Goal: Task Accomplishment & Management: Manage account settings

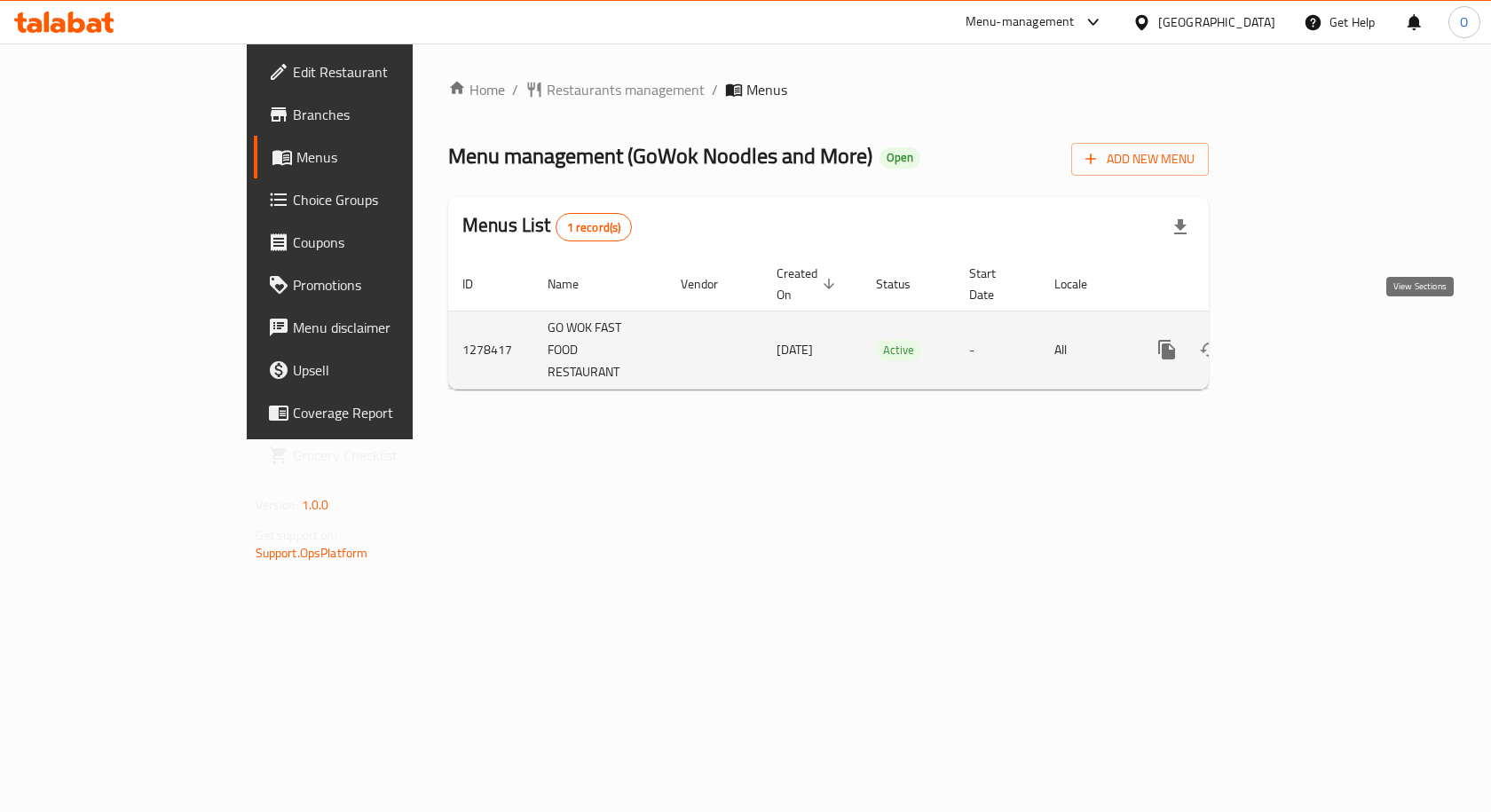
click at [1306, 339] on icon "enhanced table" at bounding box center [1295, 350] width 22 height 22
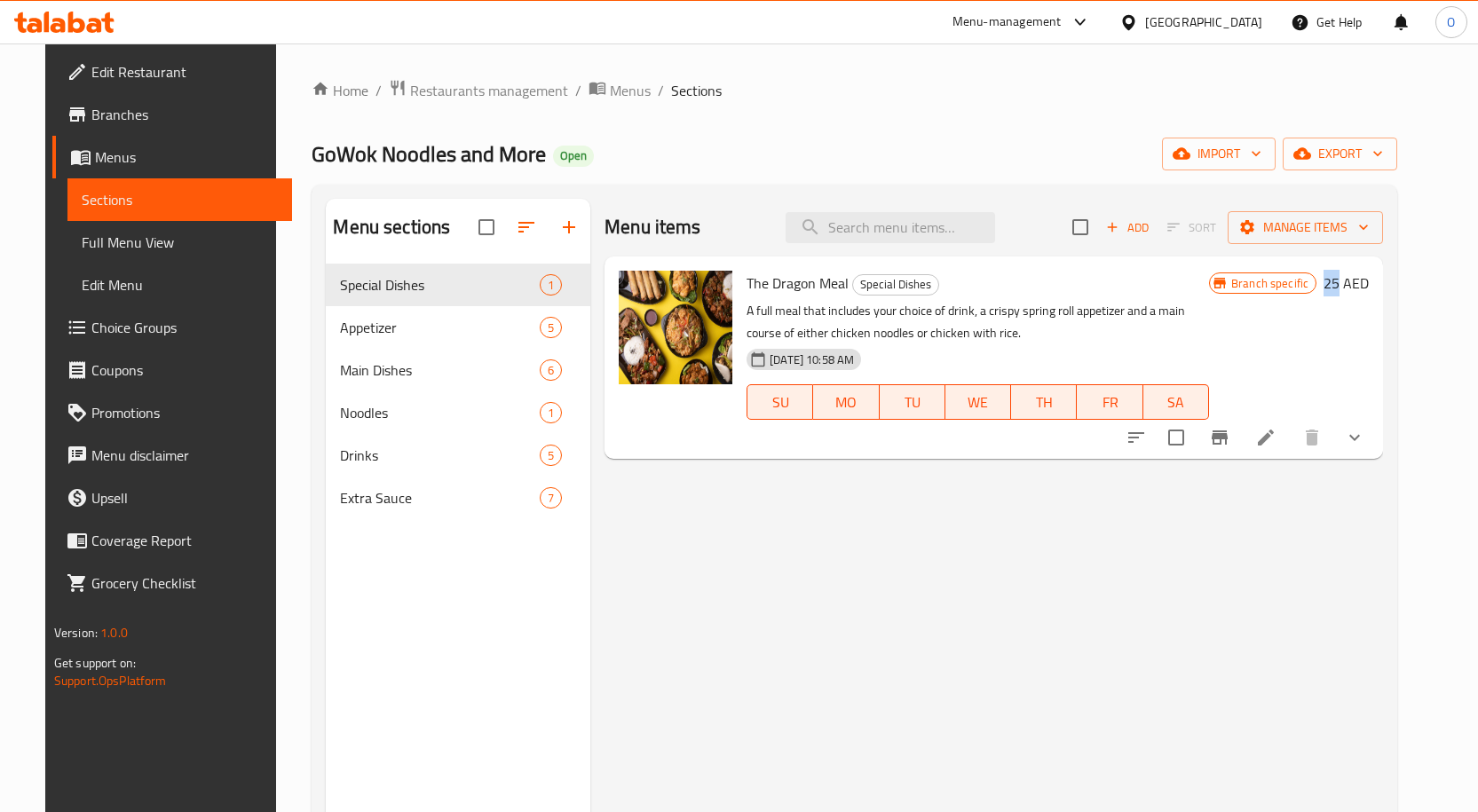
drag, startPoint x: 1371, startPoint y: 284, endPoint x: 1385, endPoint y: 284, distance: 14.0
click at [1368, 284] on h6 "25 AED" at bounding box center [1346, 282] width 46 height 25
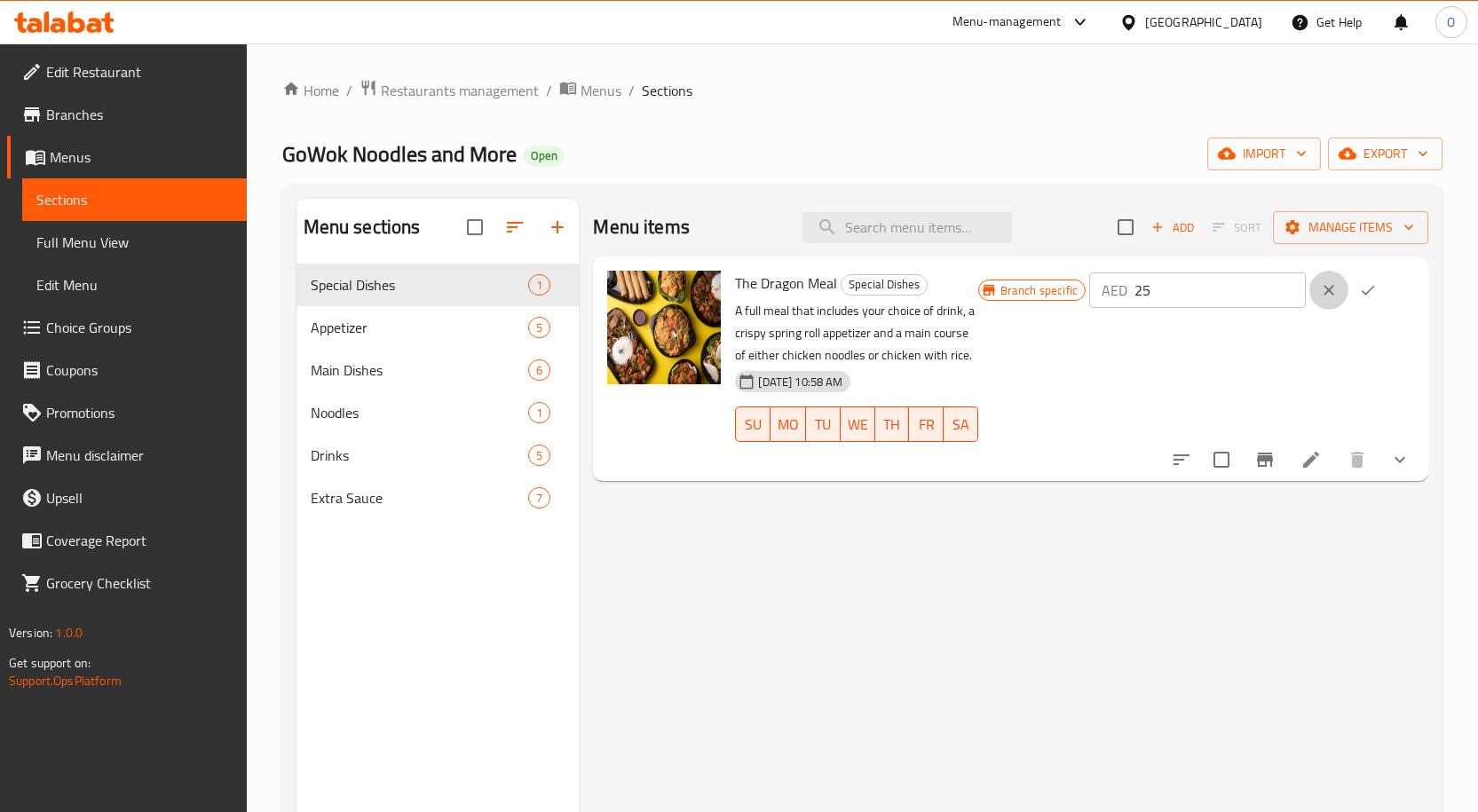
click at [1337, 283] on icon "clear" at bounding box center [1328, 290] width 18 height 18
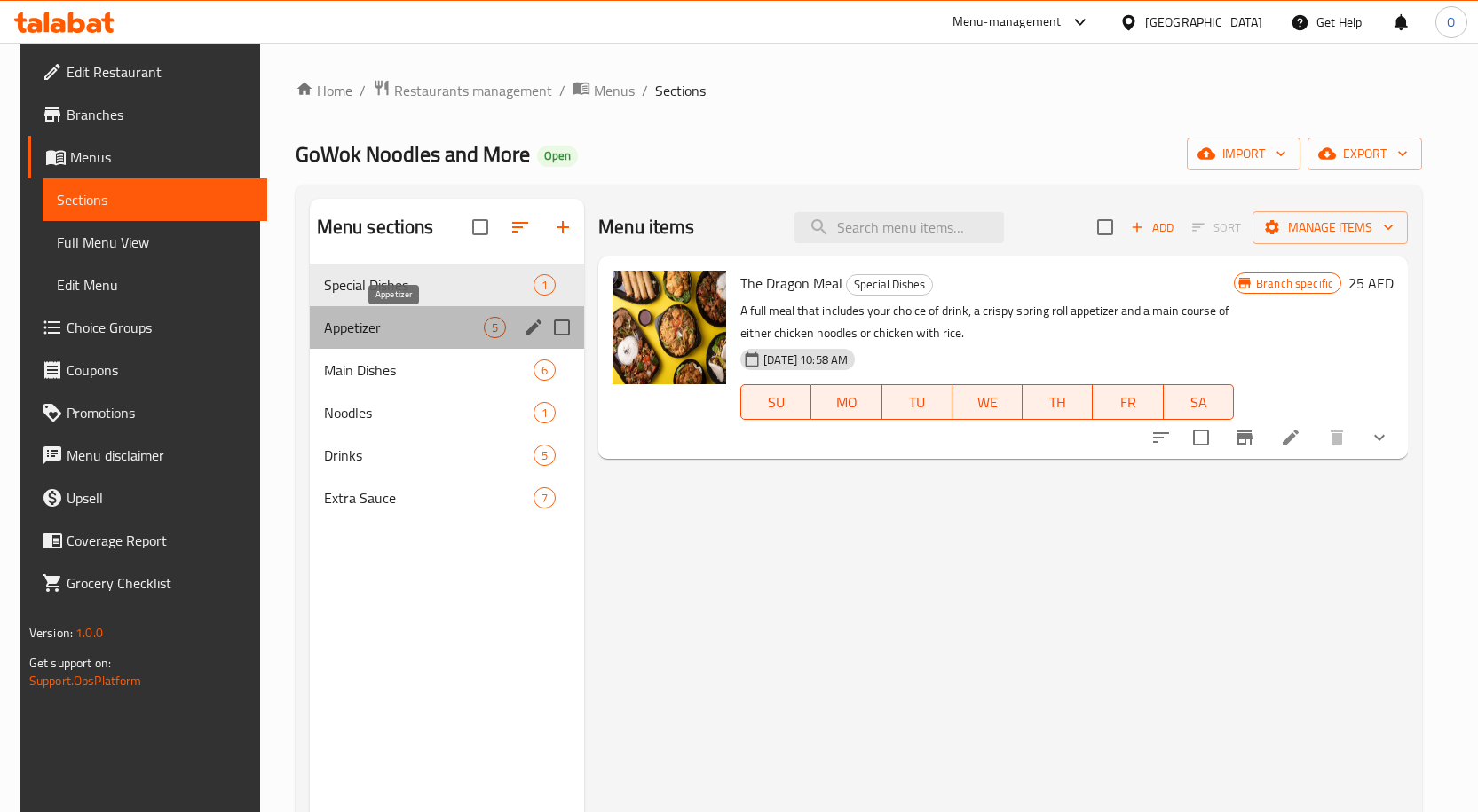
click at [417, 324] on span "Appetizer" at bounding box center [403, 328] width 159 height 22
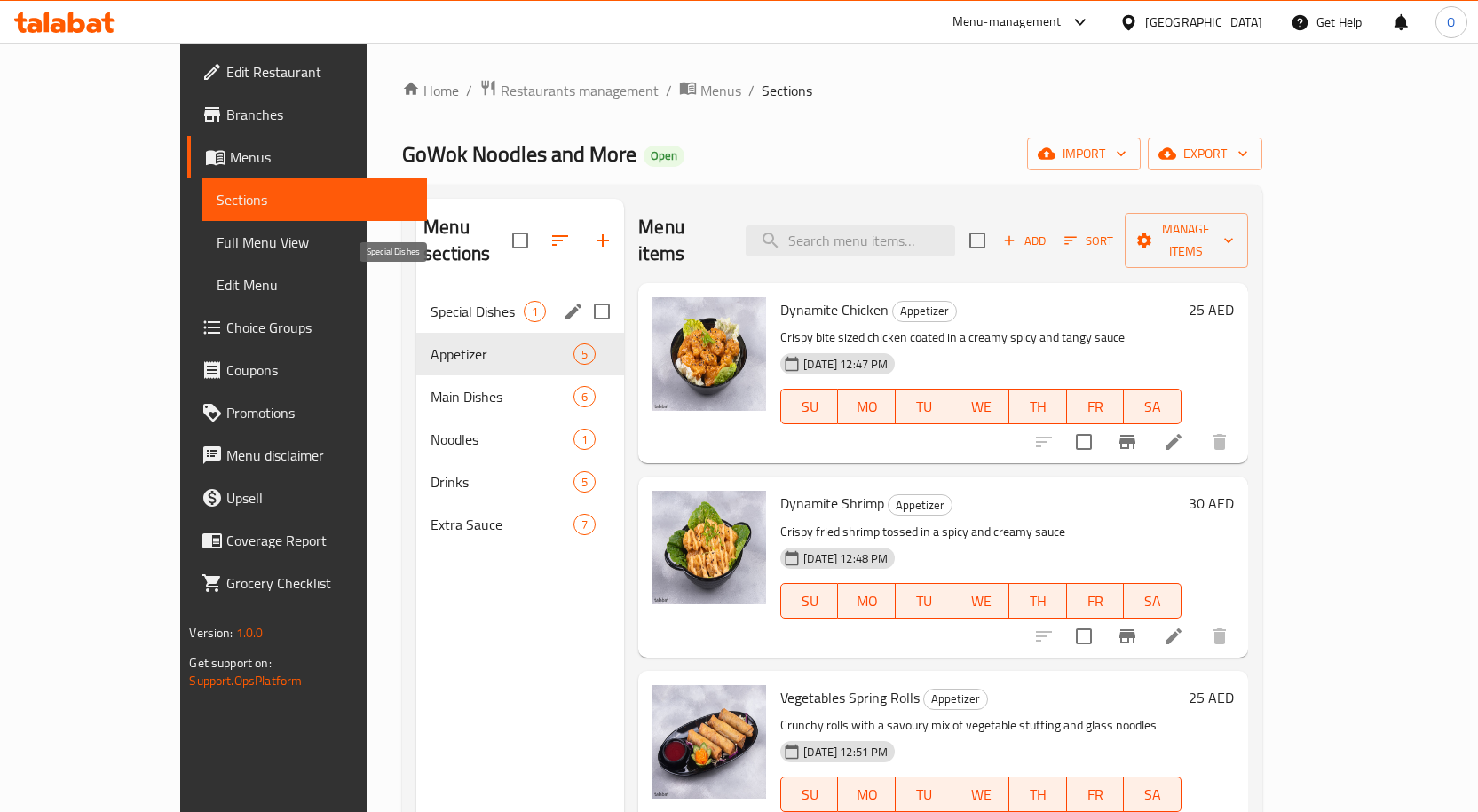
click at [431, 301] on span "Special Dishes" at bounding box center [477, 312] width 93 height 22
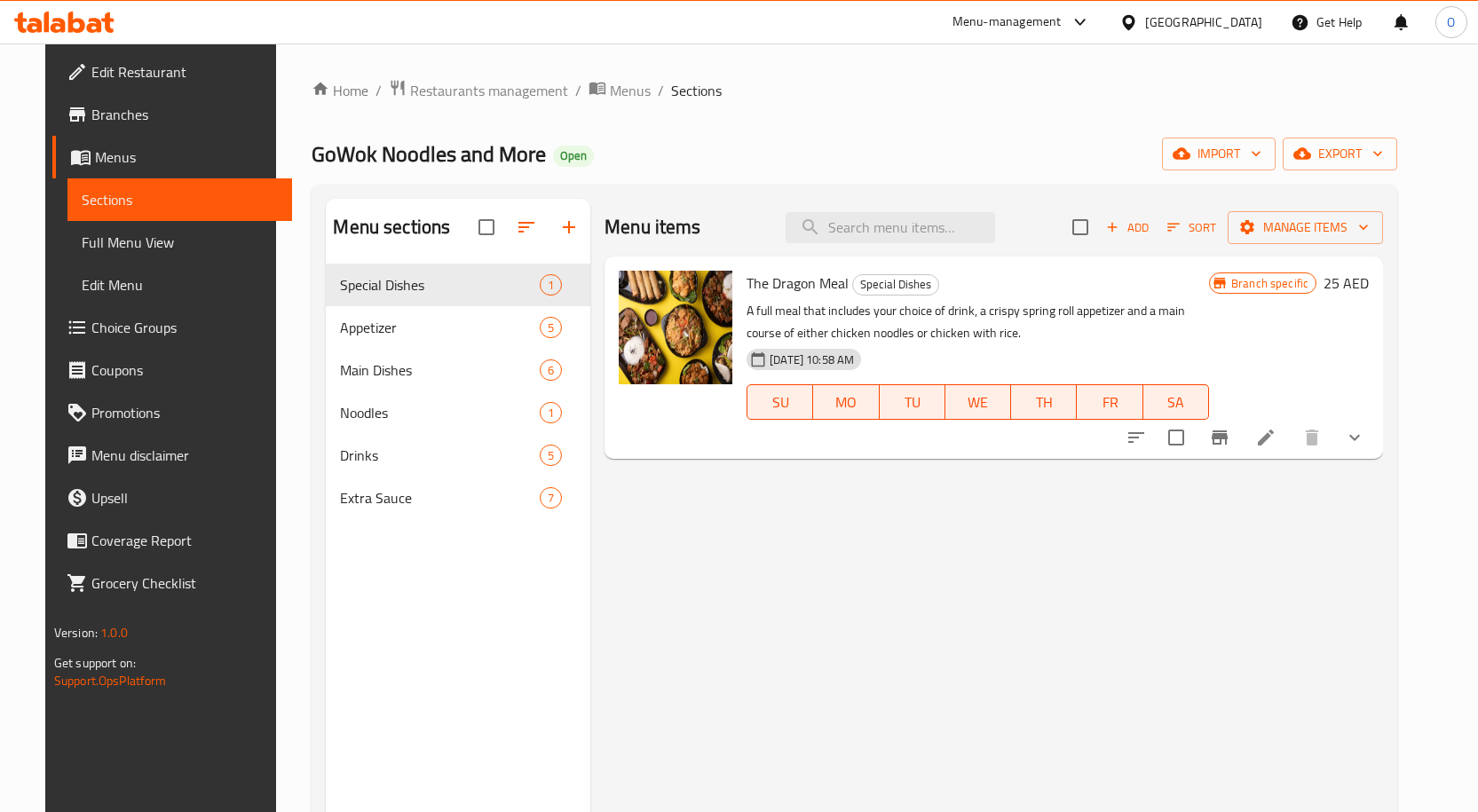
click at [1196, 515] on div "Menu items Add Sort Manage items The Dragon Meal Special Dishes A full meal tha…" at bounding box center [987, 605] width 792 height 812
click at [1276, 441] on icon at bounding box center [1266, 438] width 22 height 22
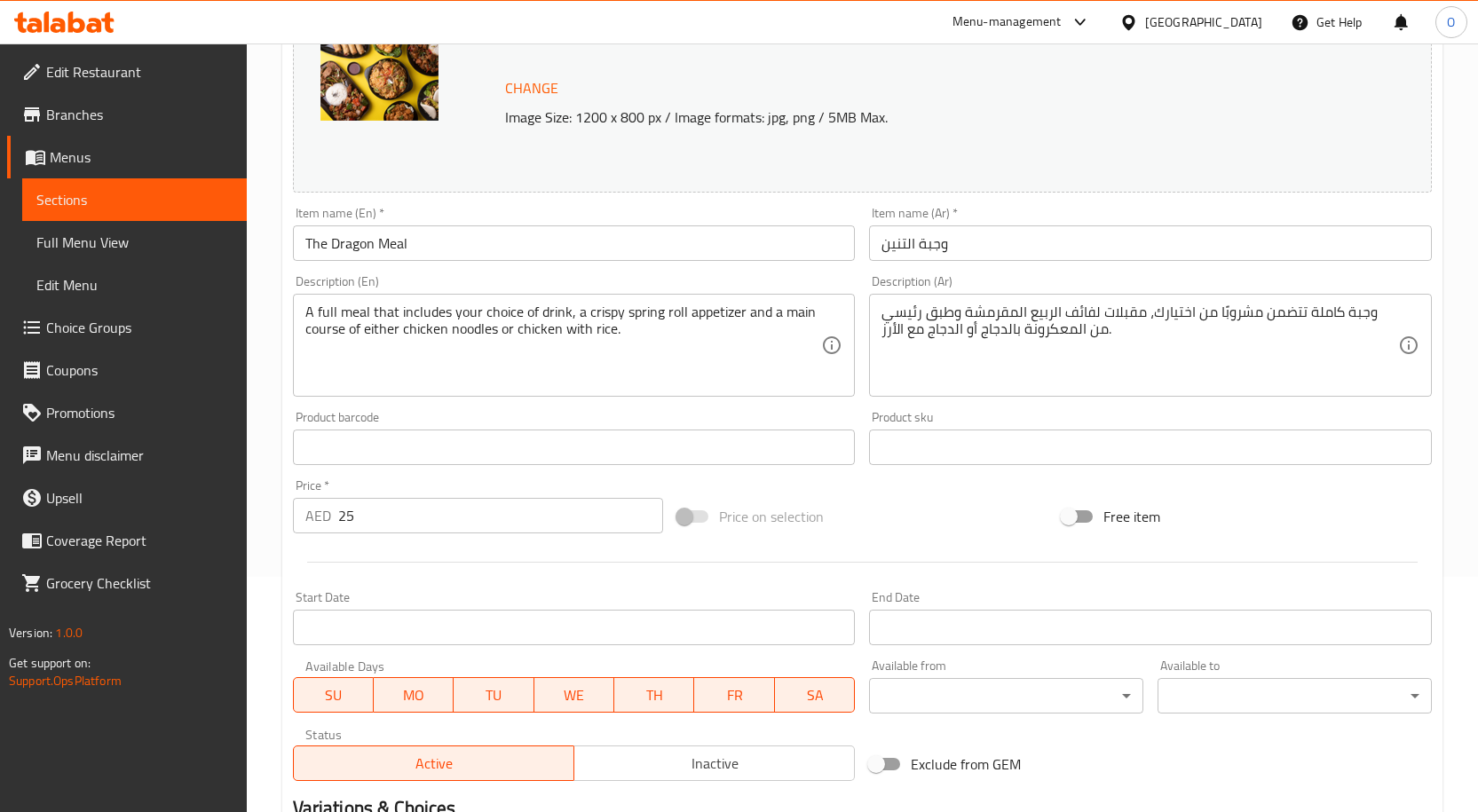
scroll to position [643, 0]
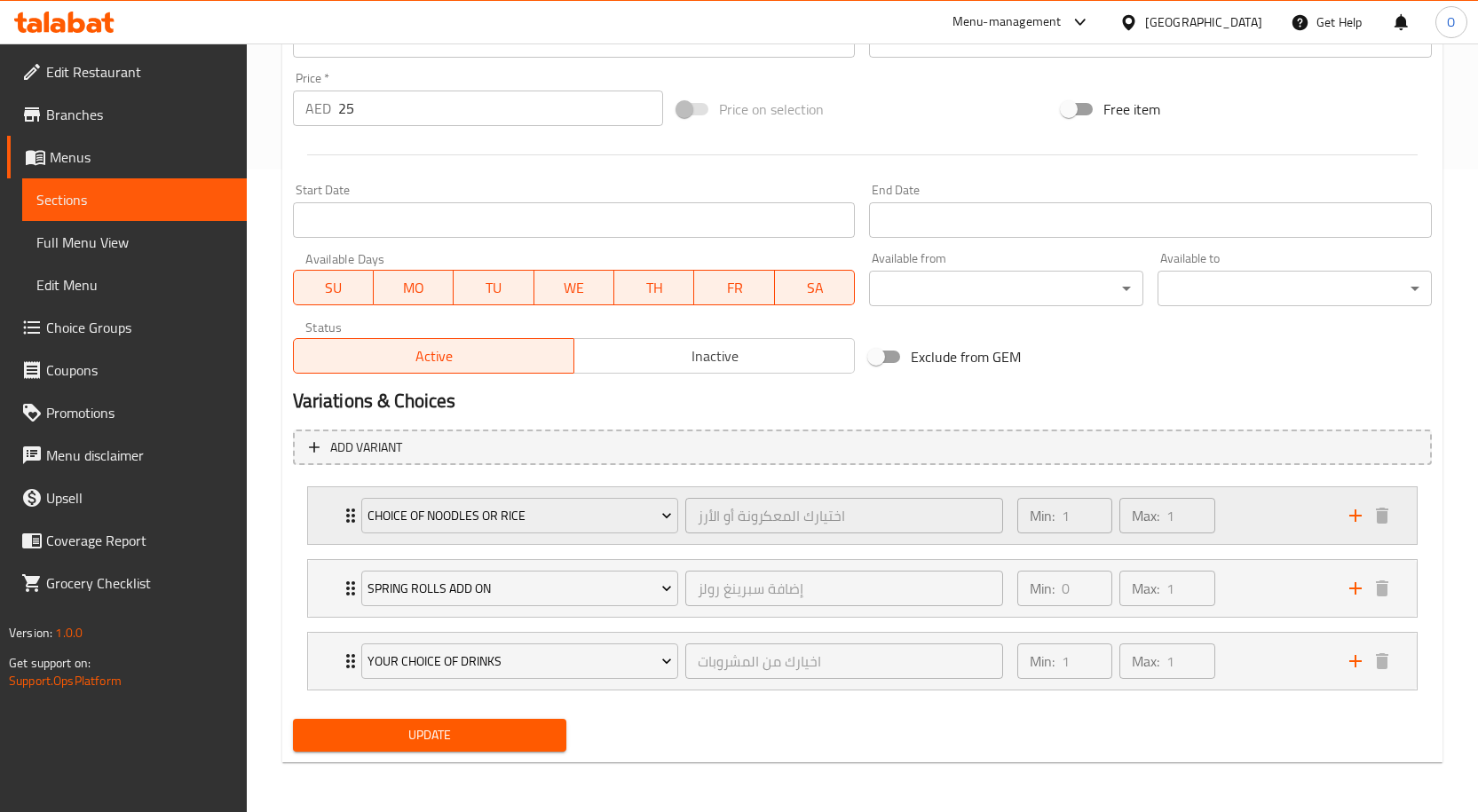
click at [338, 523] on div "Choice Of Noodles Or Rice اختيارك المعكرونة أو الأرز ​ Min: 1 ​ Max: 1 ​" at bounding box center [862, 515] width 1108 height 56
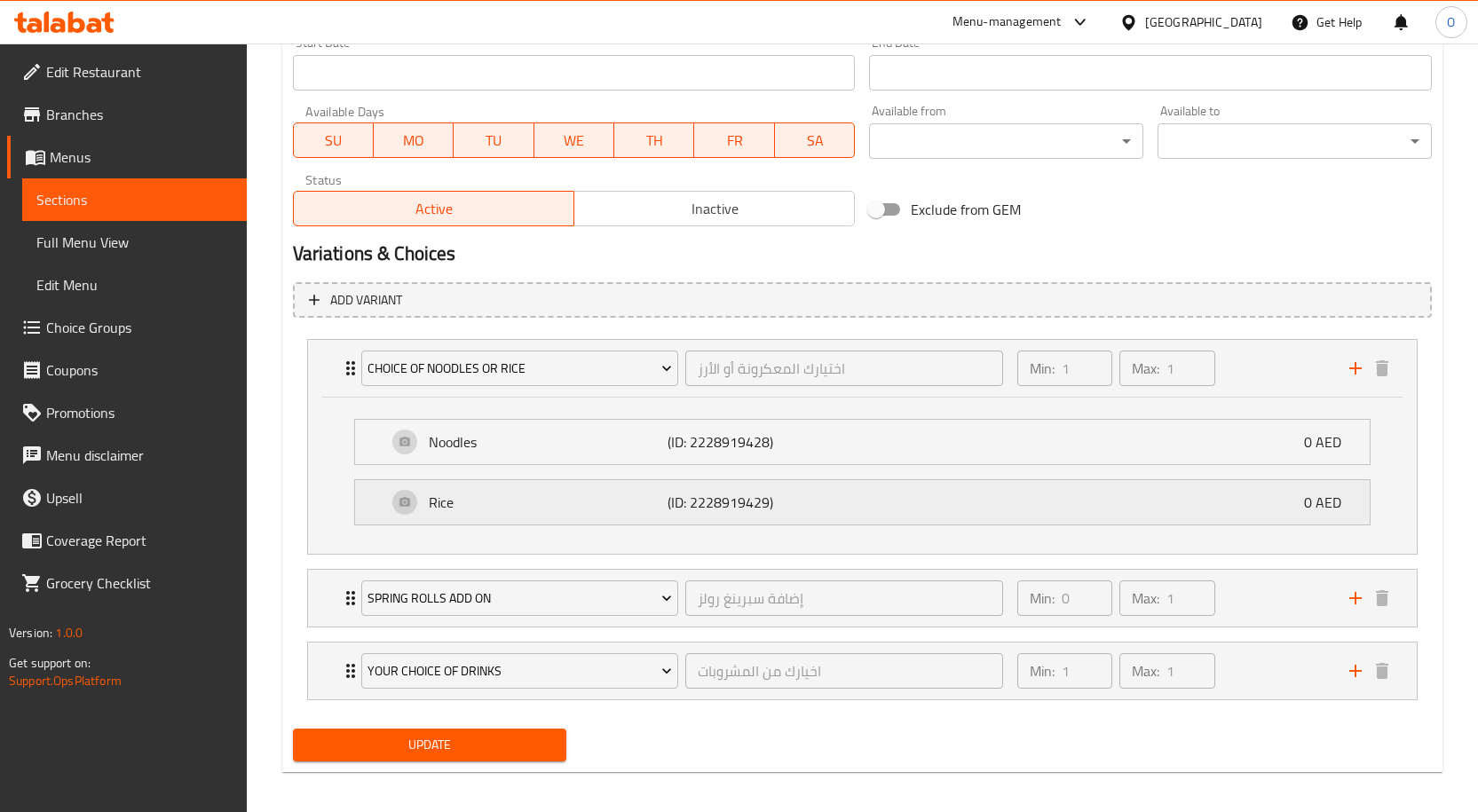
scroll to position [799, 0]
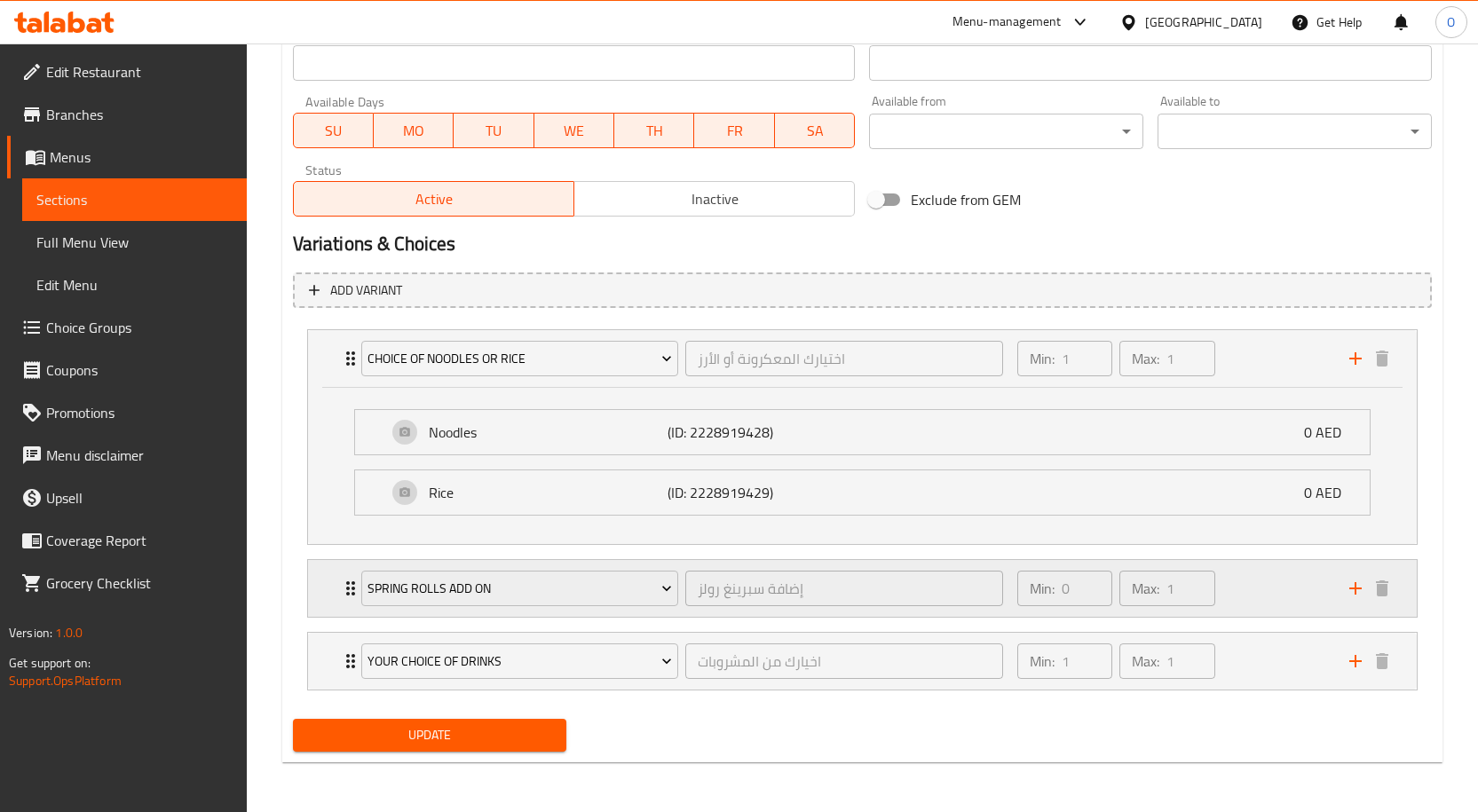
click at [320, 580] on div "Spring Rolls Add on إضافة سبرينغ رولز ​ Min: 0 ​ Max: 1 ​" at bounding box center [862, 587] width 1108 height 56
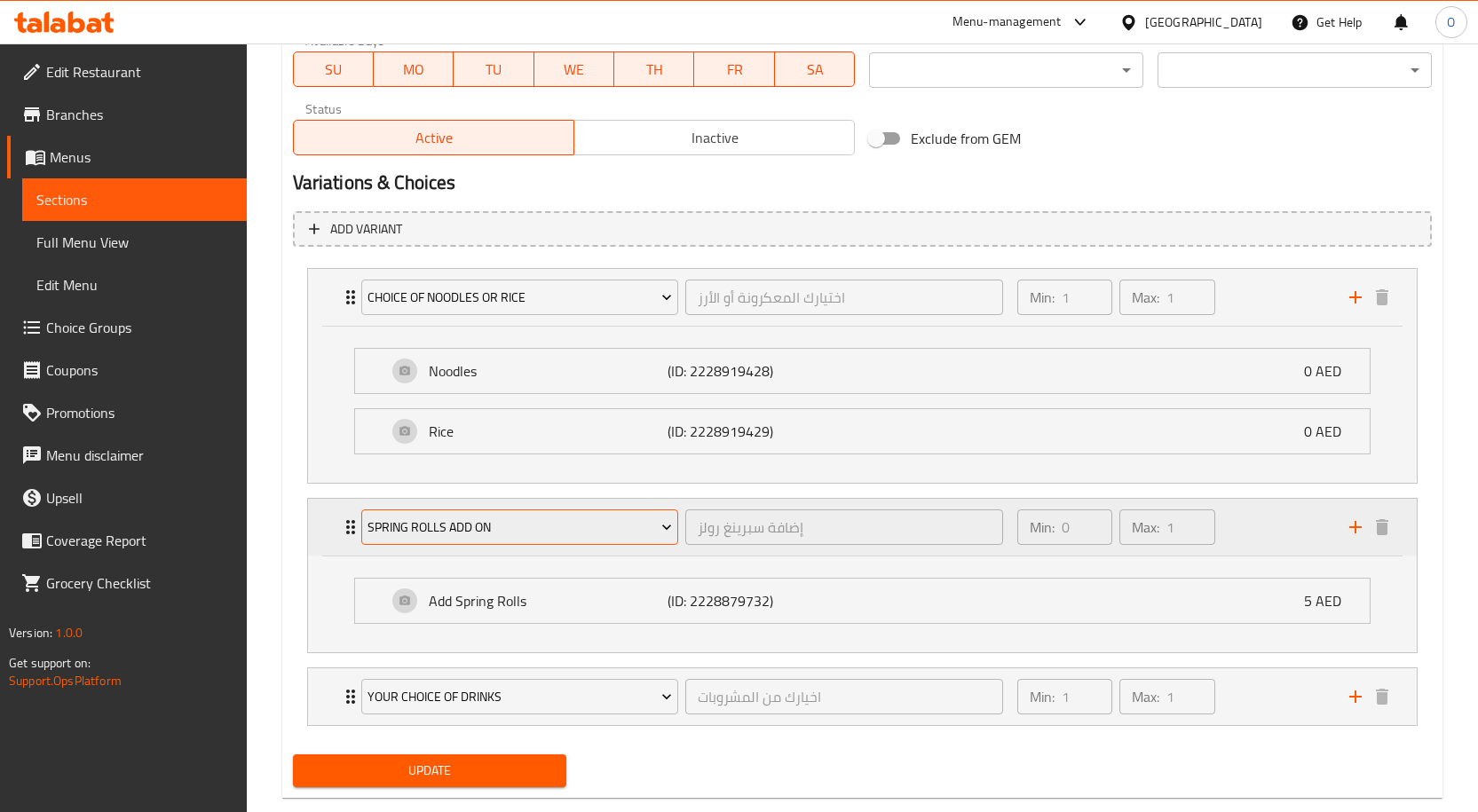
scroll to position [896, 0]
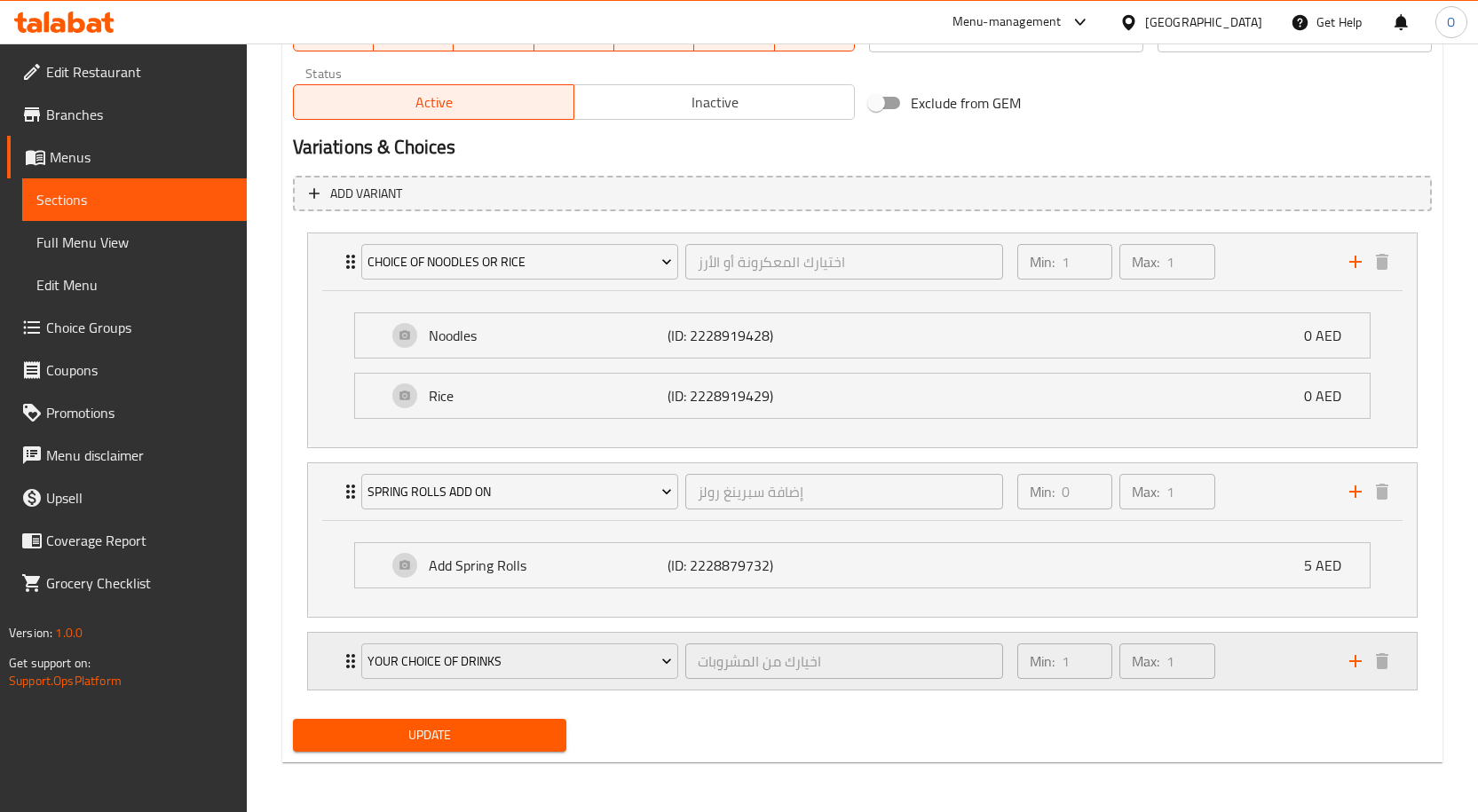
click at [331, 660] on div "Your Choice Of Drinks اخيارك من المشروبات ​ Min: 1 ​ Max: 1 ​" at bounding box center [862, 660] width 1108 height 56
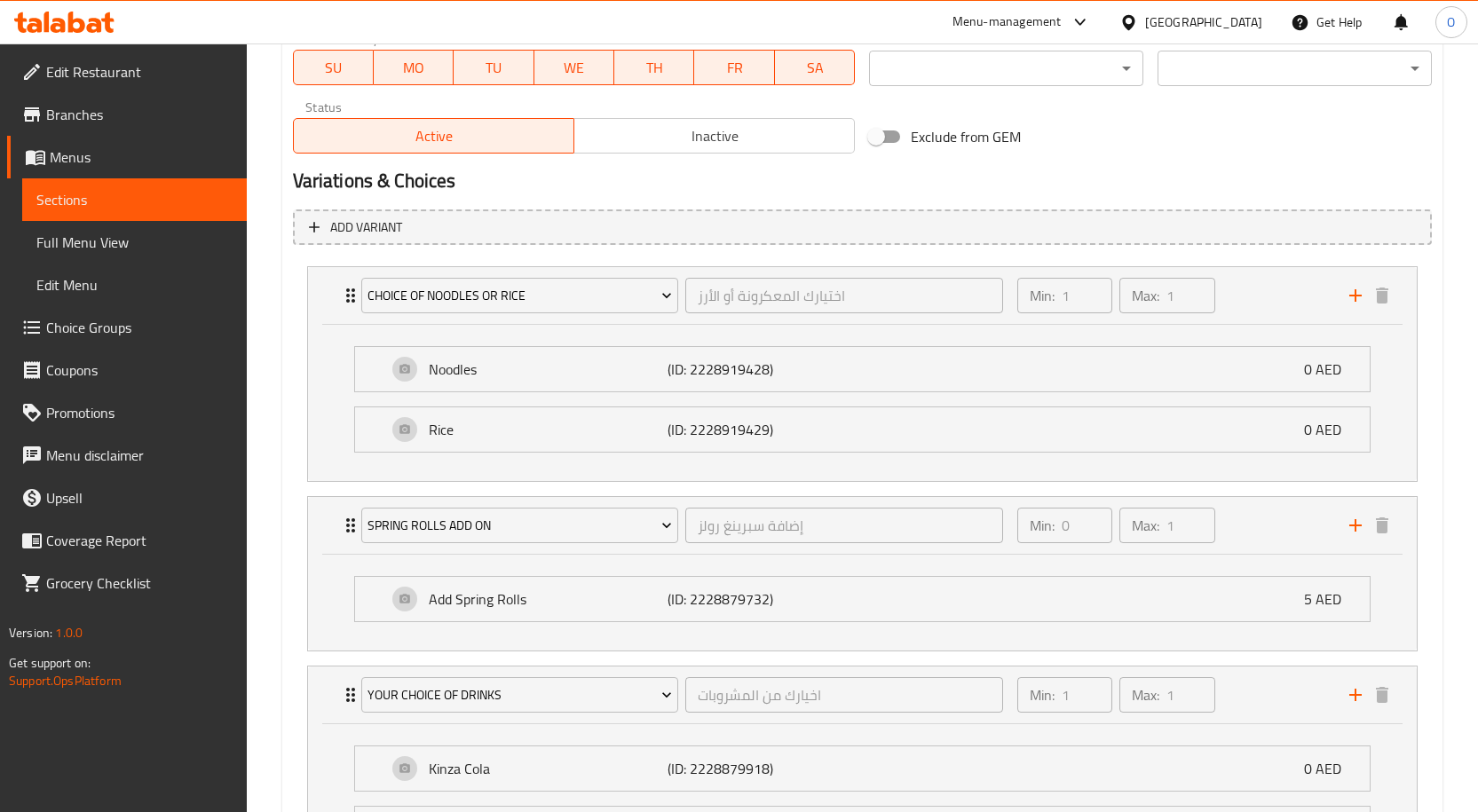
scroll to position [790, 0]
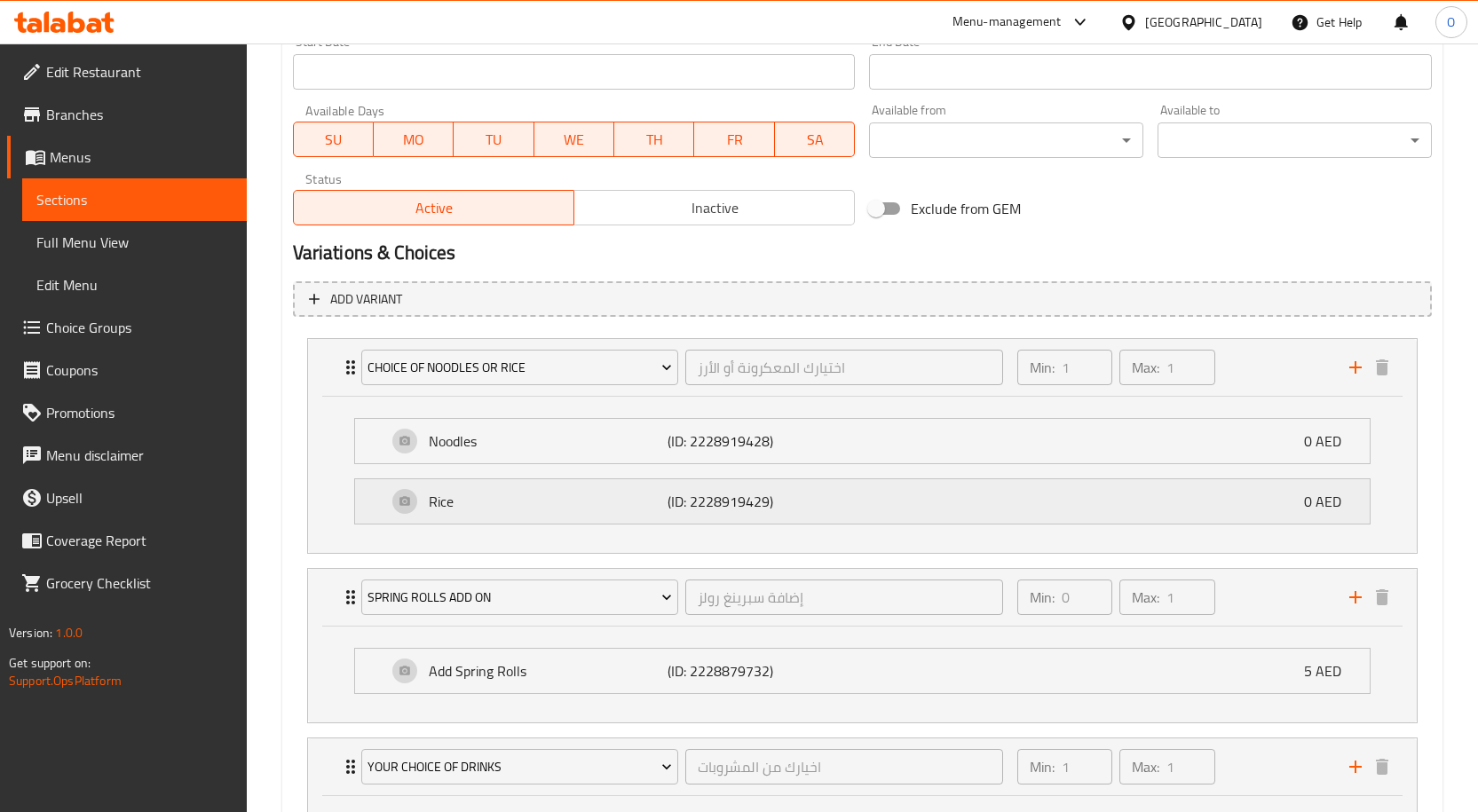
click at [644, 500] on p "Rice" at bounding box center [549, 501] width 240 height 22
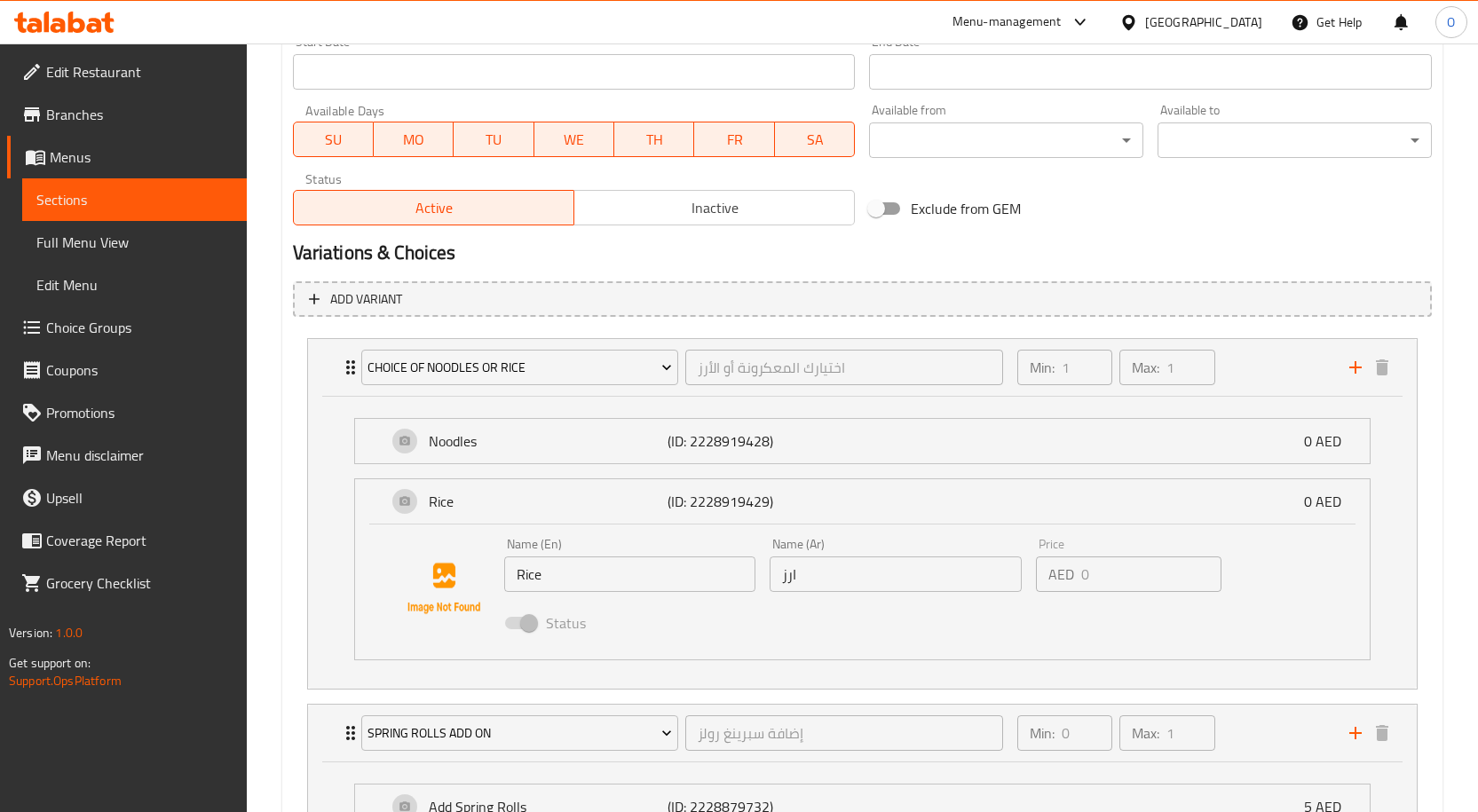
click at [285, 486] on div "Add variant Choice Of Noodles Or Rice اختيارك المعكرونة أو الأرز ​ Min: 1 ​ Max…" at bounding box center [862, 783] width 1153 height 1018
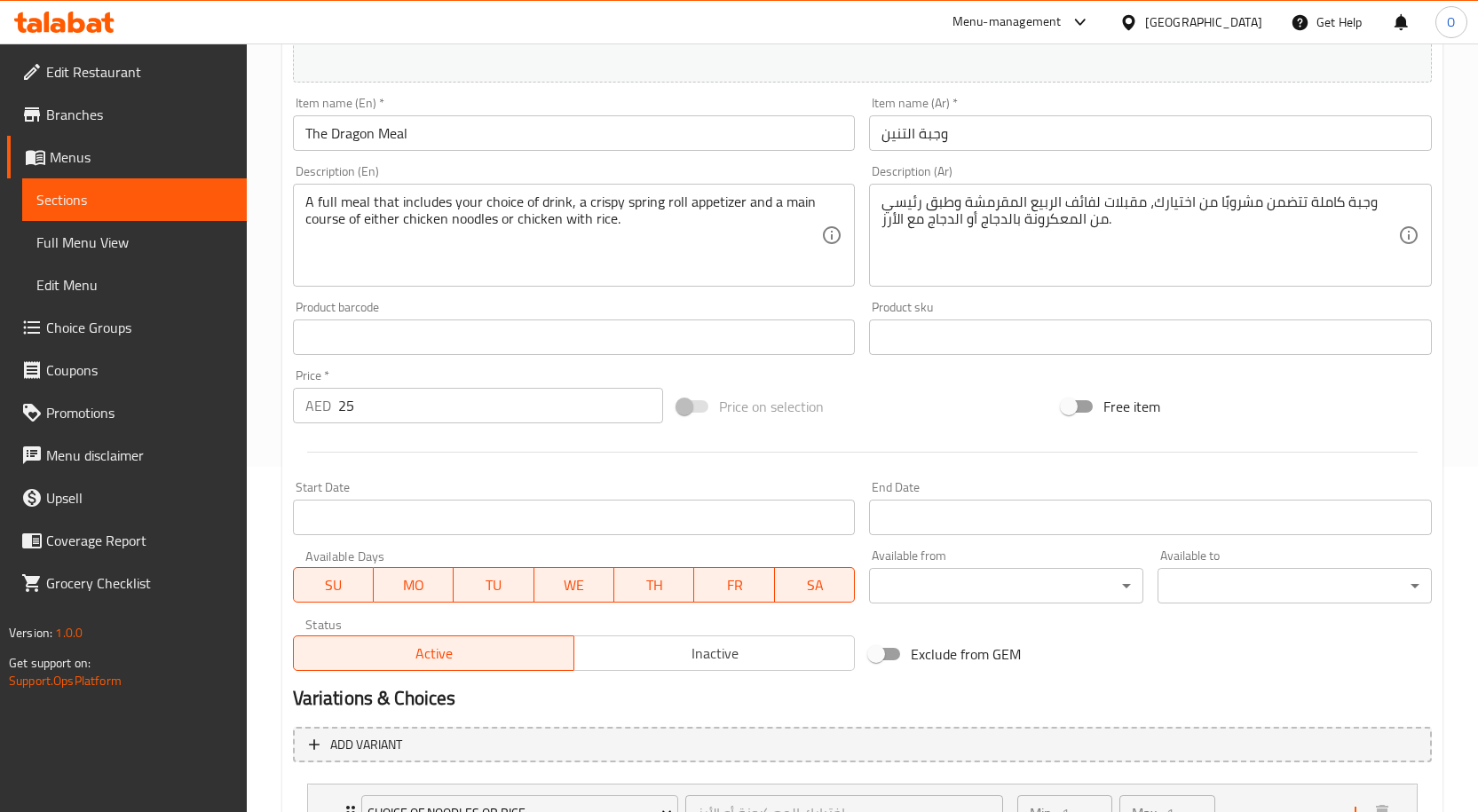
scroll to position [621, 0]
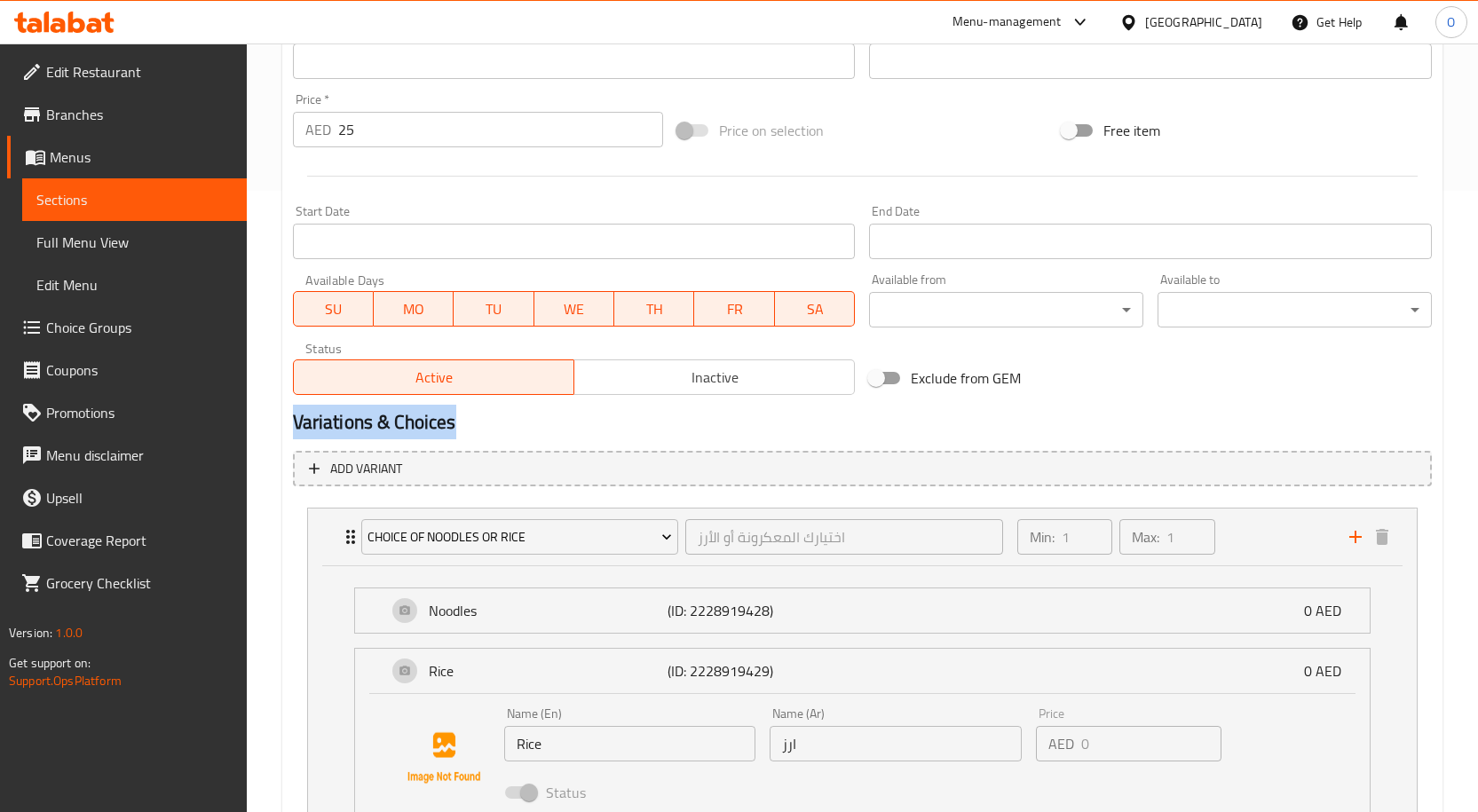
drag, startPoint x: 293, startPoint y: 418, endPoint x: 493, endPoint y: 423, distance: 200.1
click at [493, 423] on h2 "Variations & Choices" at bounding box center [862, 422] width 1138 height 27
click at [465, 440] on div "Variations & Choices" at bounding box center [862, 422] width 1153 height 41
drag, startPoint x: 464, startPoint y: 419, endPoint x: 289, endPoint y: 414, distance: 175.1
click at [289, 414] on div "Variations & Choices" at bounding box center [862, 422] width 1153 height 41
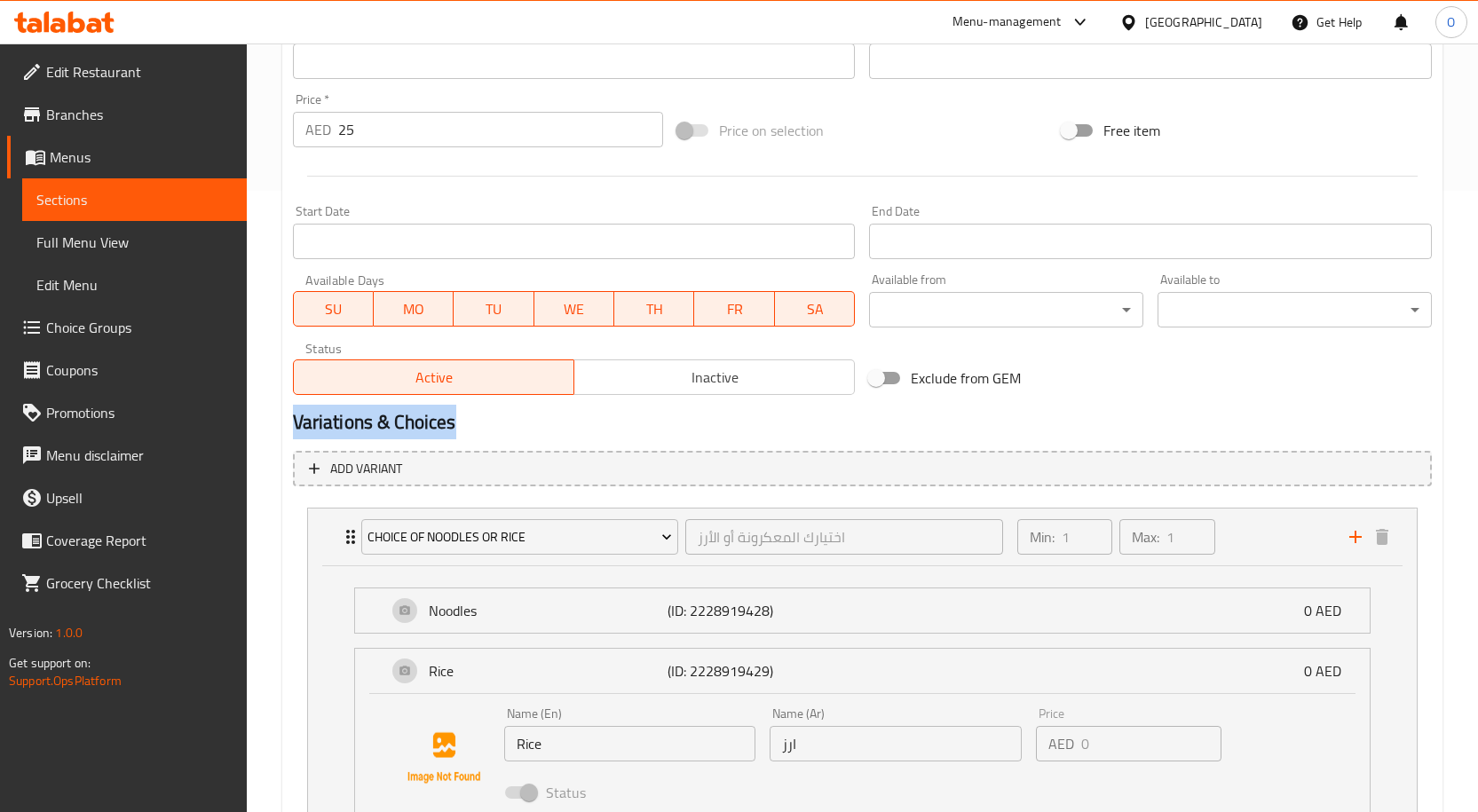
click at [284, 422] on div "Update The Dragon Meal Change Image Size: 1200 x 800 px / Image formats: jpg, p…" at bounding box center [862, 532] width 1160 height 1961
drag, startPoint x: 295, startPoint y: 425, endPoint x: 461, endPoint y: 426, distance: 166.0
click at [461, 426] on h2 "Variations & Choices" at bounding box center [862, 422] width 1138 height 27
click at [422, 422] on h2 "Variations & Choices" at bounding box center [862, 422] width 1138 height 27
drag, startPoint x: 302, startPoint y: 422, endPoint x: 480, endPoint y: 415, distance: 178.1
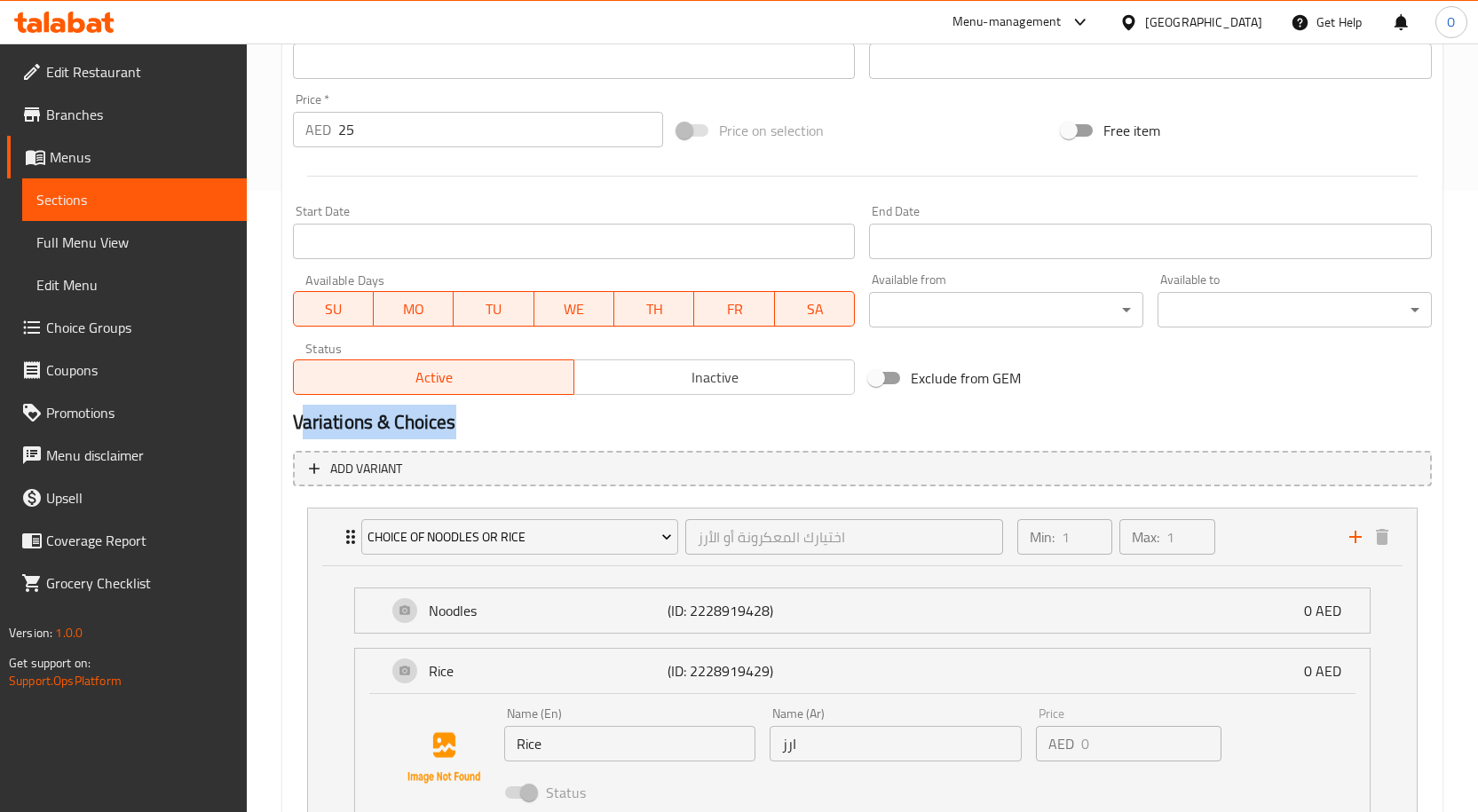
click at [480, 415] on h2 "Variations & Choices" at bounding box center [862, 422] width 1138 height 27
click at [471, 427] on h2 "Variations & Choices" at bounding box center [862, 422] width 1138 height 27
drag, startPoint x: 461, startPoint y: 421, endPoint x: 292, endPoint y: 421, distance: 169.0
click at [293, 421] on h2 "Variations & Choices" at bounding box center [862, 422] width 1138 height 27
click at [284, 428] on div "Update The Dragon Meal Change Image Size: 1200 x 800 px / Image formats: jpg, p…" at bounding box center [862, 532] width 1160 height 1961
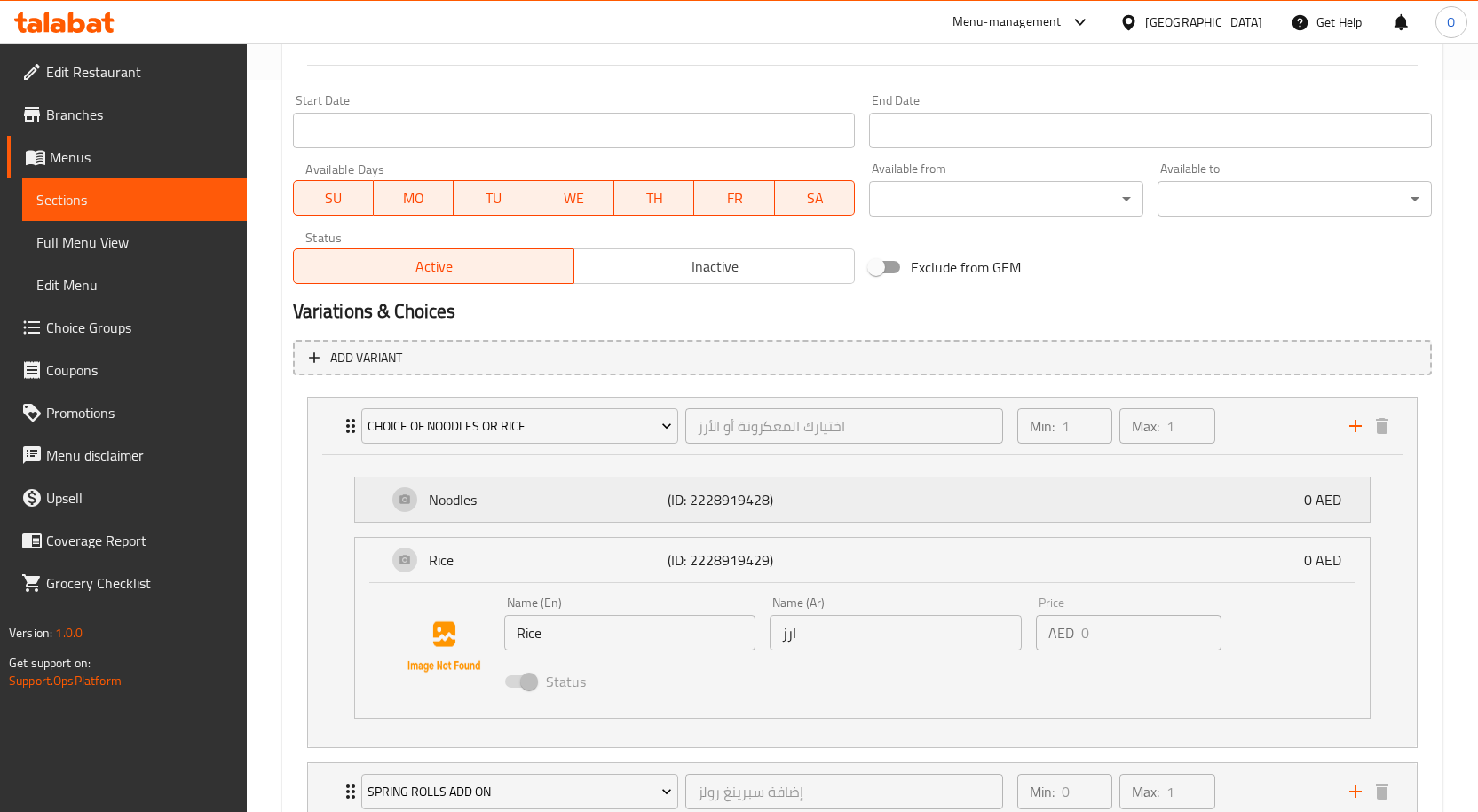
scroll to position [975, 0]
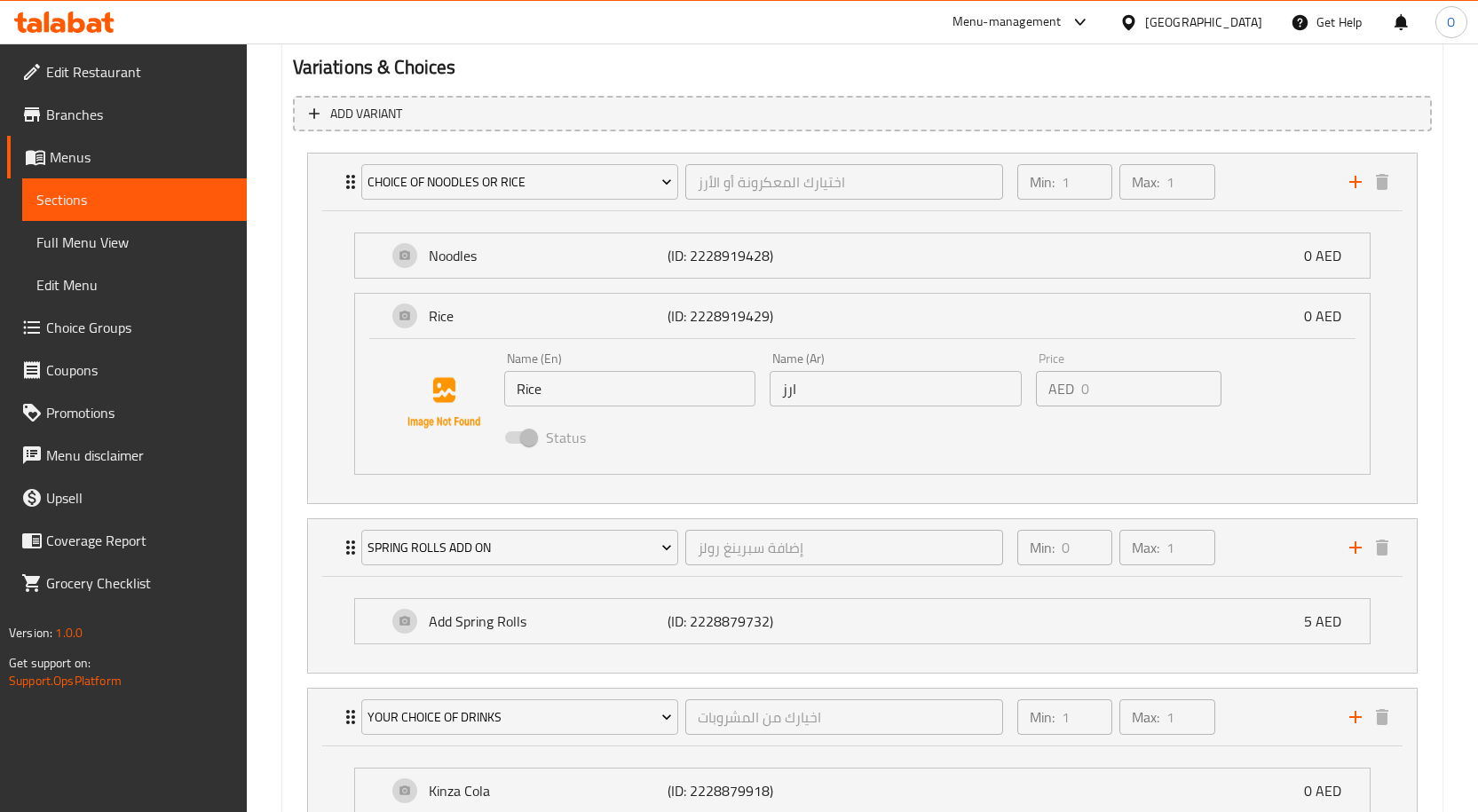
drag, startPoint x: 110, startPoint y: 248, endPoint x: 89, endPoint y: 276, distance: 35.0
click at [110, 248] on span "Full Menu View" at bounding box center [135, 243] width 196 height 22
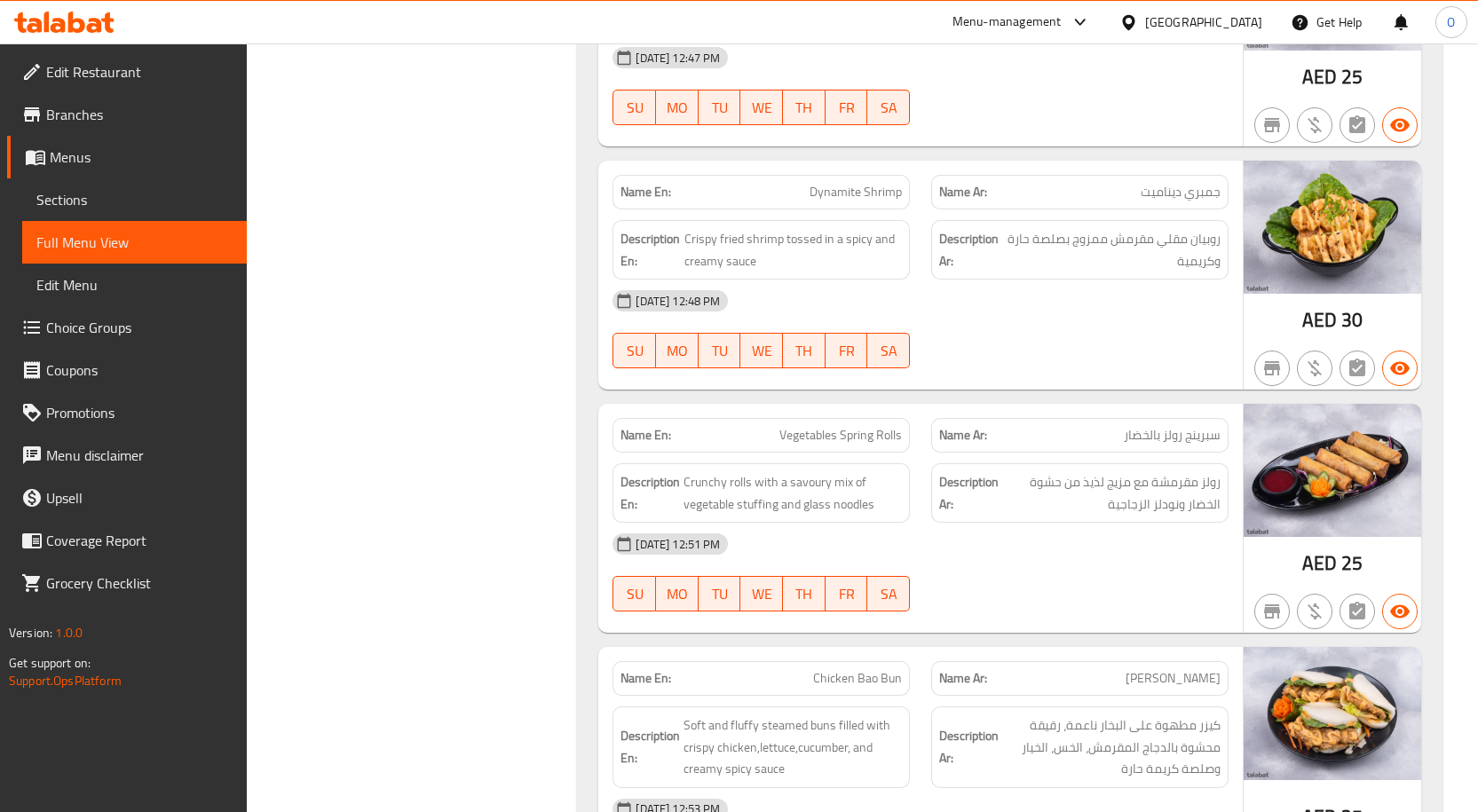
click at [95, 283] on span "Edit Menu" at bounding box center [135, 285] width 196 height 22
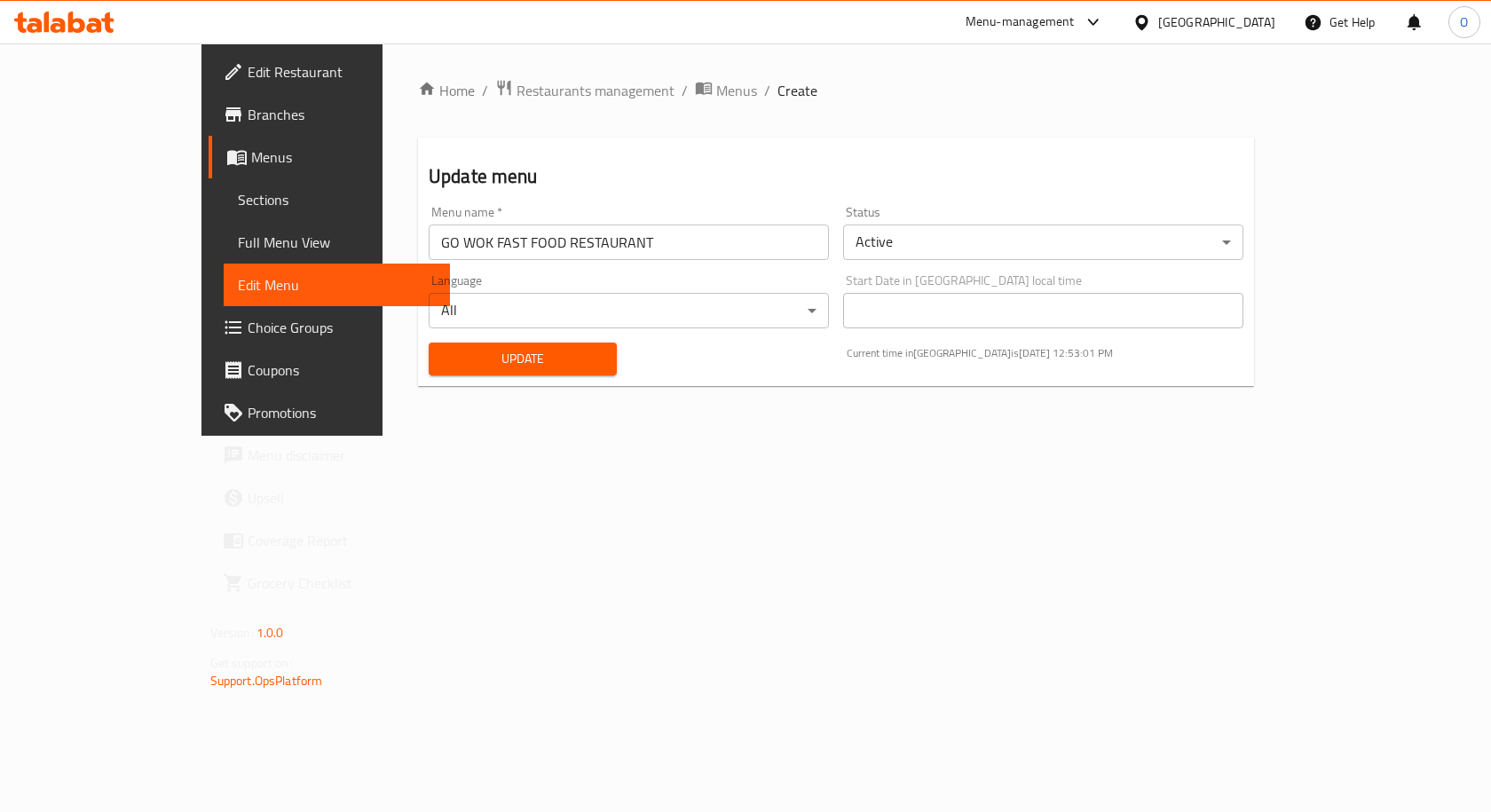
click at [238, 251] on span "Full Menu View" at bounding box center [337, 243] width 199 height 22
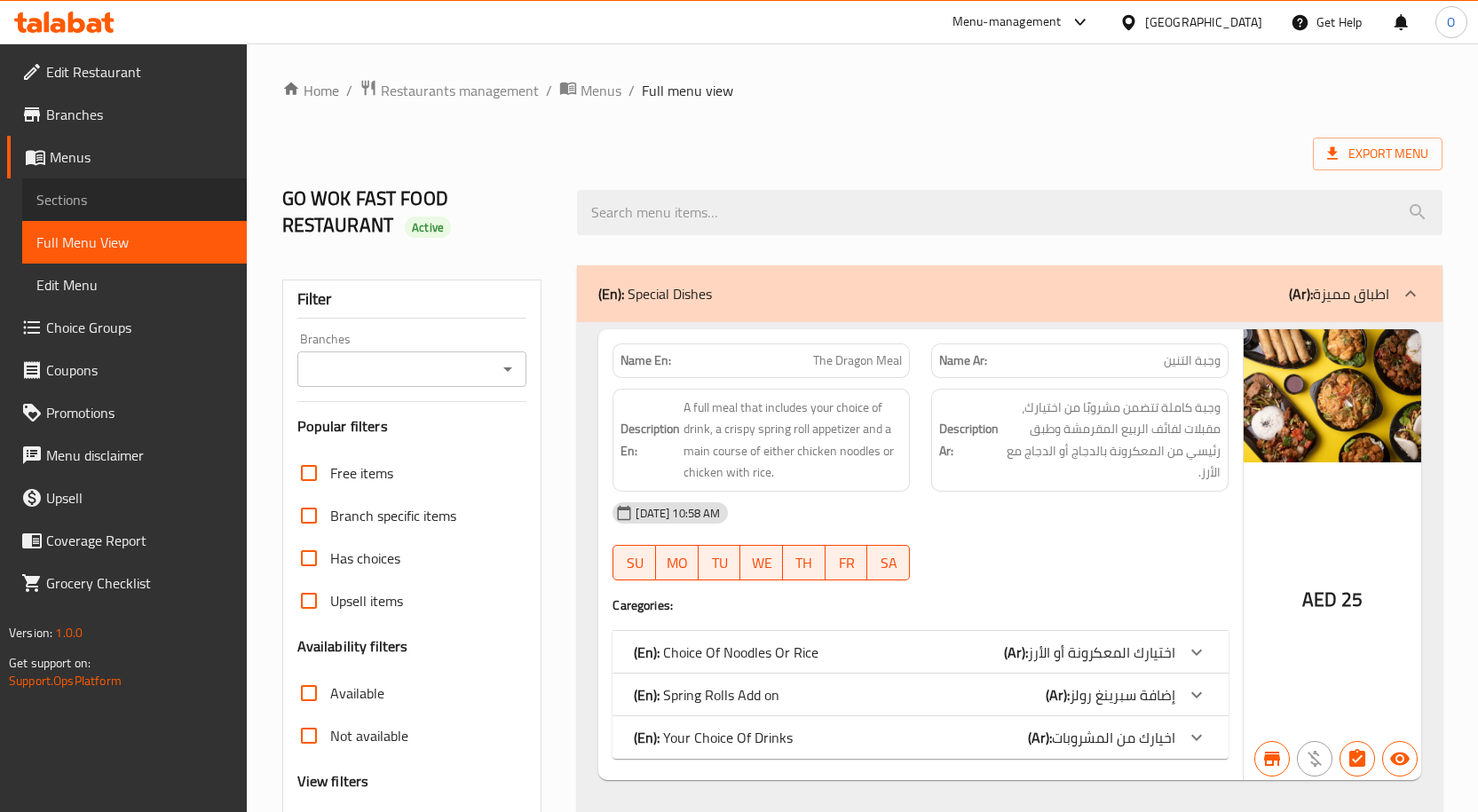
click at [79, 182] on link "Sections" at bounding box center [134, 199] width 225 height 43
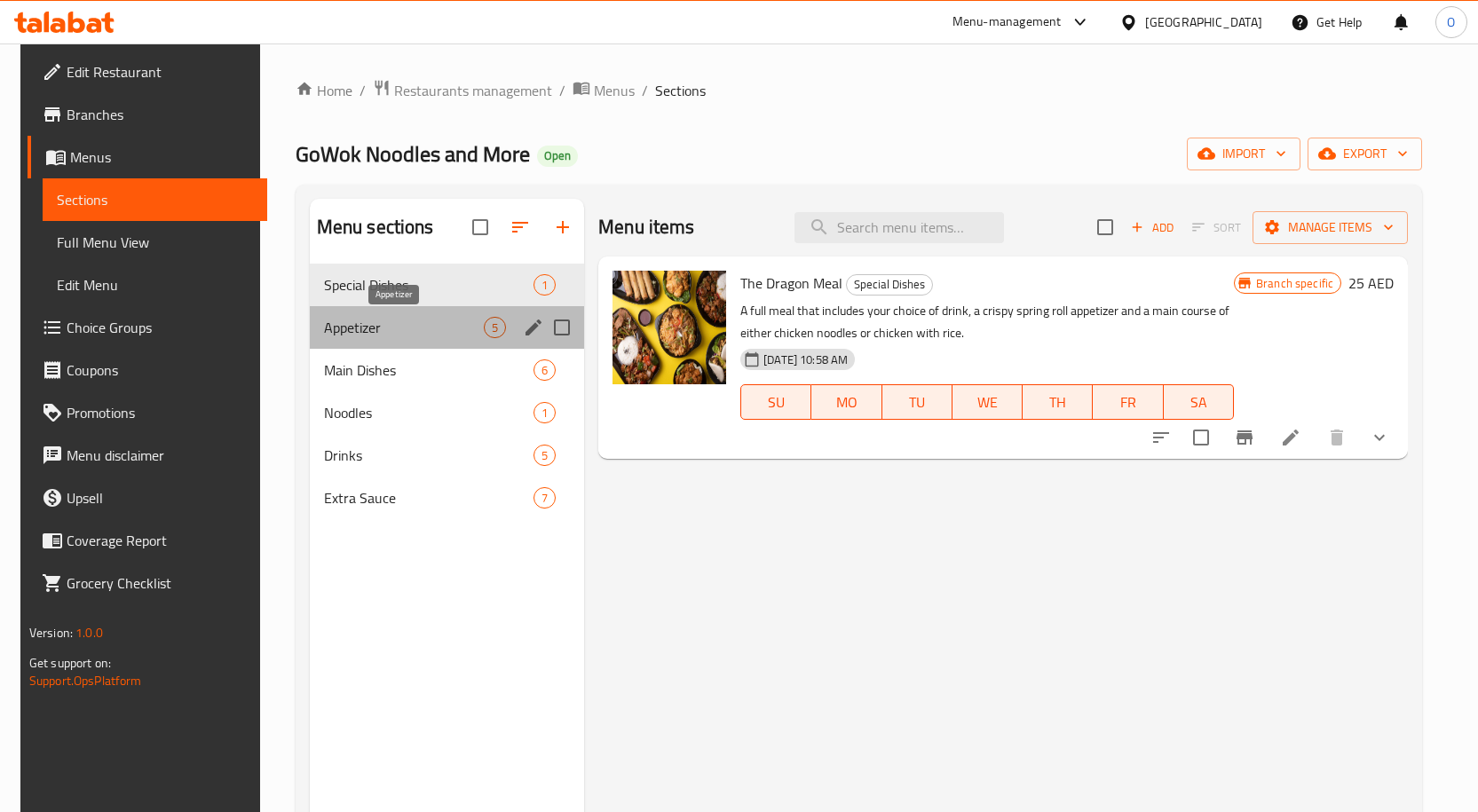
click at [418, 318] on span "Appetizer" at bounding box center [403, 328] width 159 height 22
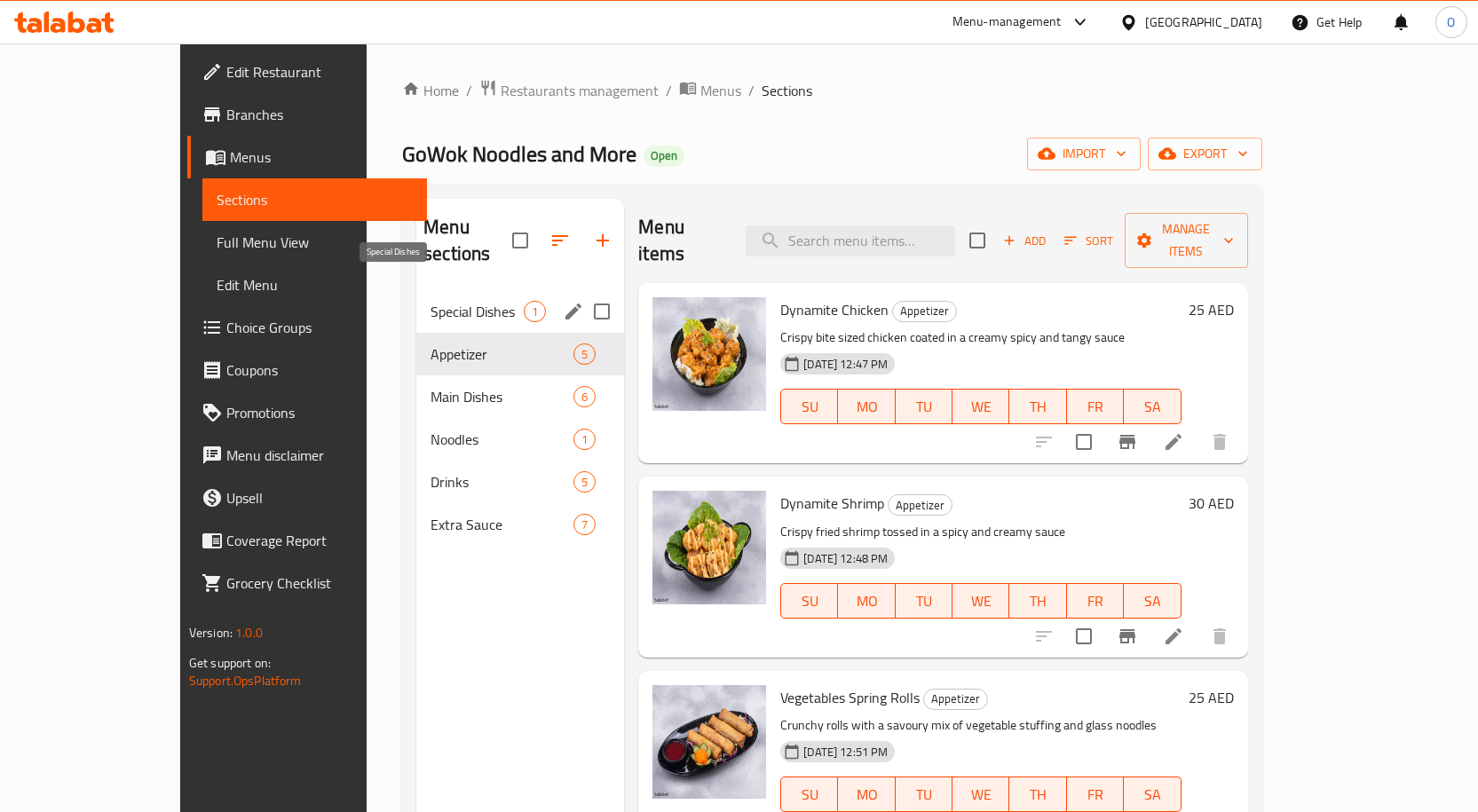
click at [431, 301] on span "Special Dishes" at bounding box center [477, 312] width 93 height 22
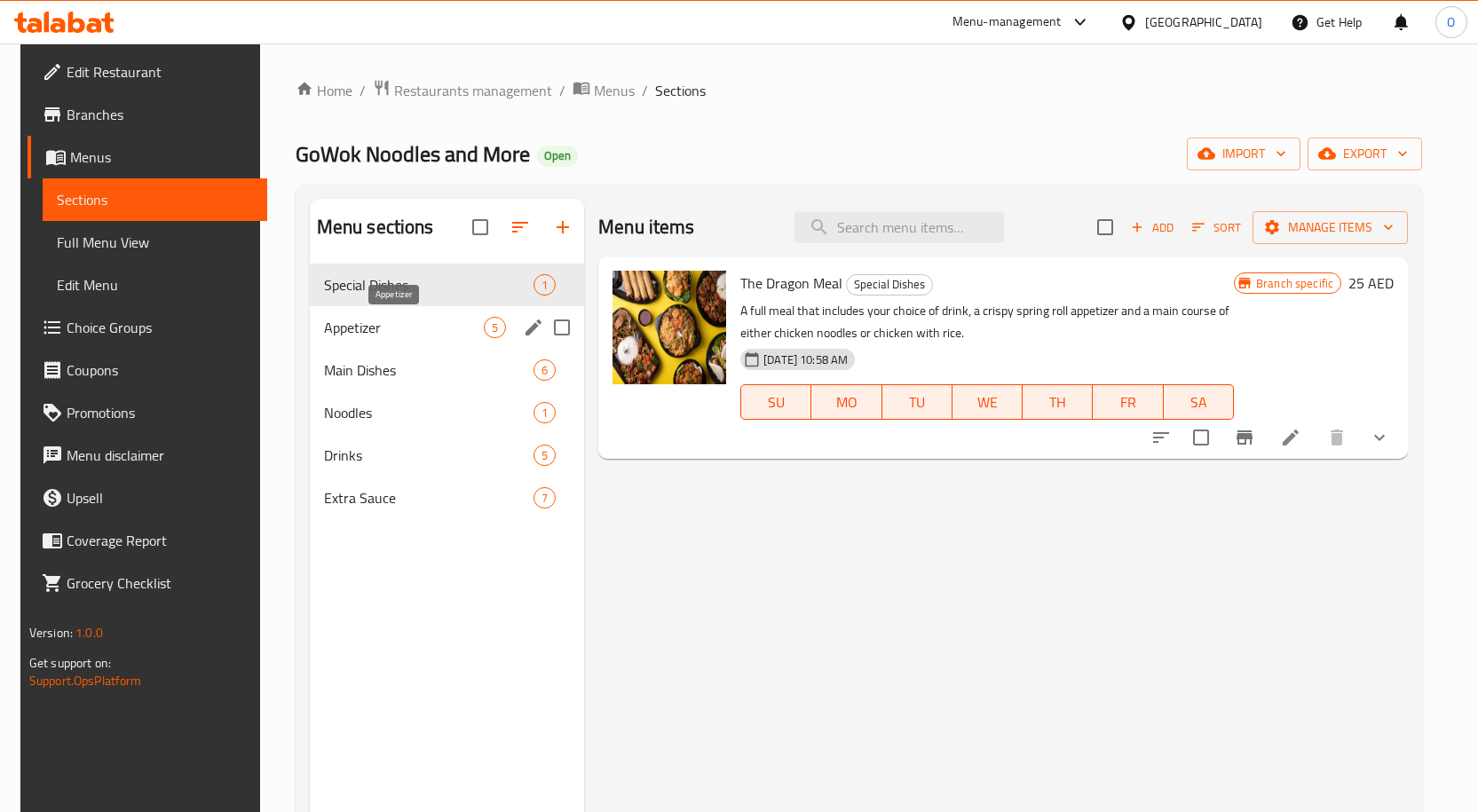
click at [397, 328] on span "Appetizer" at bounding box center [403, 328] width 159 height 22
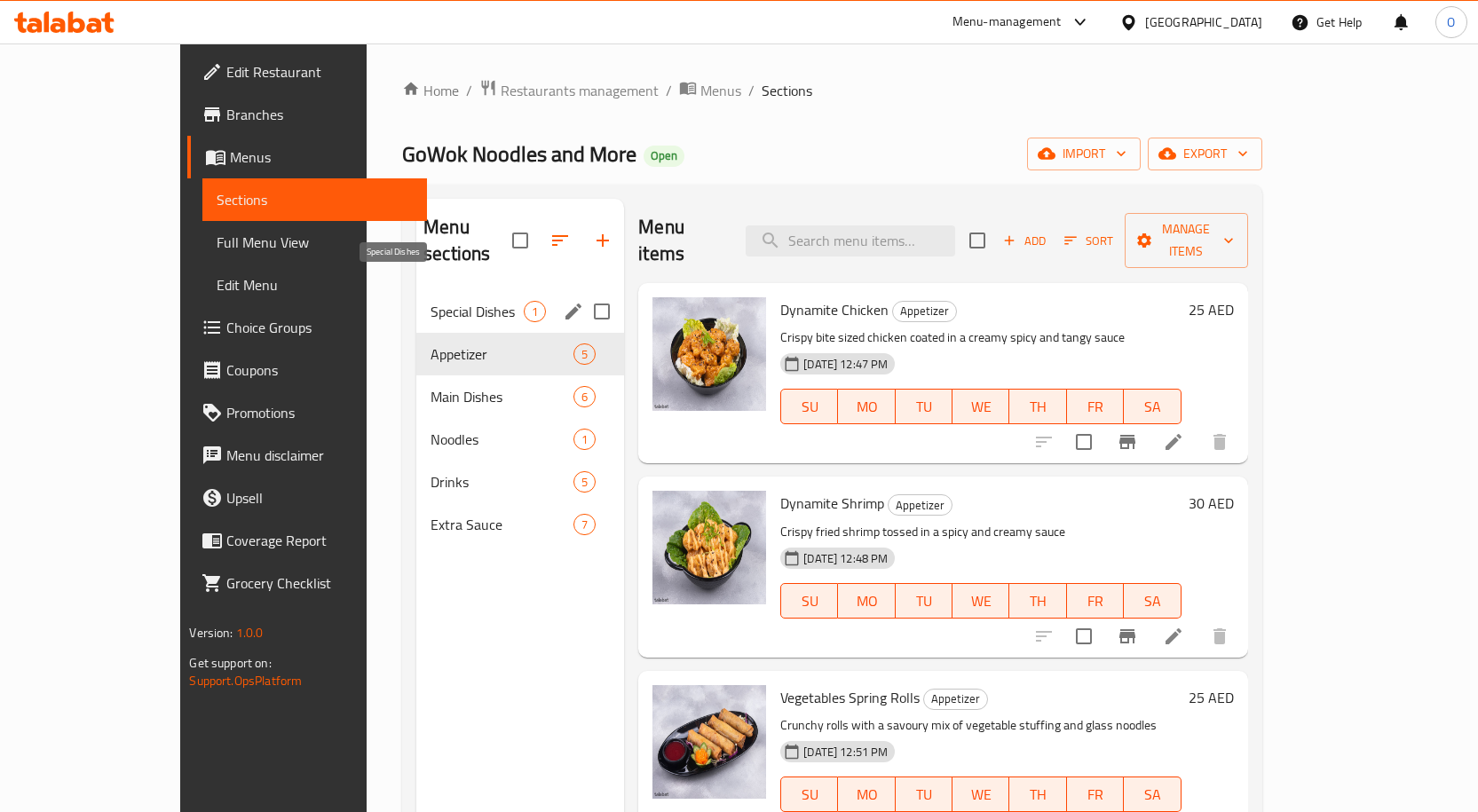
click at [432, 301] on span "Special Dishes" at bounding box center [477, 312] width 93 height 22
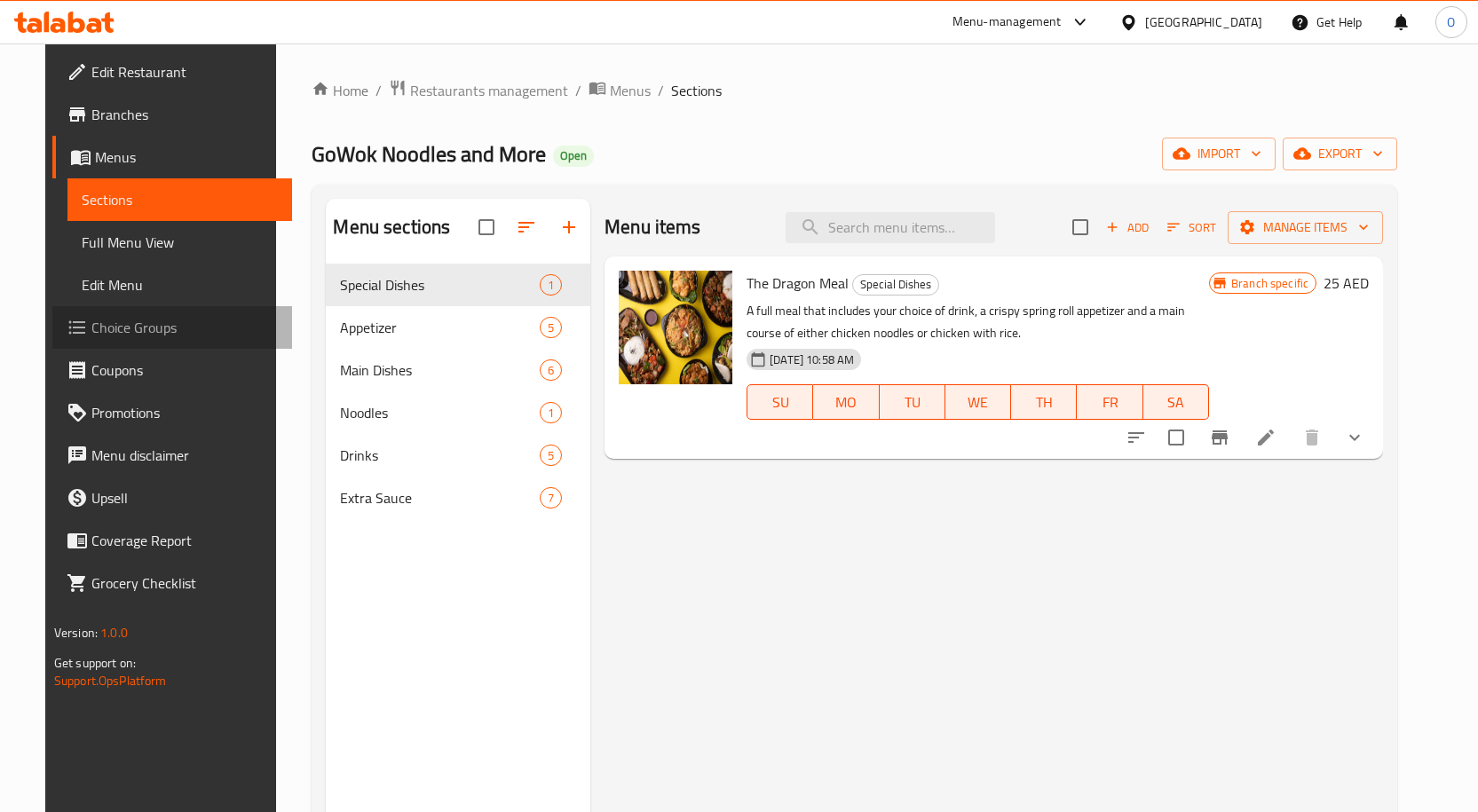
click at [92, 326] on span "Choice Groups" at bounding box center [184, 328] width 186 height 22
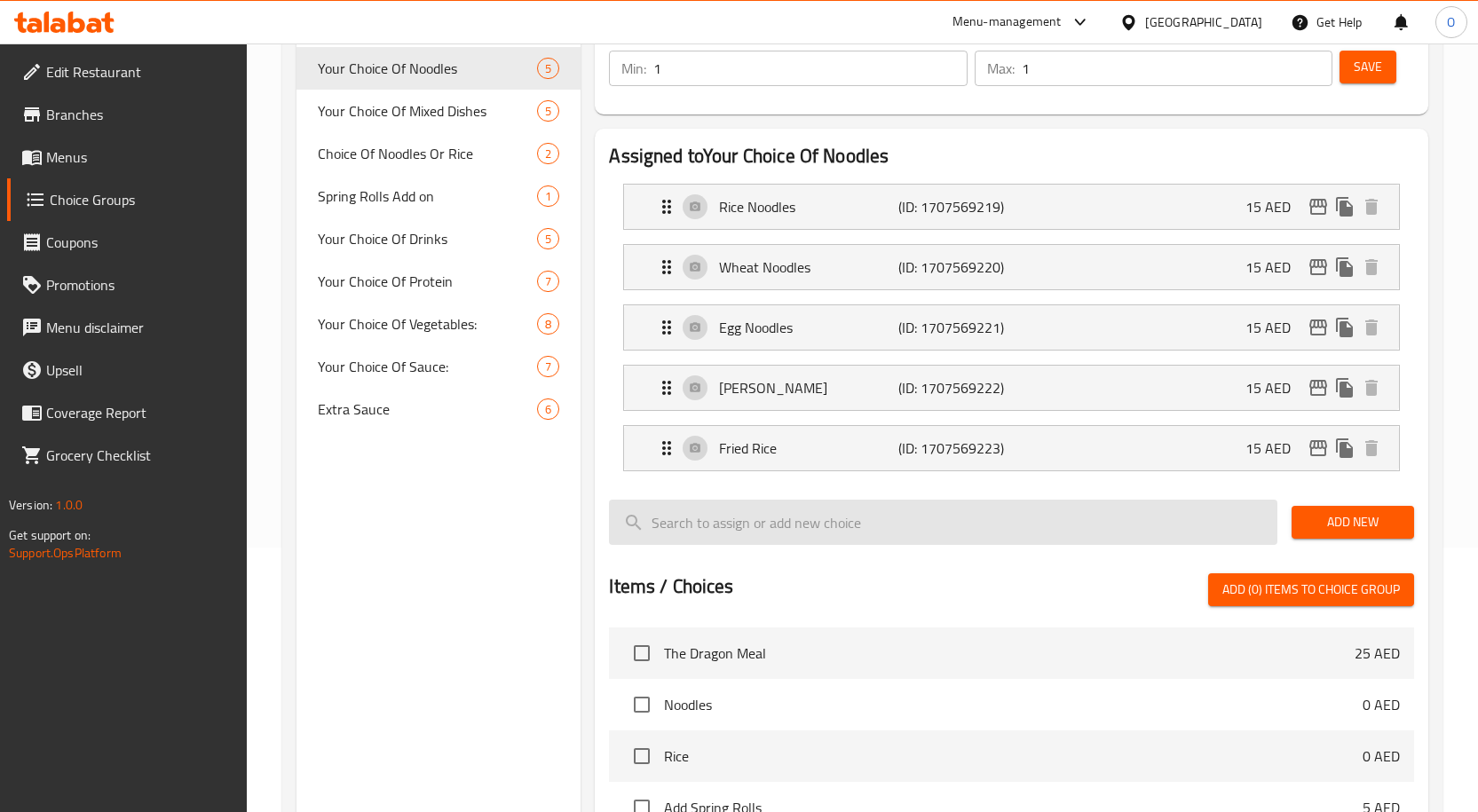
scroll to position [266, 0]
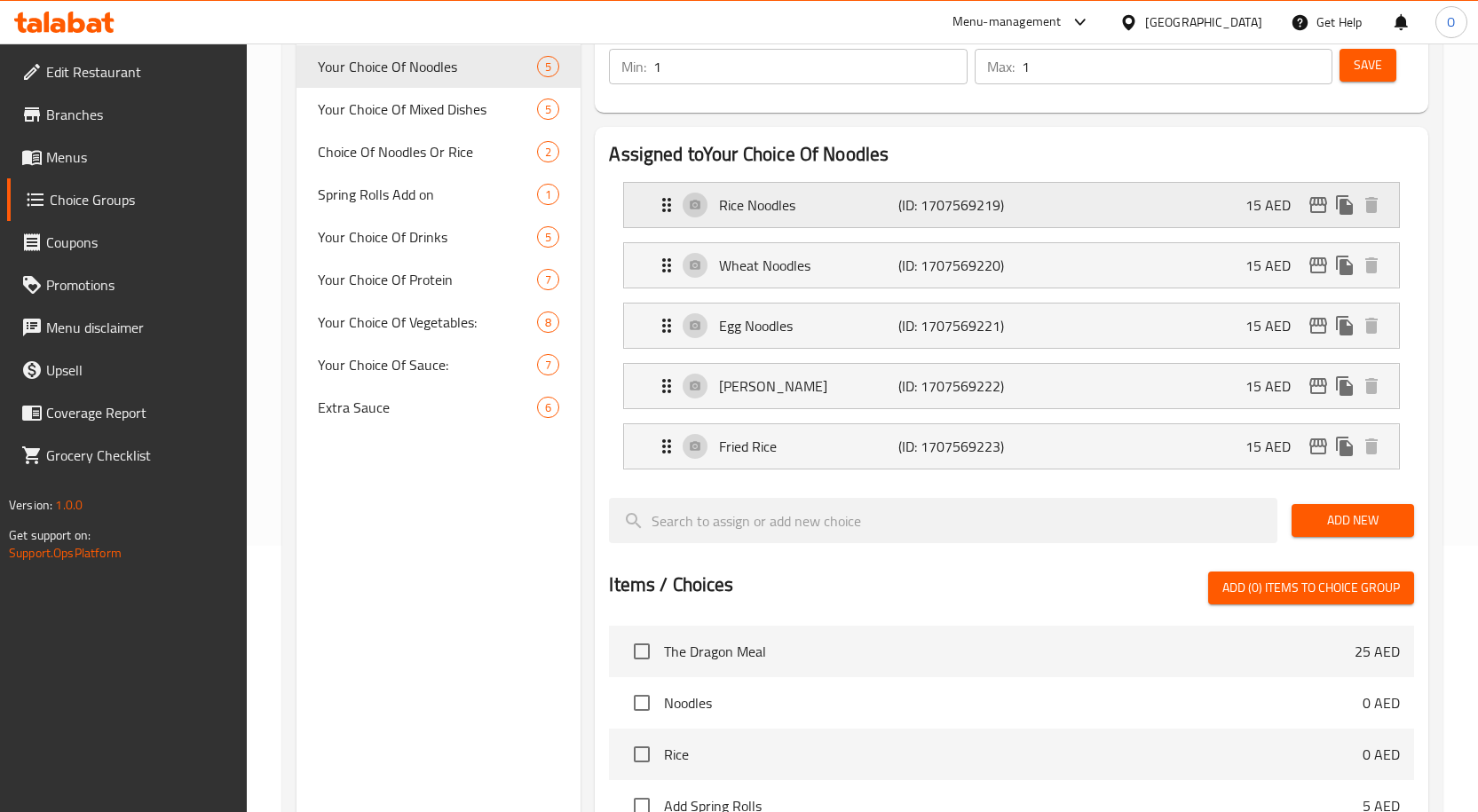
click at [841, 207] on p "Rice Noodles" at bounding box center [808, 205] width 179 height 22
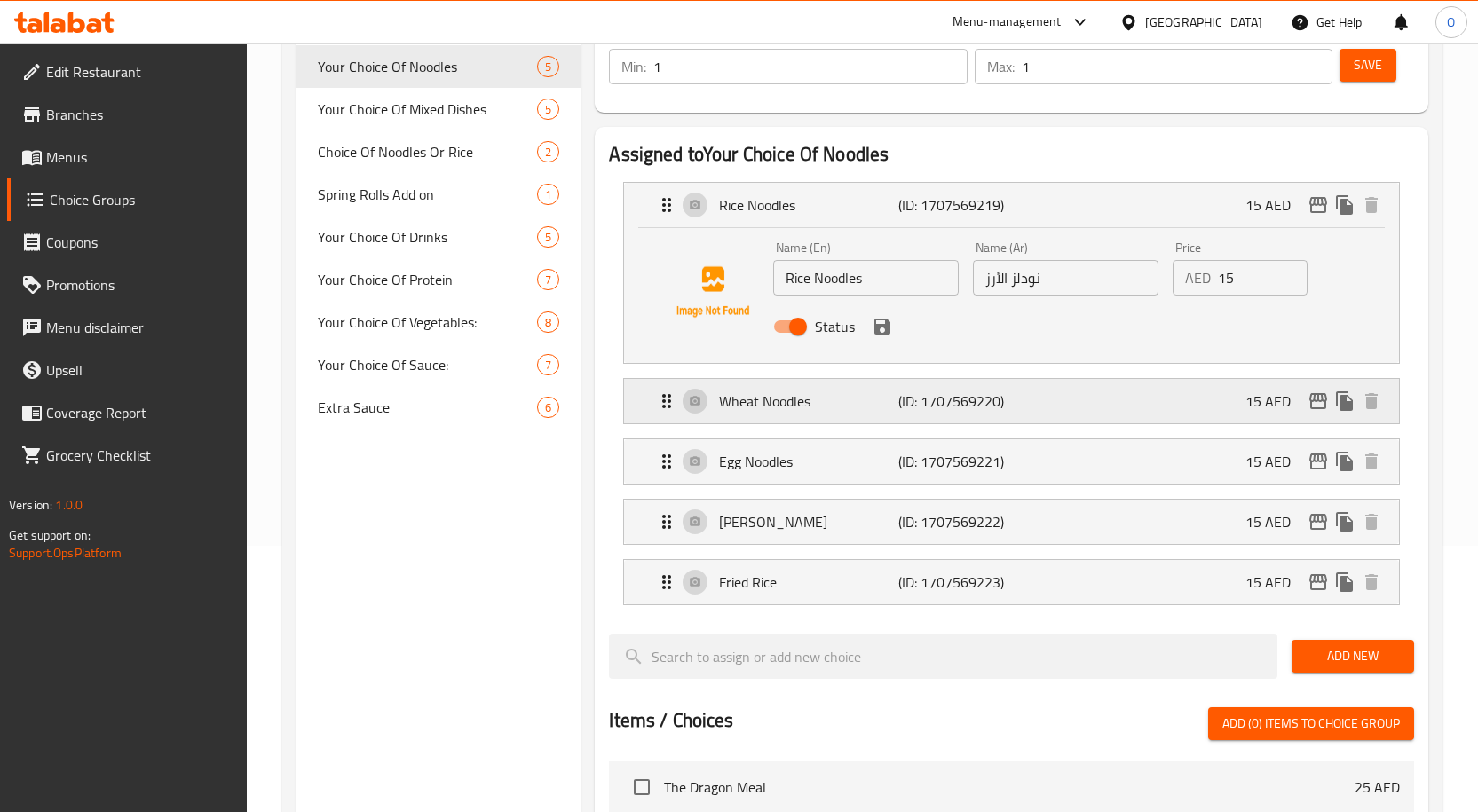
click at [857, 400] on p "Wheat Noodles" at bounding box center [808, 401] width 179 height 22
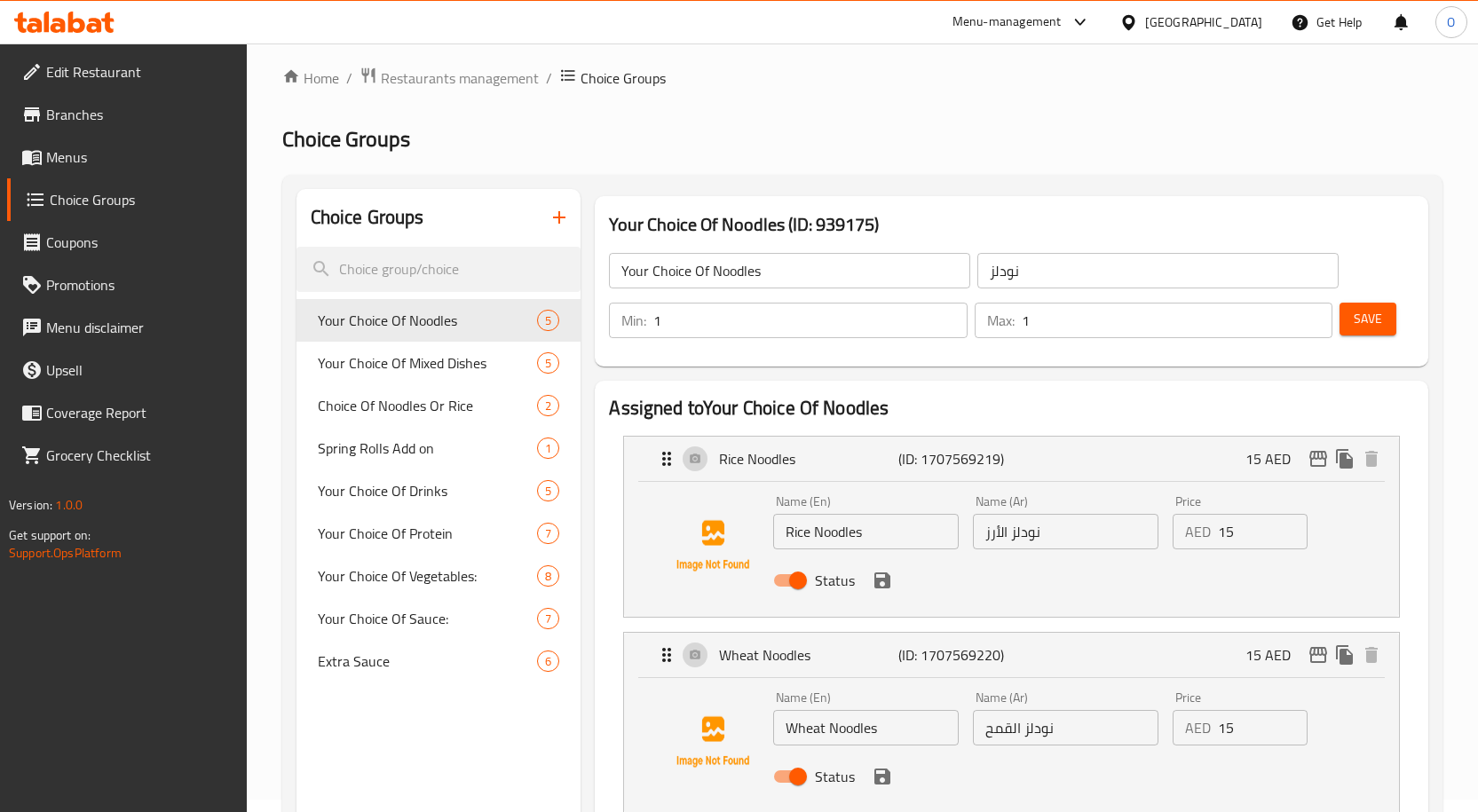
scroll to position [0, 0]
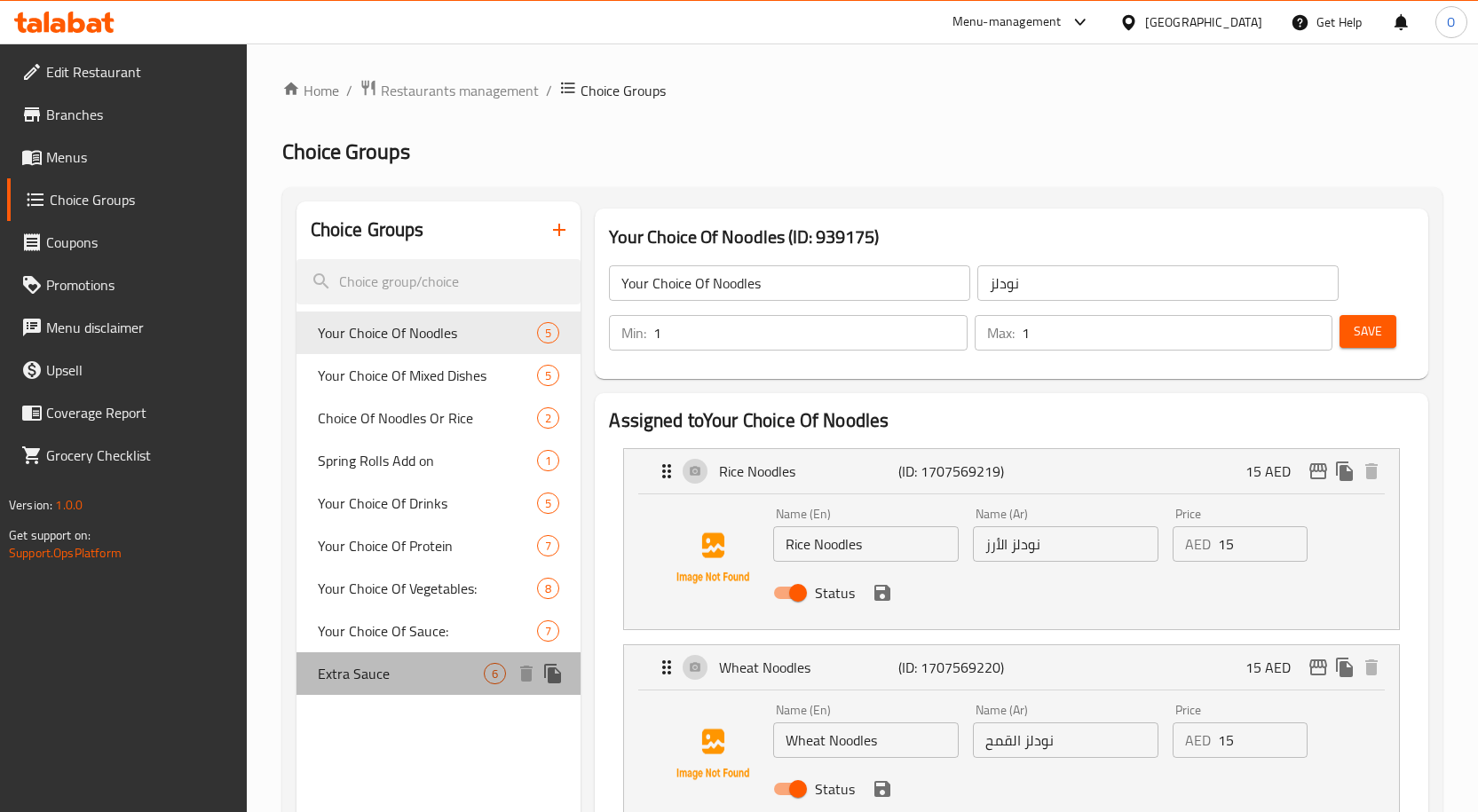
click at [359, 667] on span "Extra Sauce" at bounding box center [401, 673] width 166 height 22
type input "Extra Sauce"
type input "صوص اضافي"
type input "0"
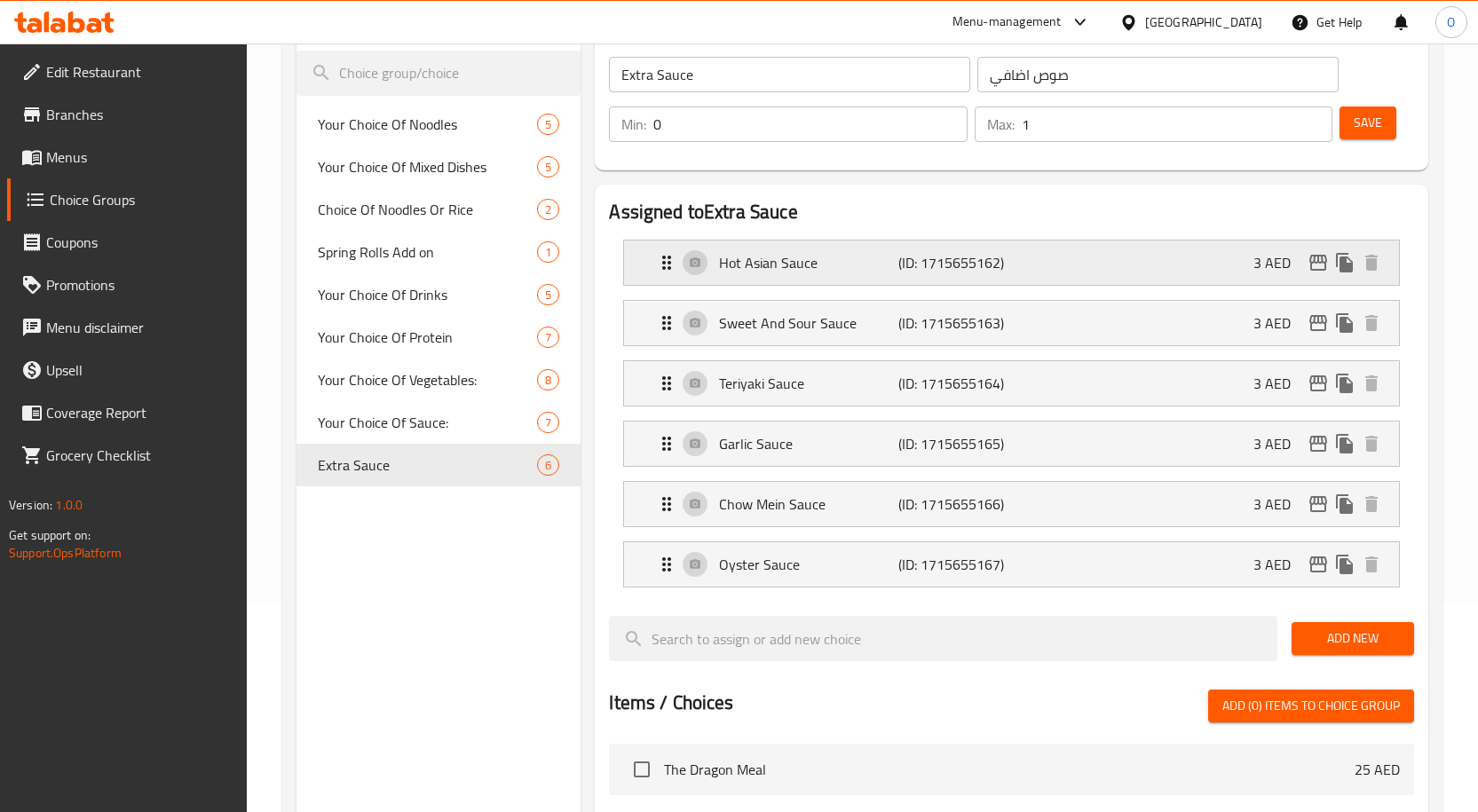
scroll to position [177, 0]
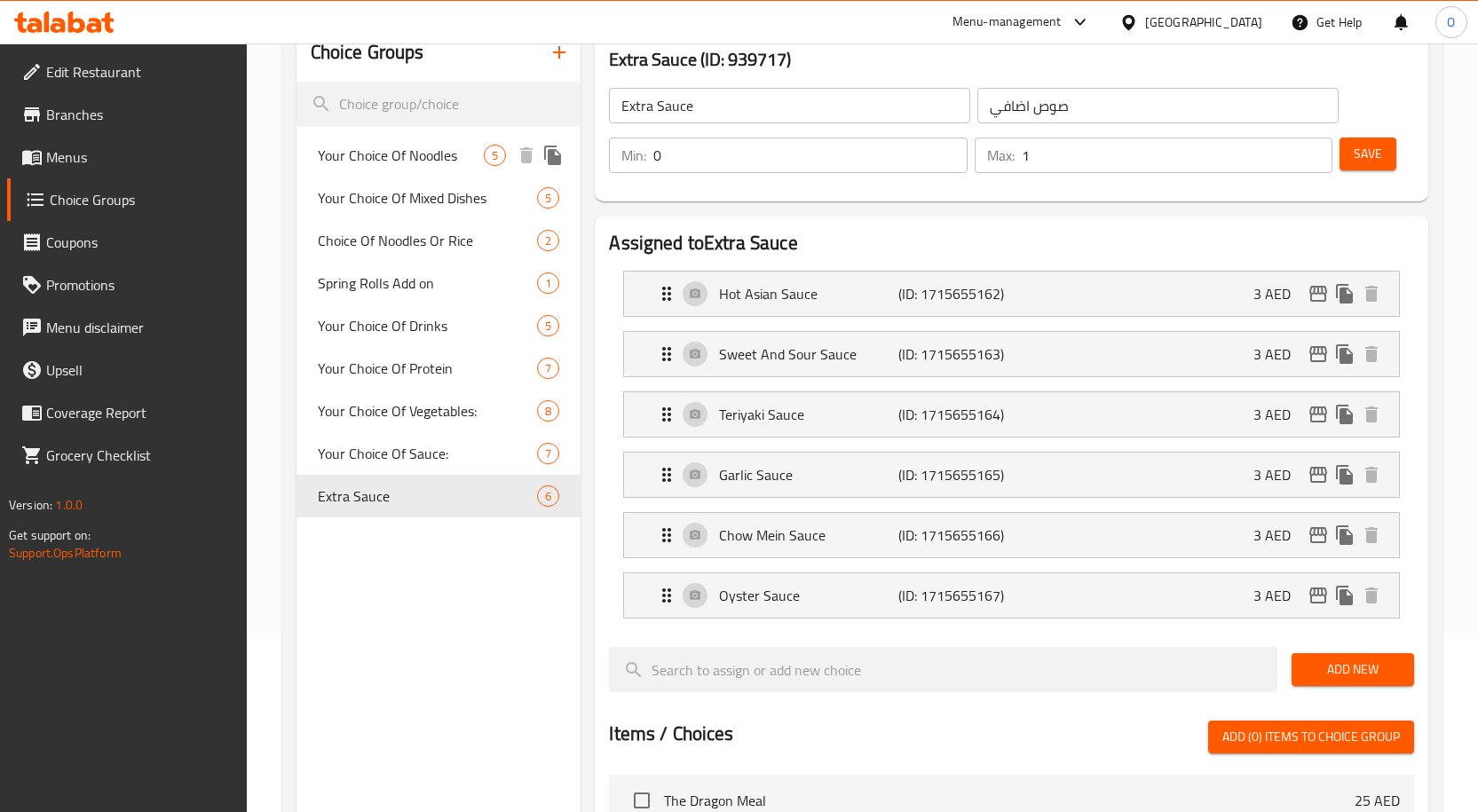
click at [421, 154] on span "Your Choice Of Noodles" at bounding box center [401, 155] width 166 height 22
type input "Your Choice Of Noodles"
type input "نودلز"
type input "1"
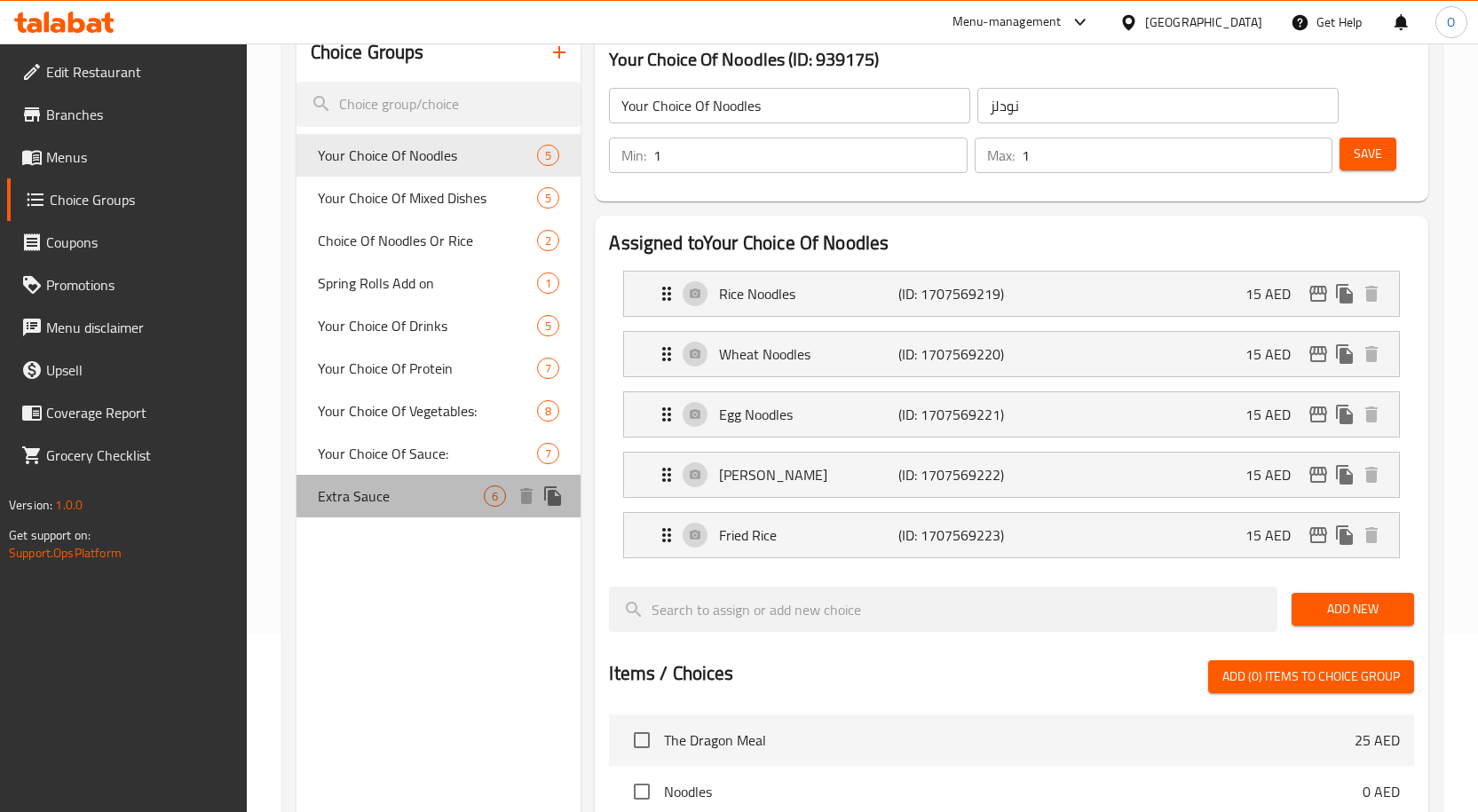
click at [399, 498] on span "Extra Sauce" at bounding box center [401, 496] width 166 height 22
type input "Extra Sauce"
type input "صوص اضافي"
type input "0"
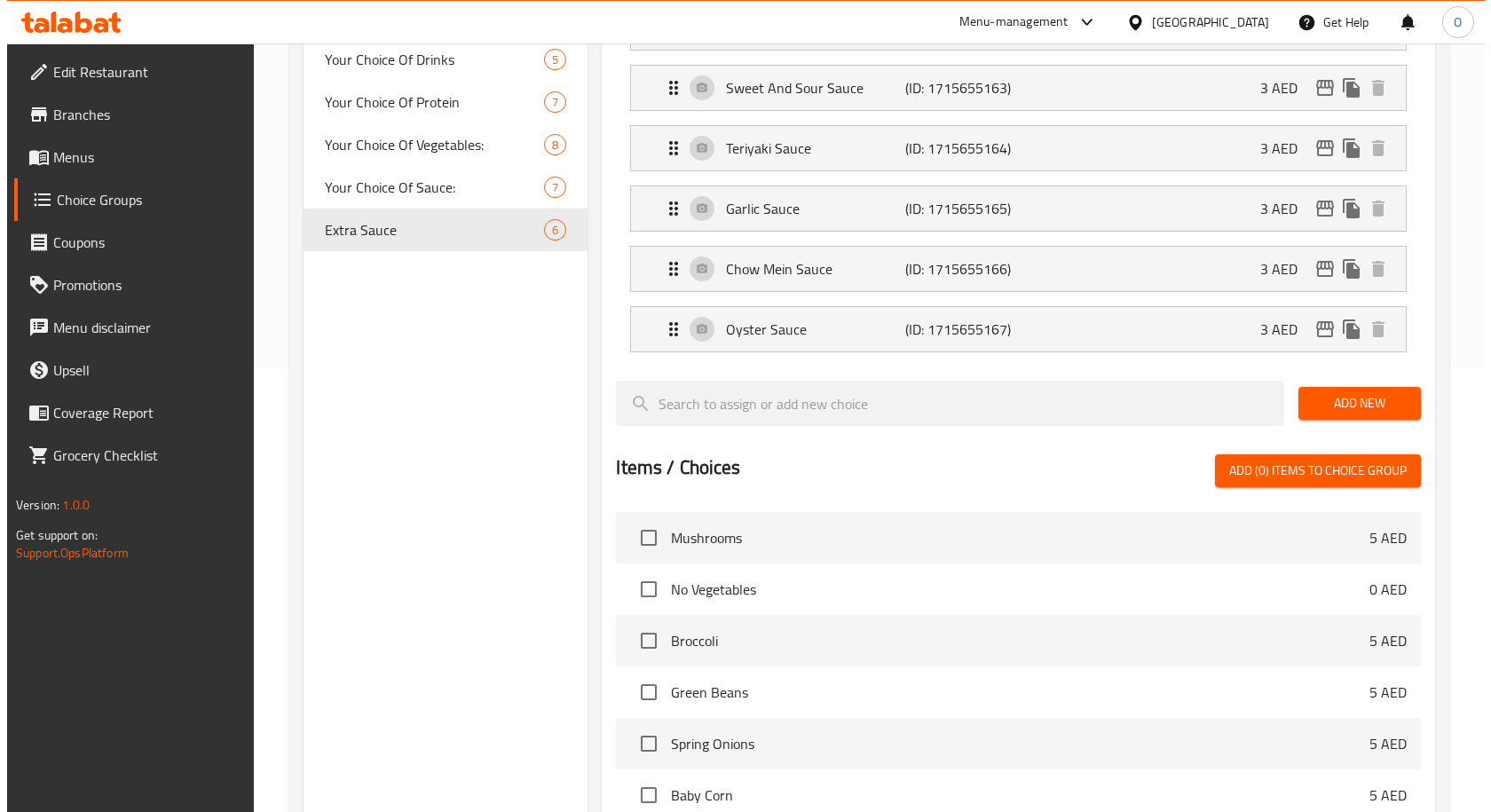
scroll to position [815, 0]
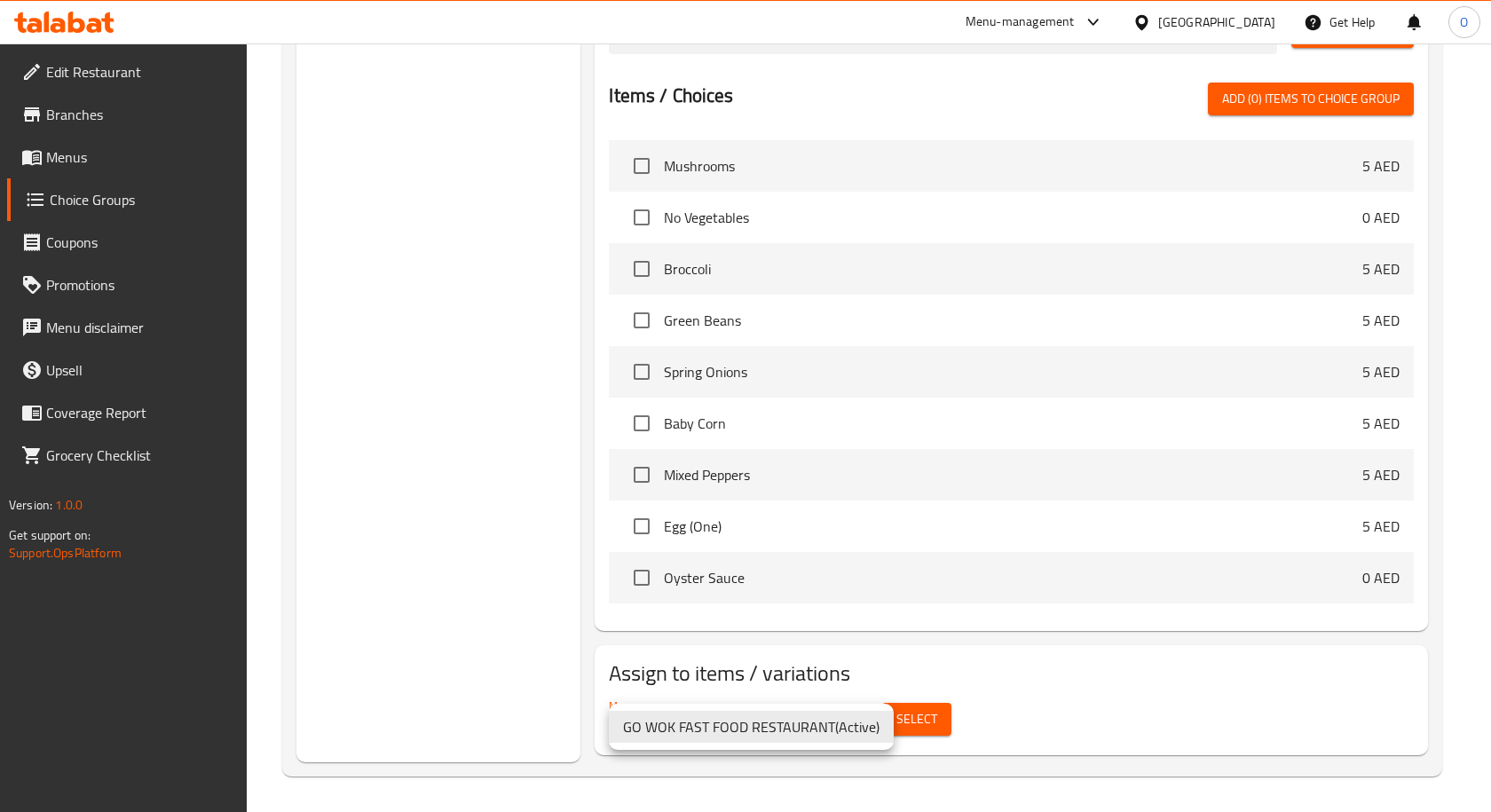
click at [1041, 684] on div at bounding box center [745, 406] width 1491 height 812
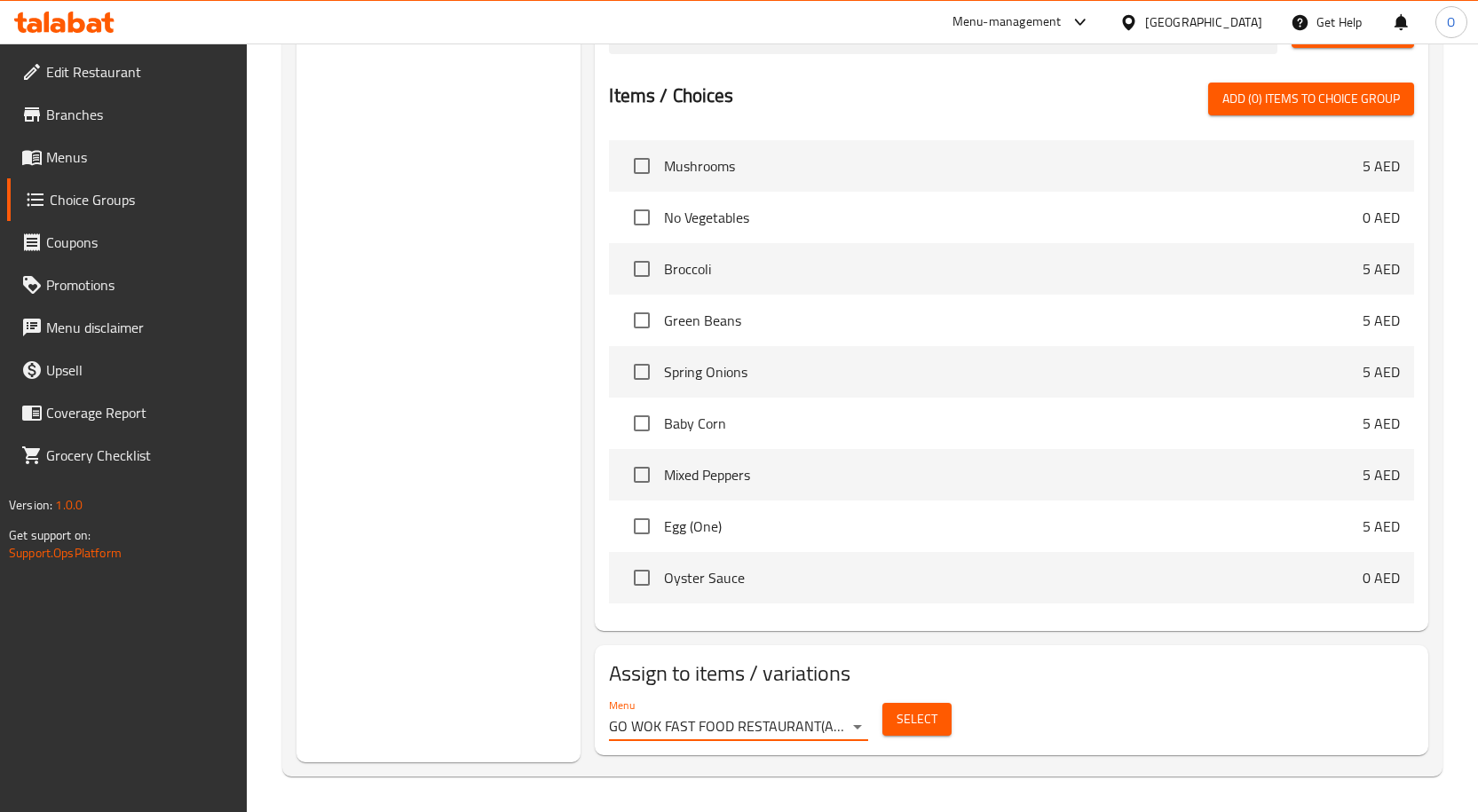
click at [919, 720] on span "Select" at bounding box center [916, 719] width 41 height 22
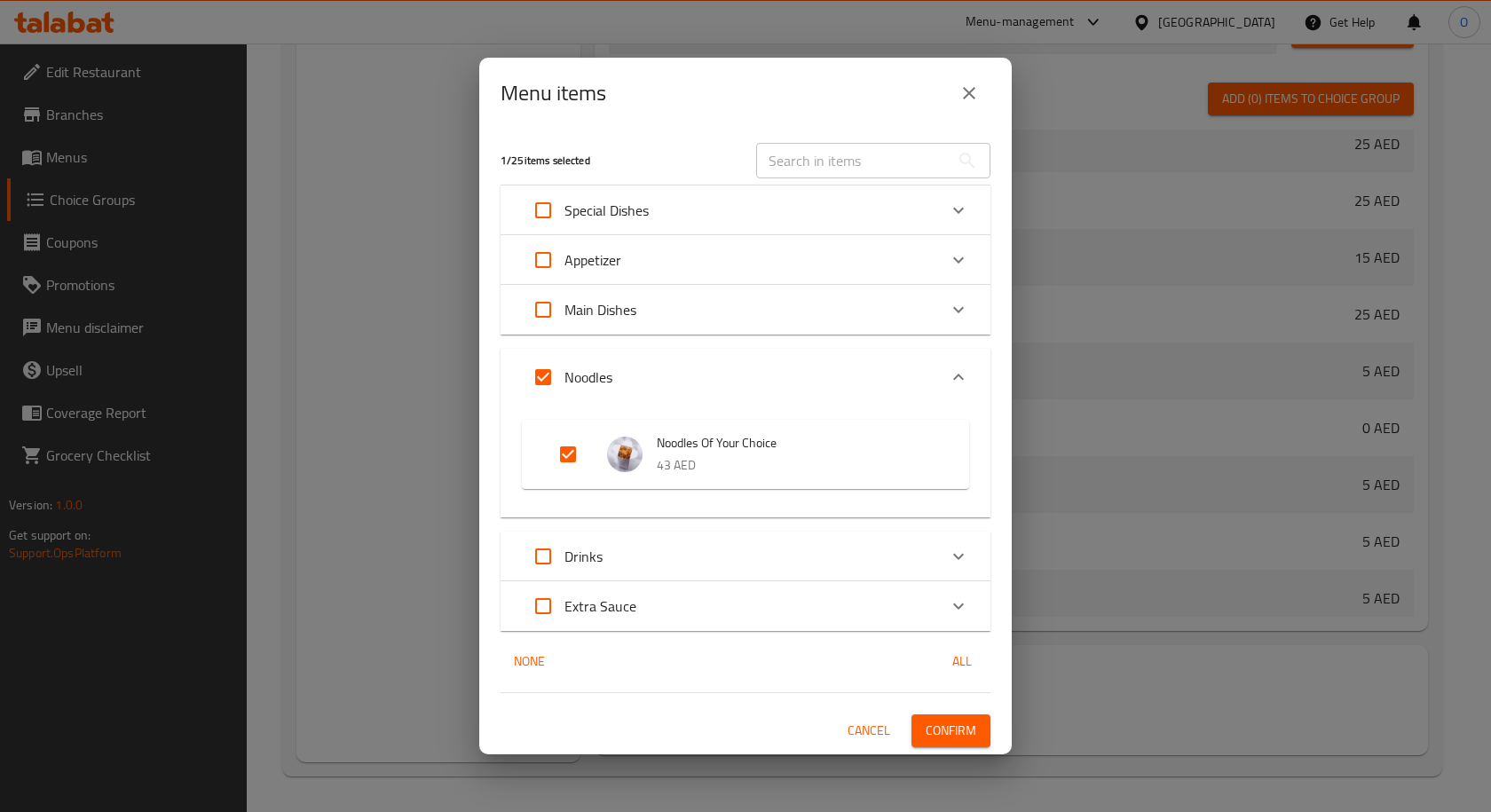
click at [691, 208] on div "Special Dishes" at bounding box center [729, 210] width 415 height 43
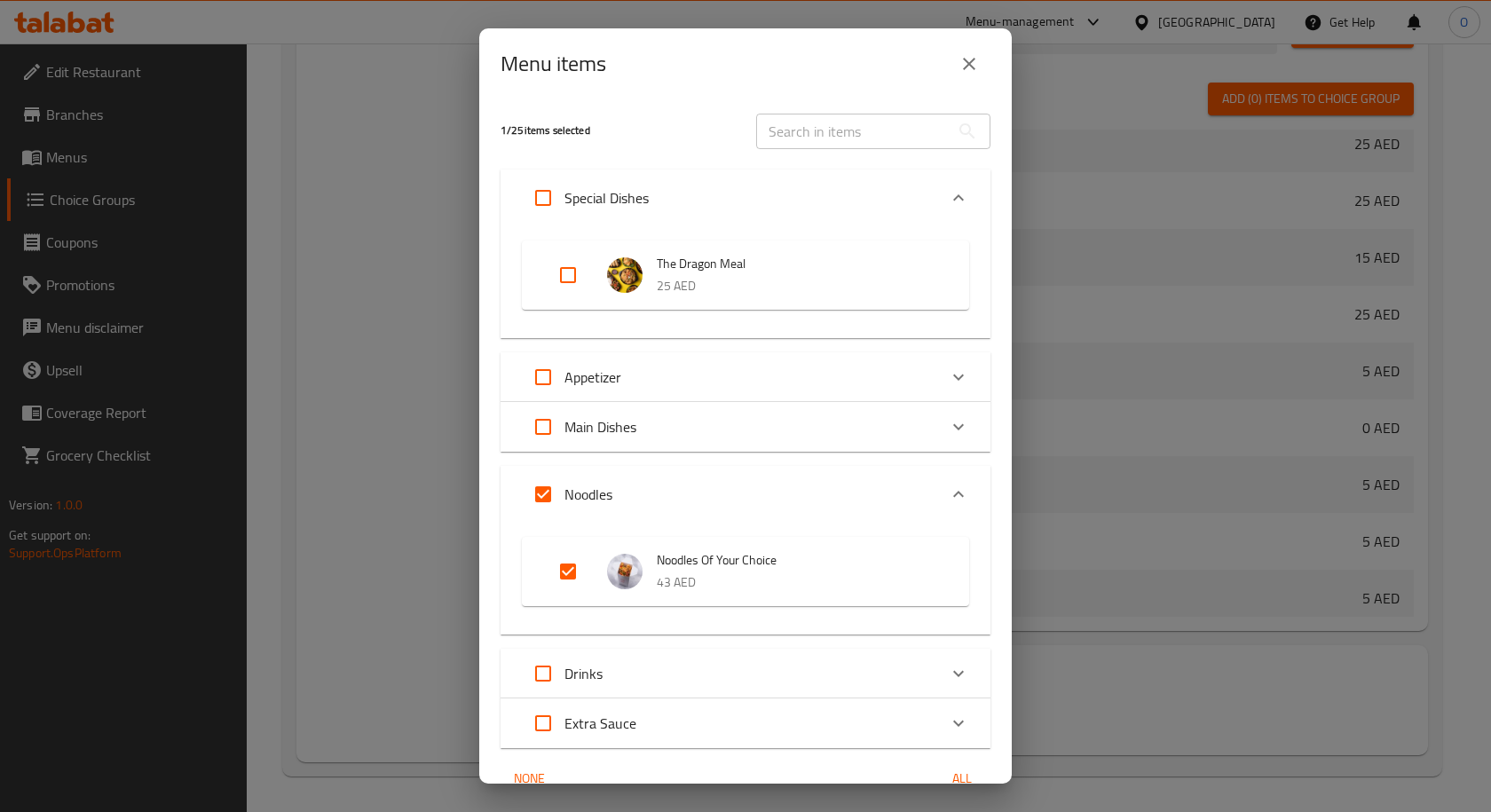
click at [571, 272] on input "Expand" at bounding box center [568, 274] width 43 height 43
checkbox input "true"
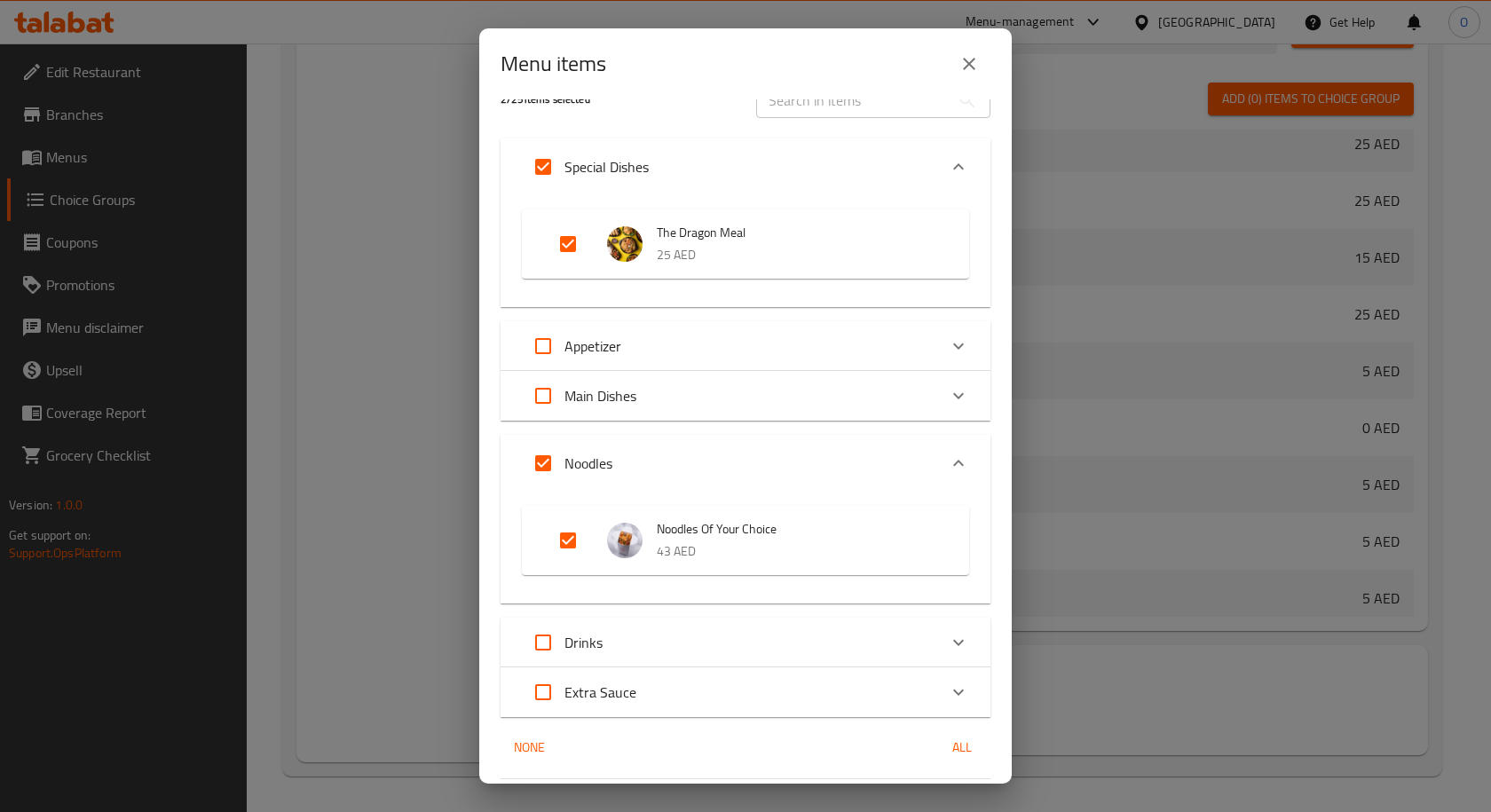
scroll to position [0, 0]
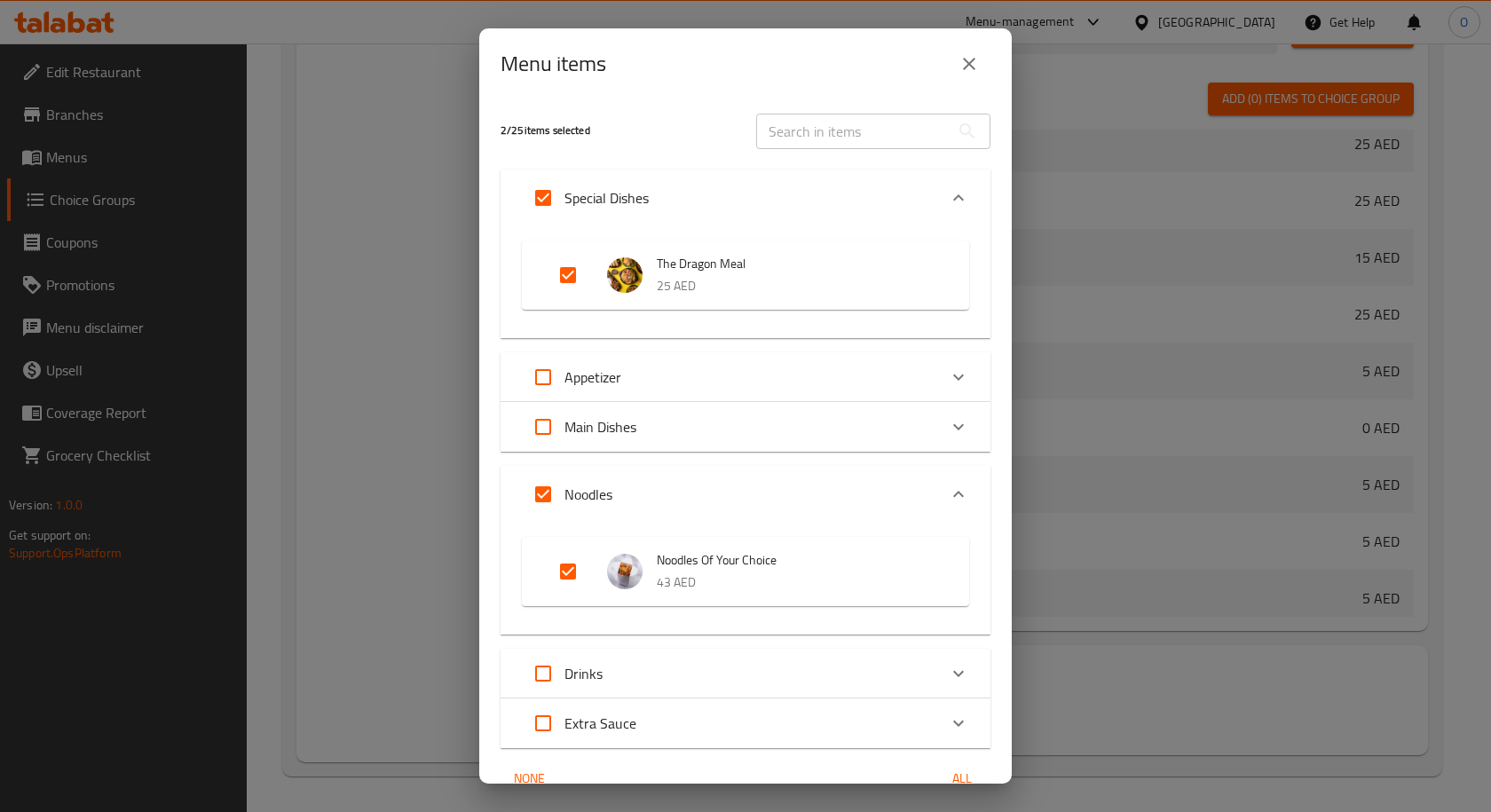
click at [687, 267] on span "The Dragon Meal" at bounding box center [796, 263] width 277 height 22
click at [657, 277] on p "25 AED" at bounding box center [796, 286] width 277 height 22
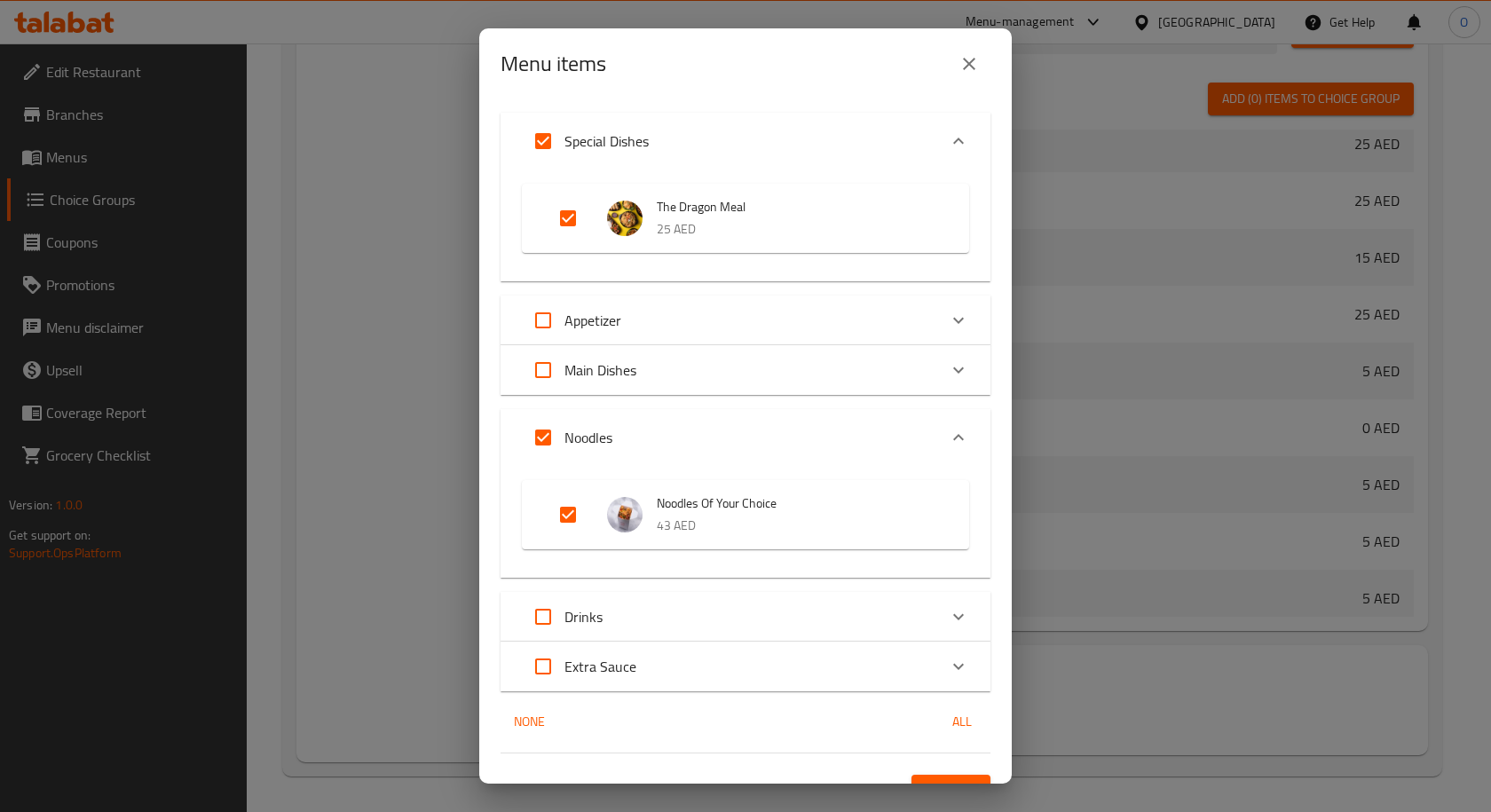
scroll to position [88, 0]
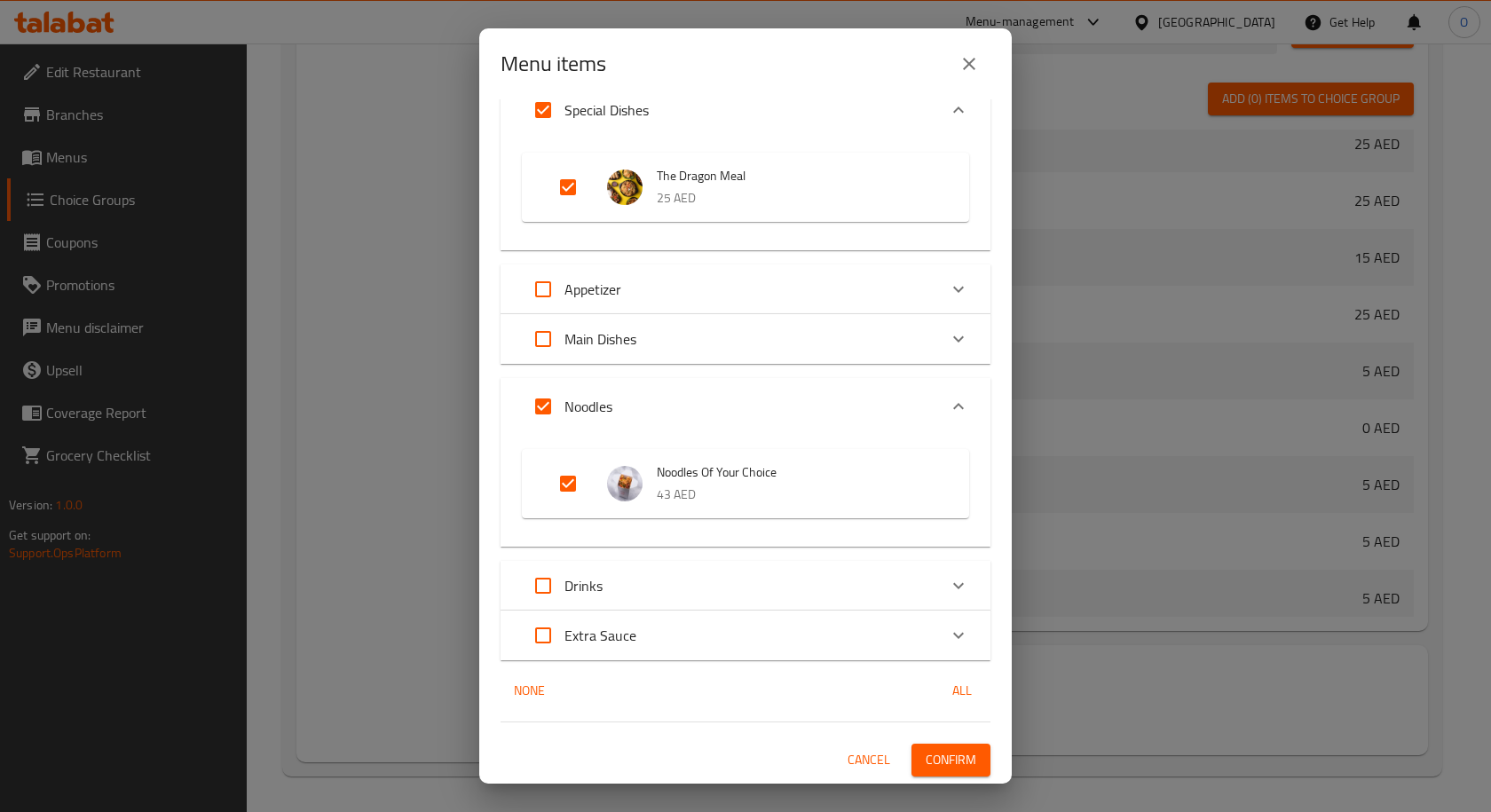
click at [610, 186] on img "Expand" at bounding box center [625, 187] width 36 height 36
click at [933, 754] on span "Confirm" at bounding box center [950, 760] width 51 height 22
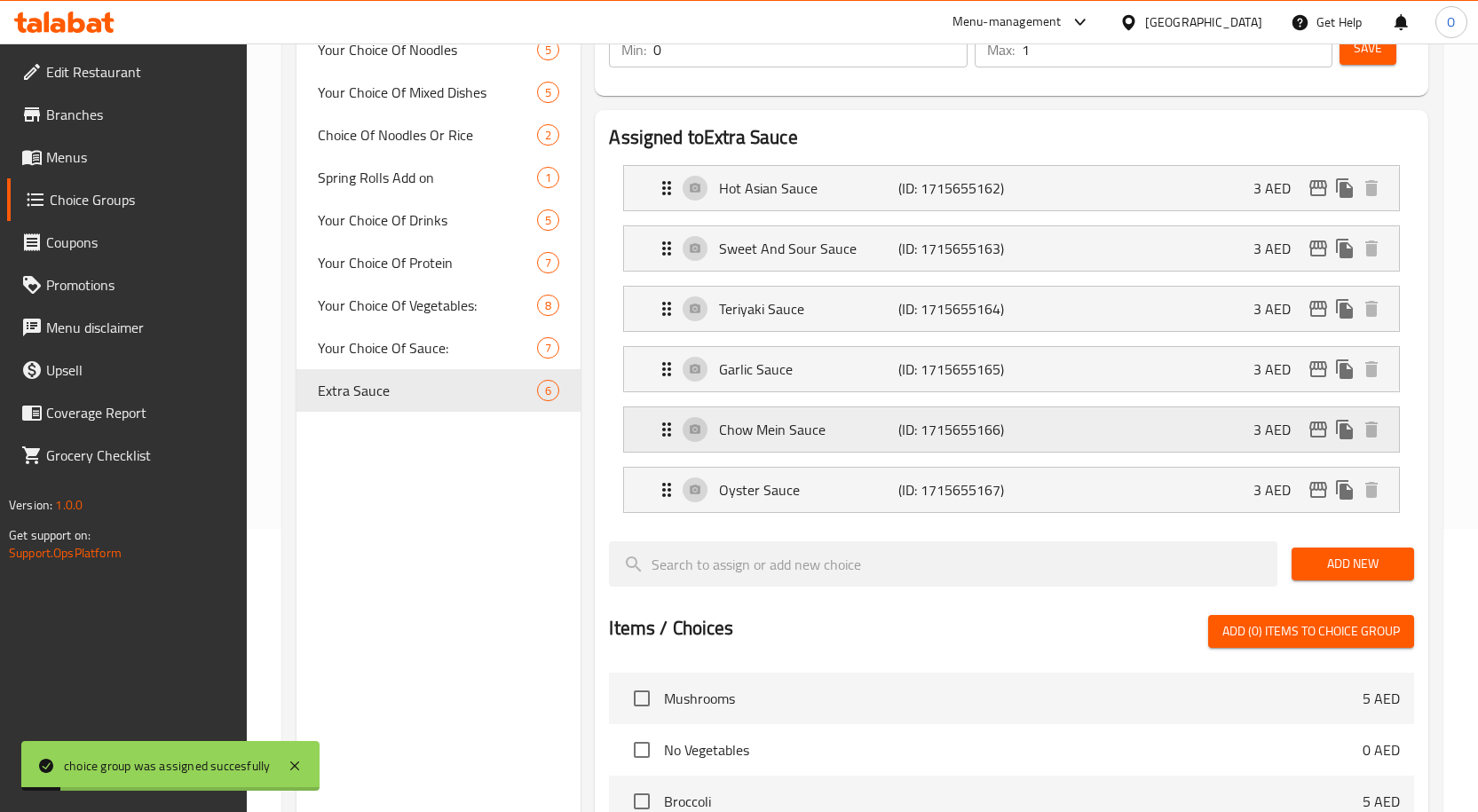
scroll to position [0, 0]
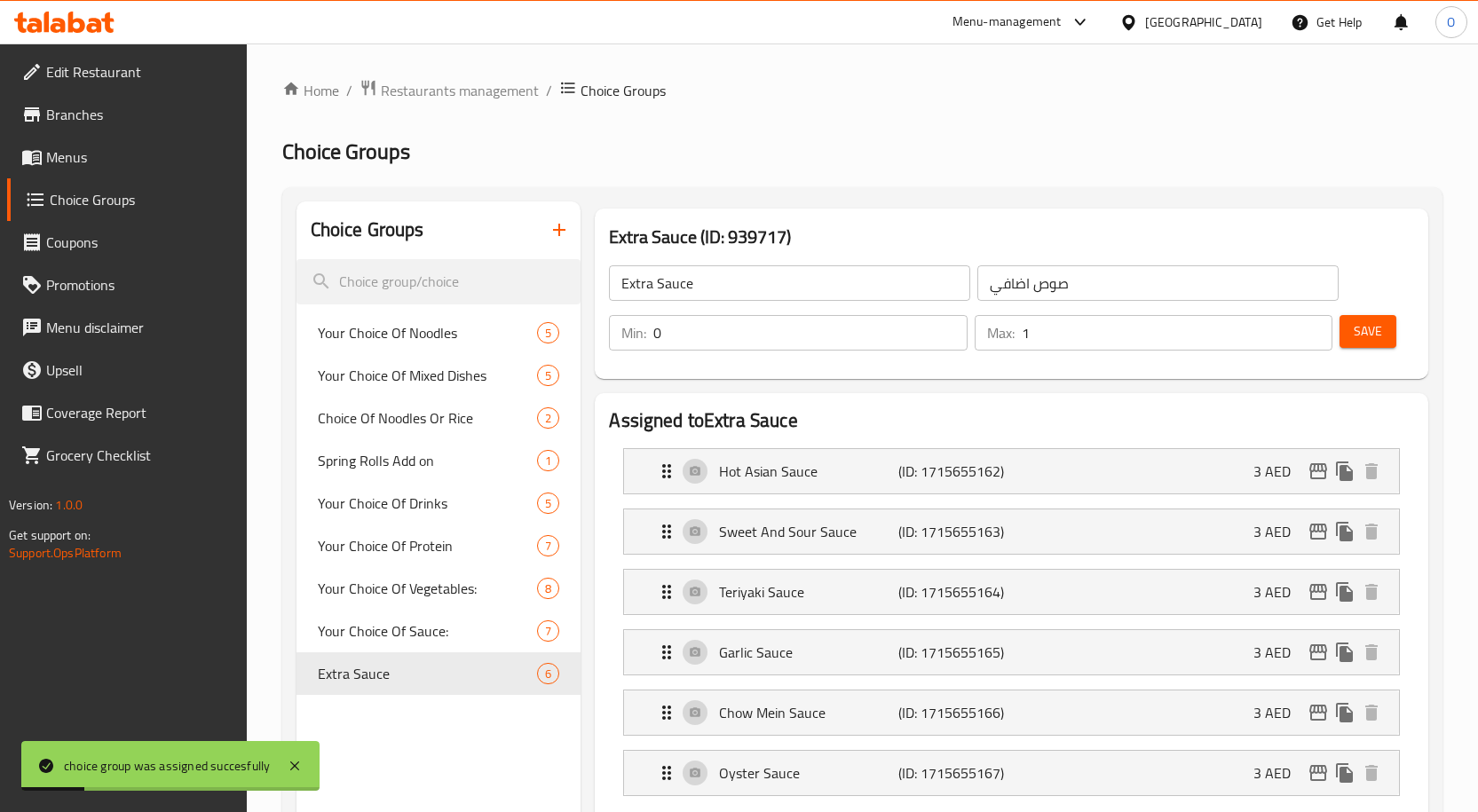
click at [1373, 338] on span "Save" at bounding box center [1367, 331] width 29 height 22
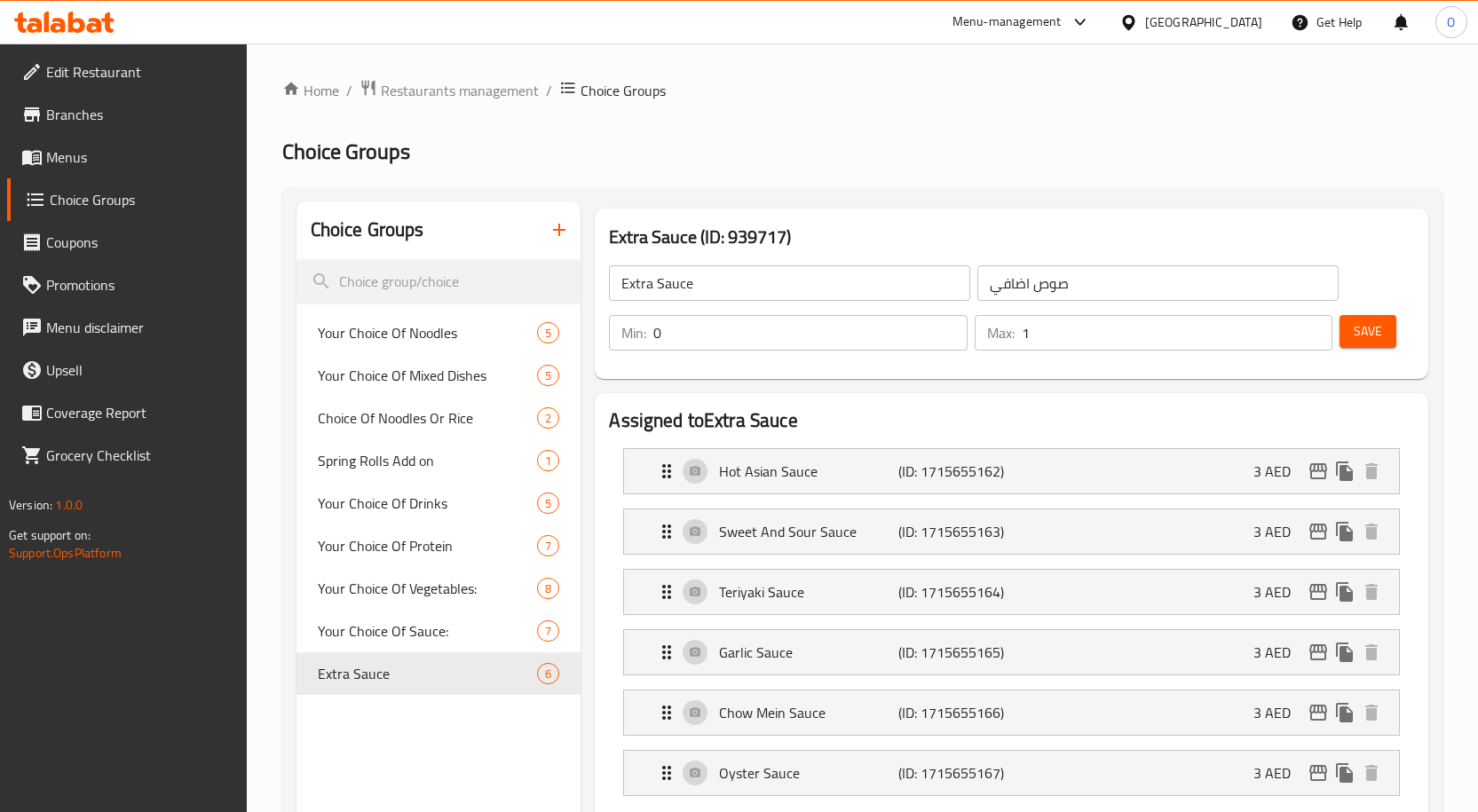
click at [86, 199] on span "Choice Groups" at bounding box center [141, 200] width 183 height 22
click at [92, 165] on span "Menus" at bounding box center [140, 157] width 186 height 22
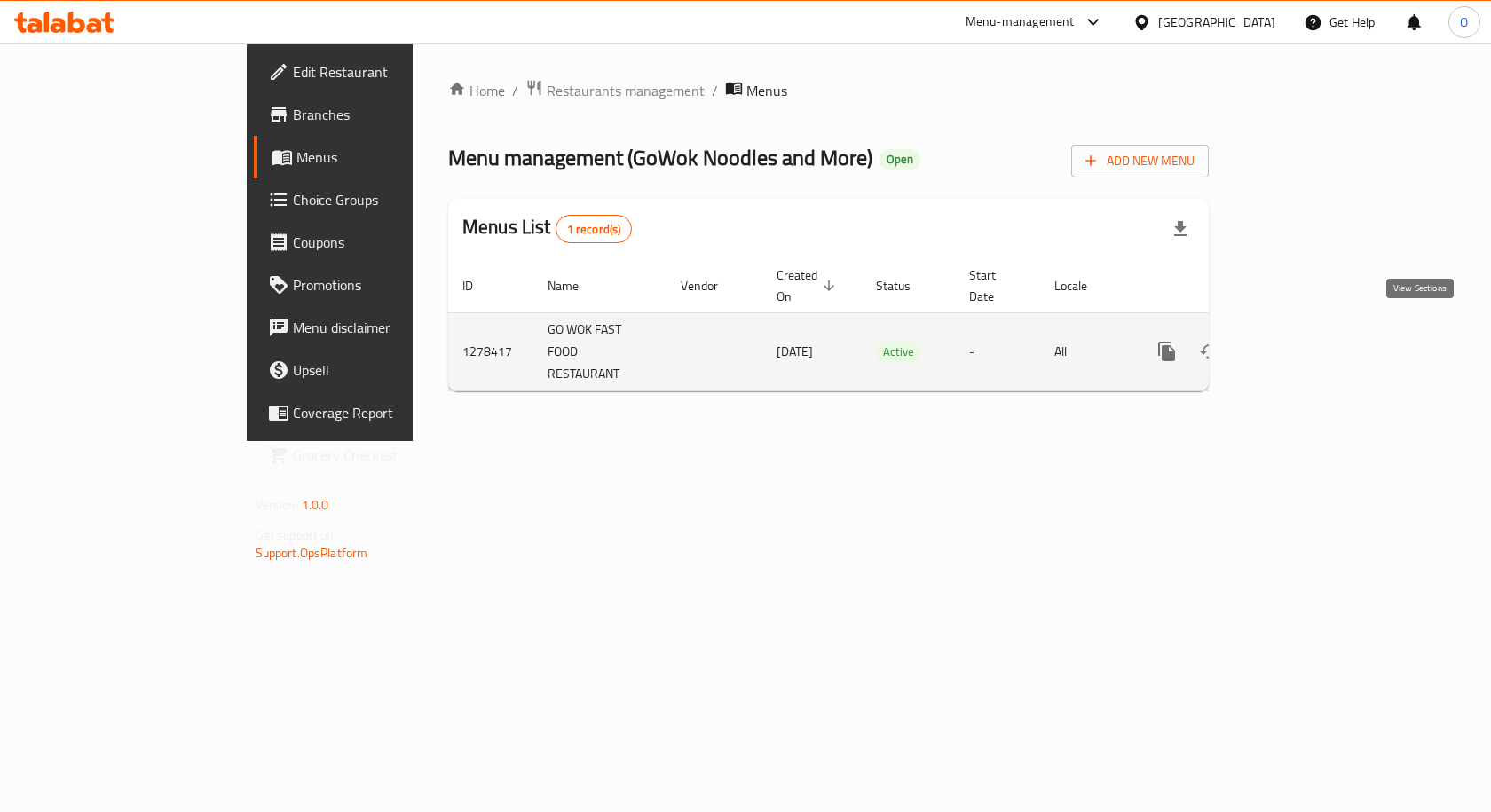
click at [1306, 341] on icon "enhanced table" at bounding box center [1295, 352] width 22 height 22
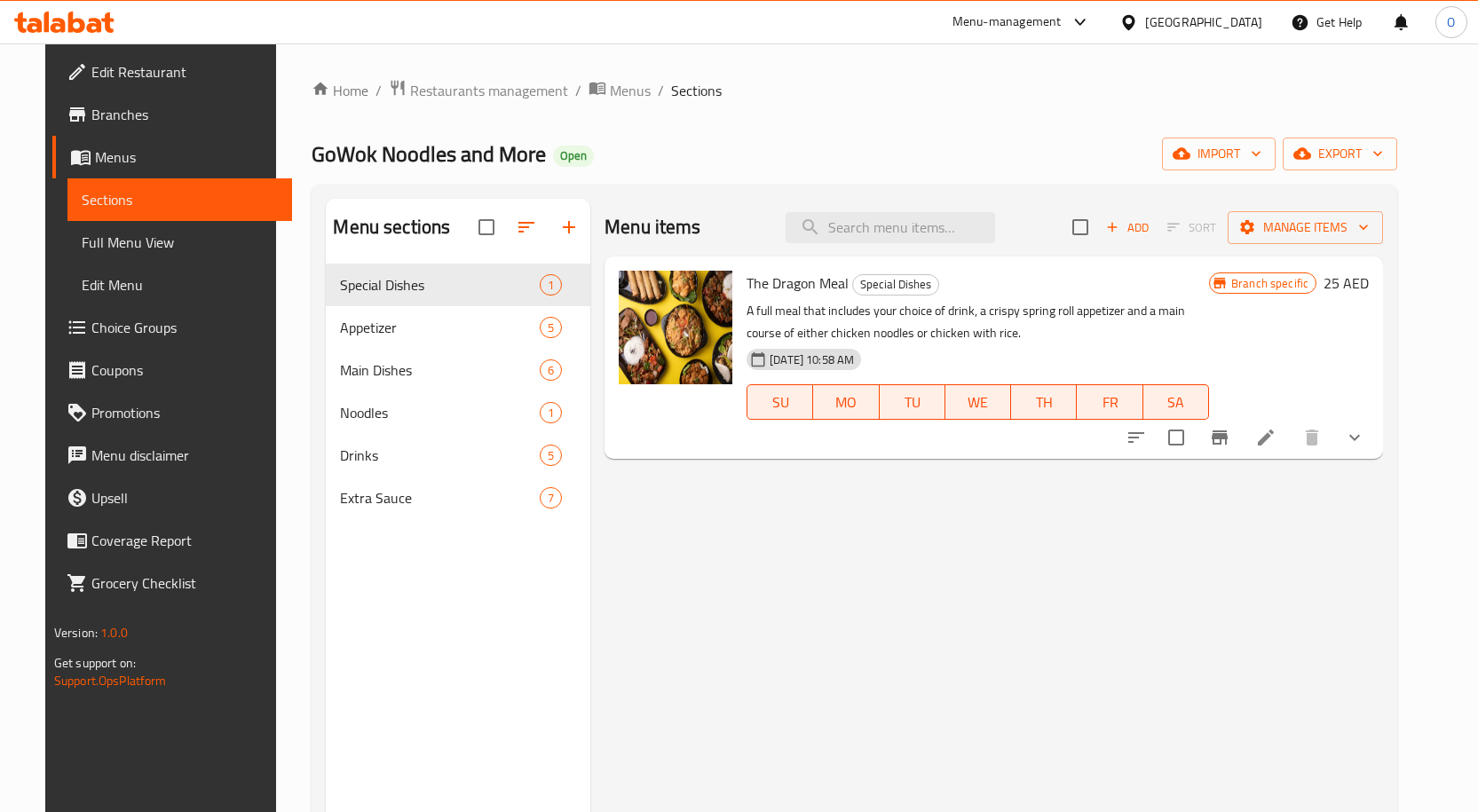
click at [1276, 437] on icon at bounding box center [1266, 438] width 22 height 22
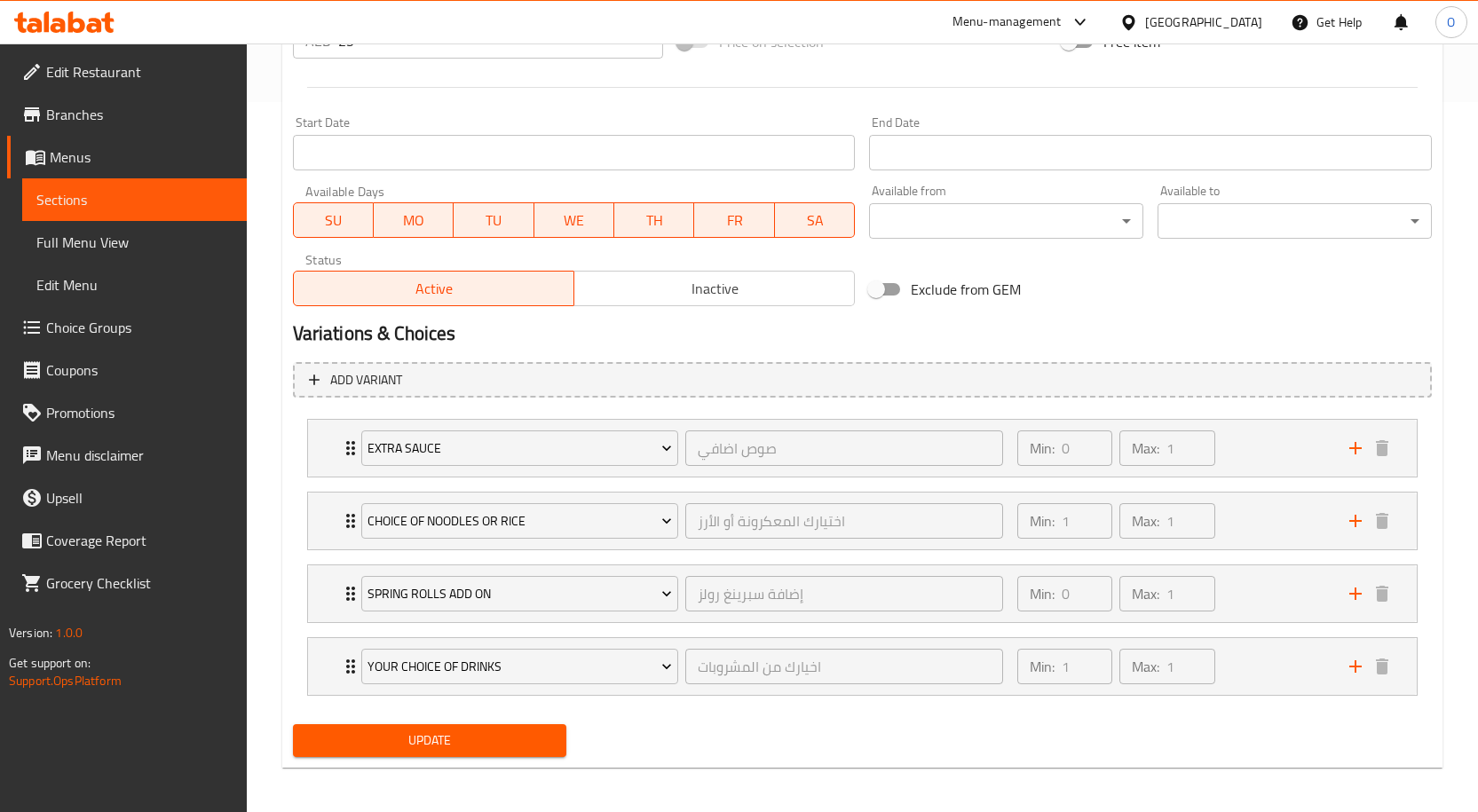
scroll to position [715, 0]
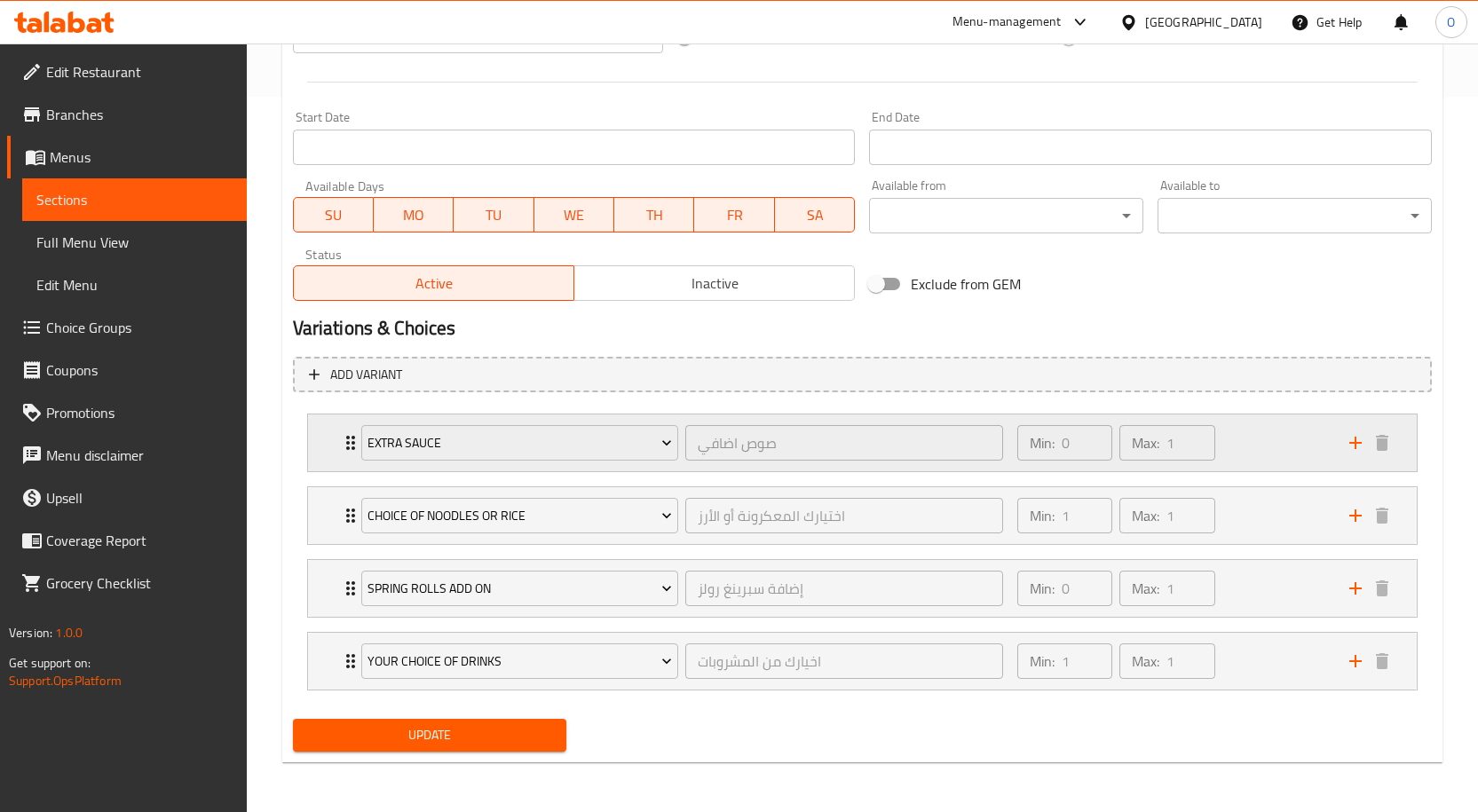
click at [321, 448] on div "Extra Sauce صوص اضافي ​ Min: 0 ​ Max: 1 ​" at bounding box center [862, 442] width 1108 height 56
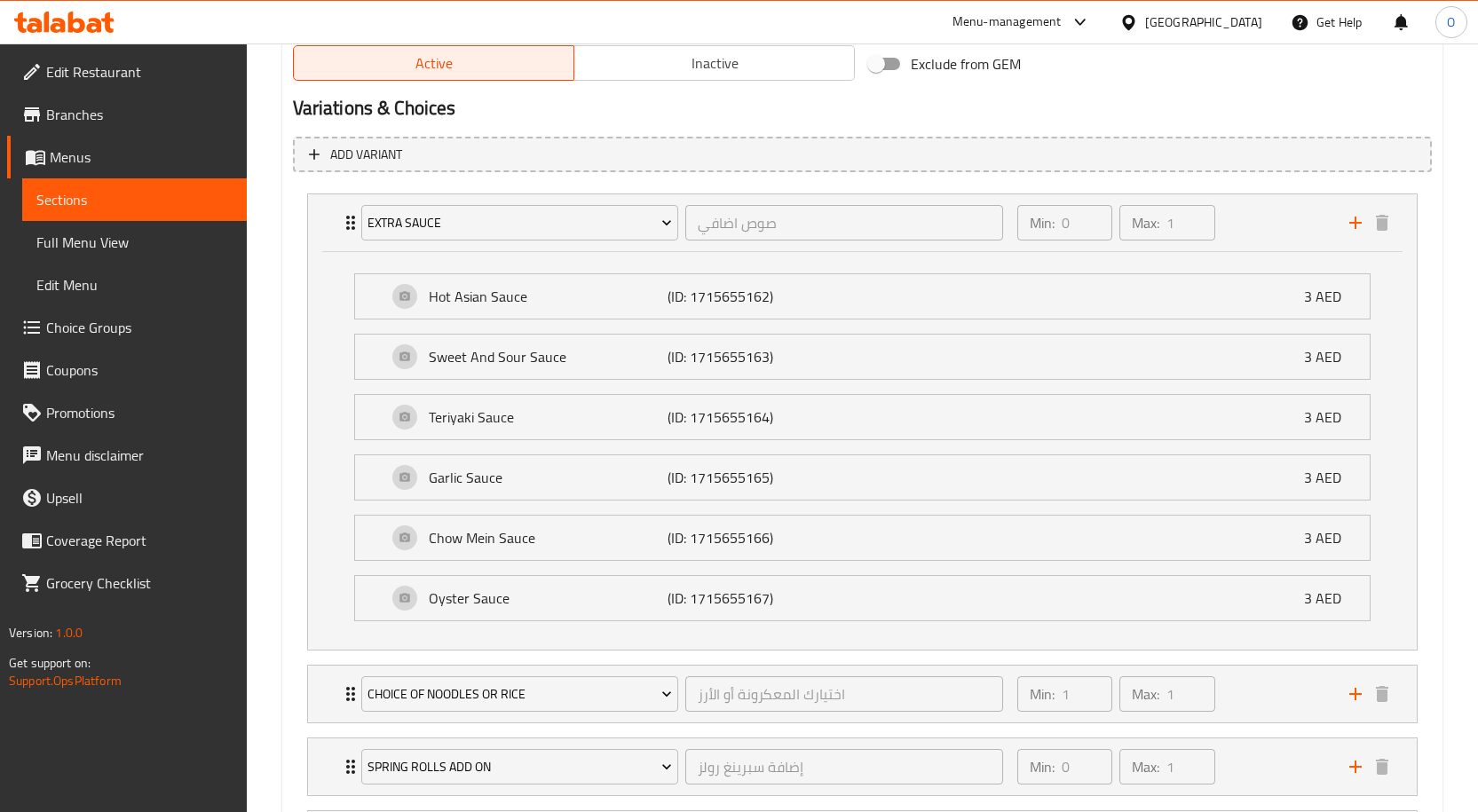
scroll to position [1113, 0]
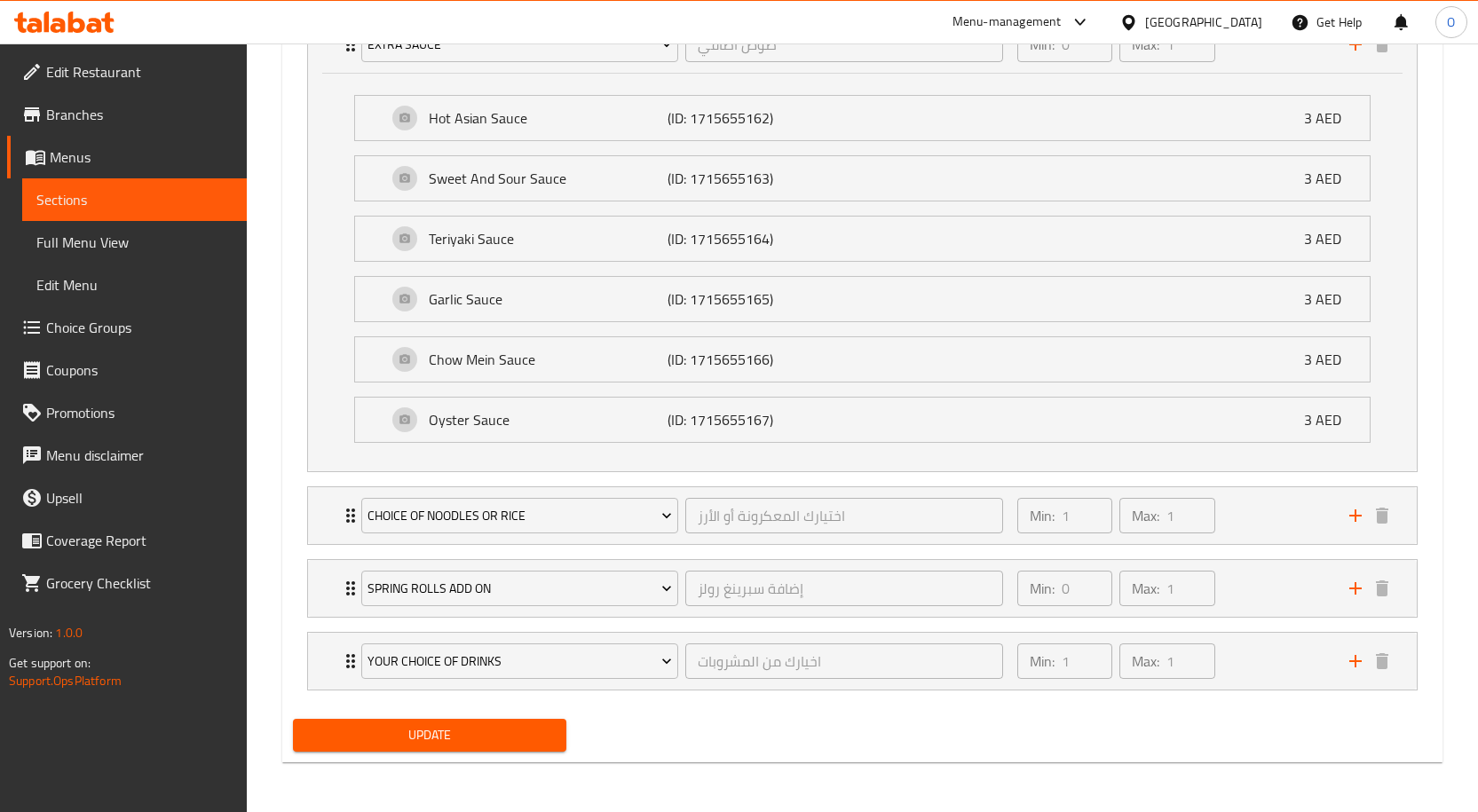
click at [92, 328] on span "Choice Groups" at bounding box center [140, 328] width 186 height 22
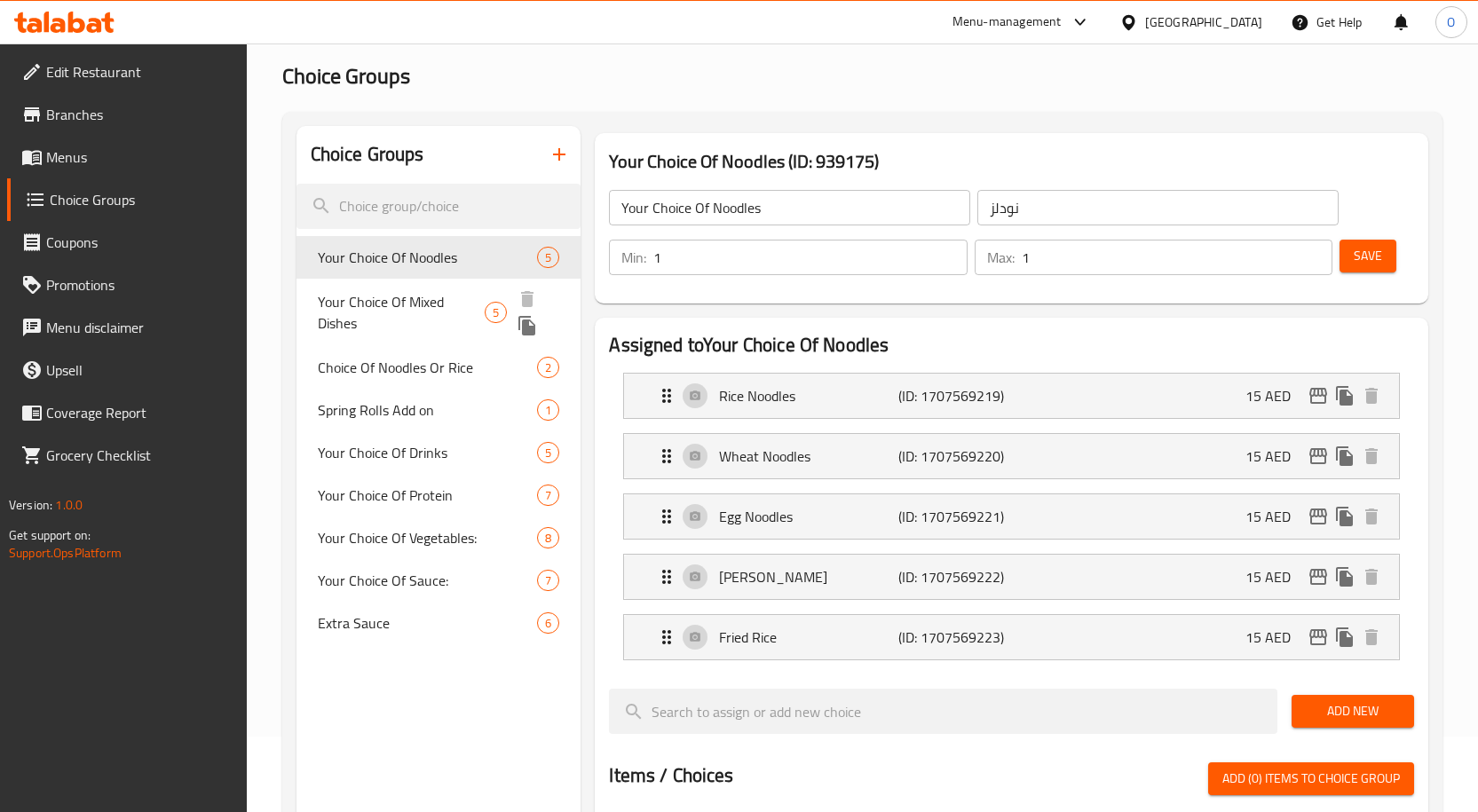
scroll to position [73, 0]
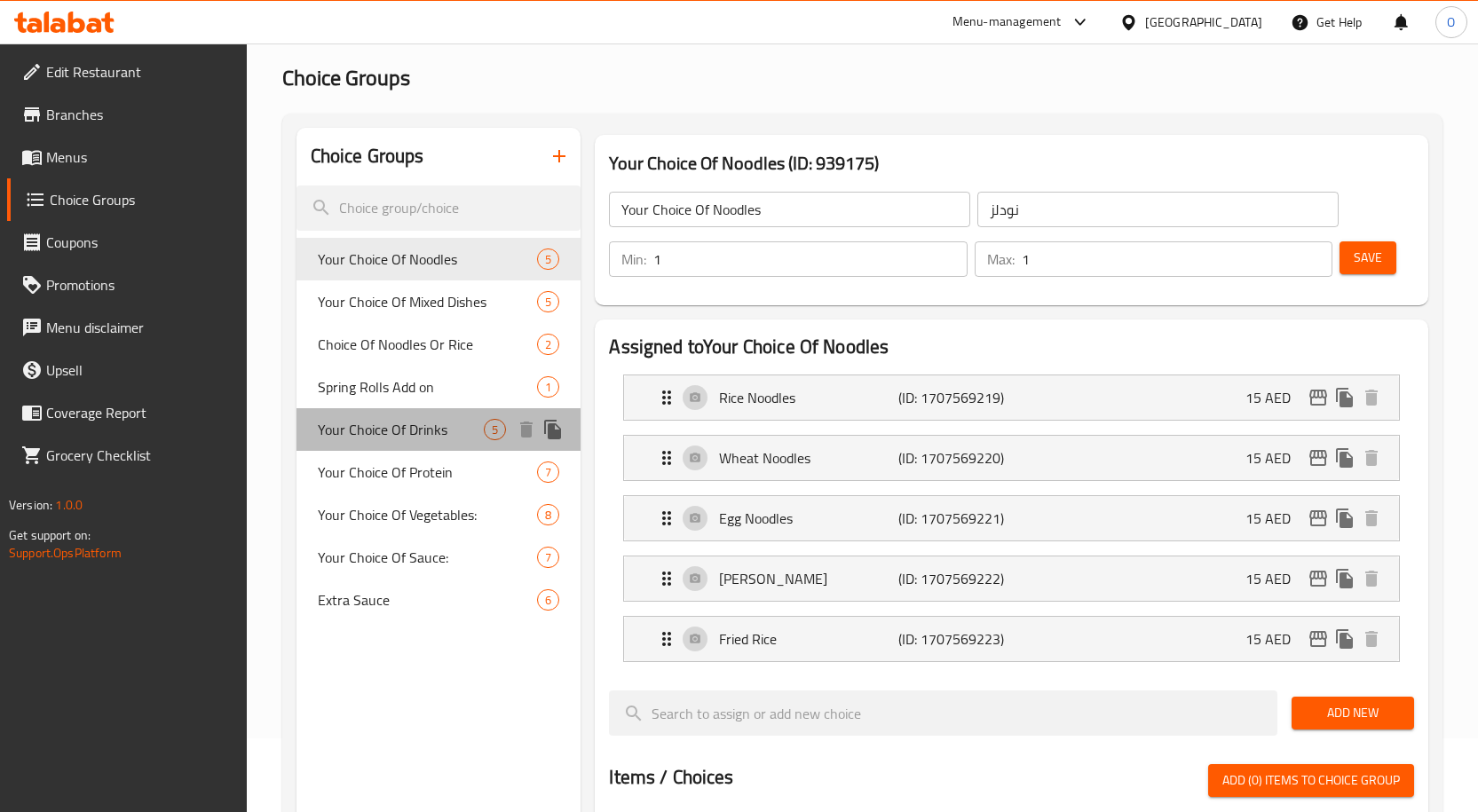
click at [408, 437] on span "Your Choice Of Drinks" at bounding box center [401, 430] width 166 height 22
type input "Your Choice Of Drinks"
type input "اخيارك من المشروبات"
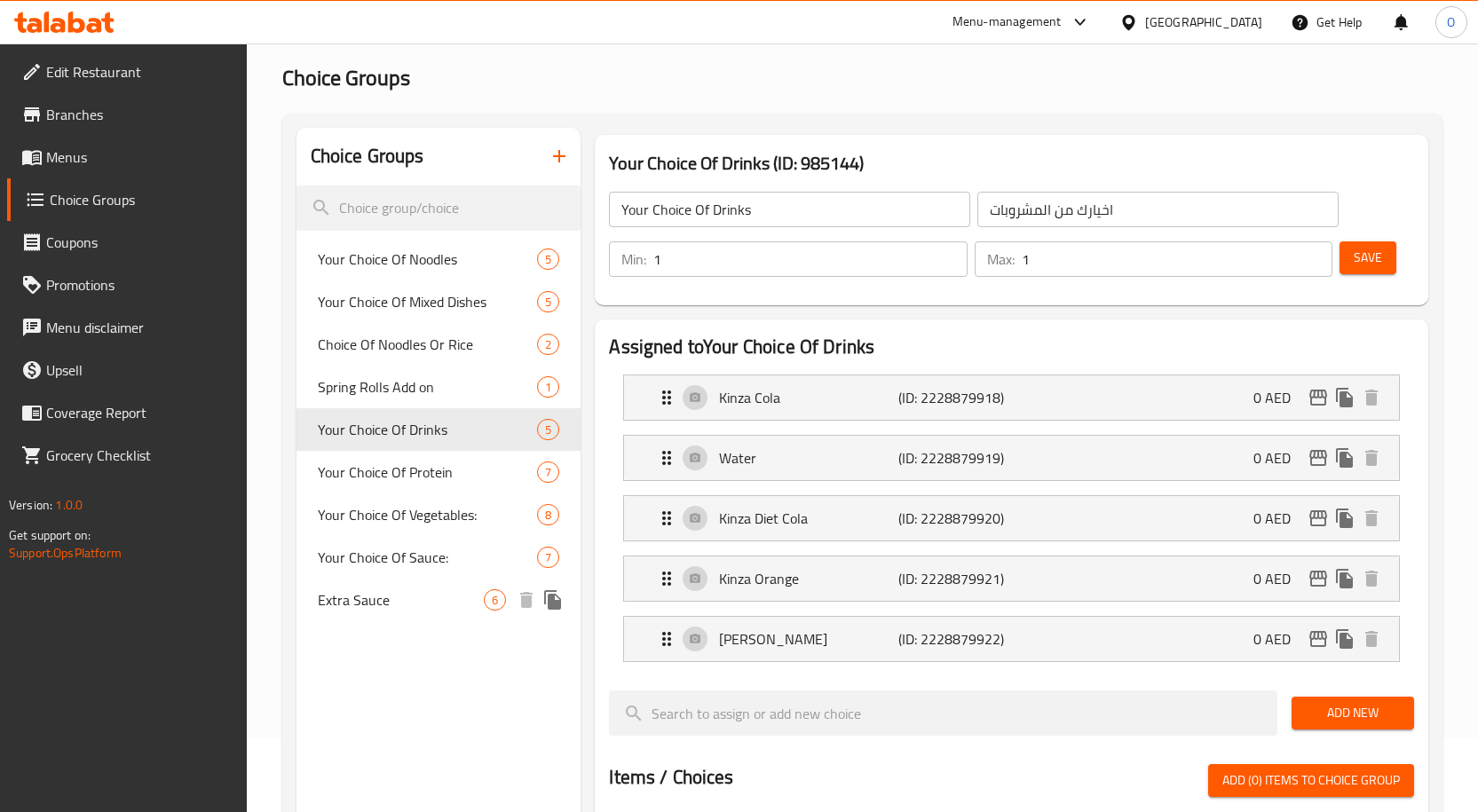
click at [390, 604] on span "Extra Sauce" at bounding box center [401, 600] width 166 height 22
type input "Extra Sauce"
type input "صوص اضافي"
type input "0"
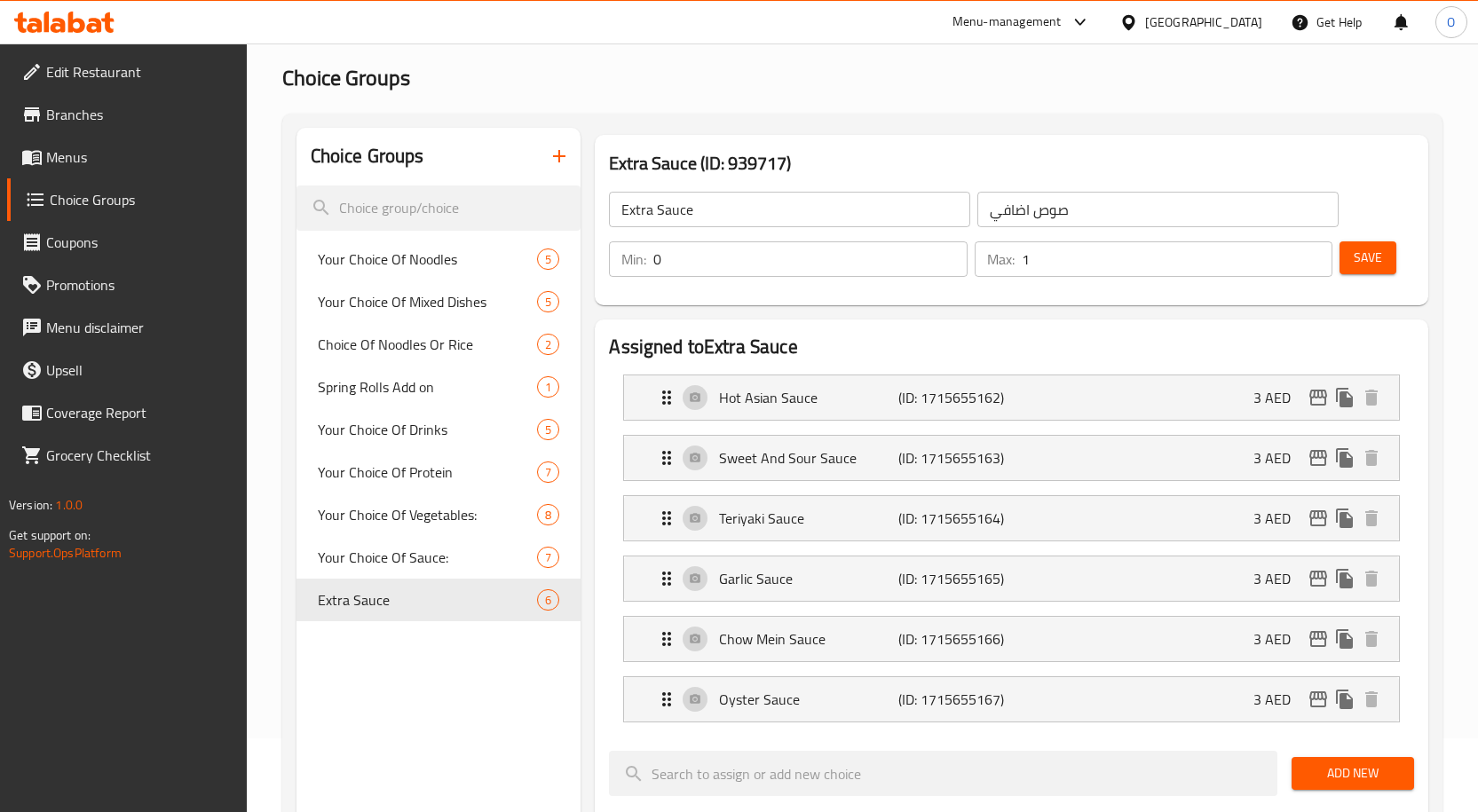
click at [645, 212] on input "Extra Sauce" at bounding box center [790, 210] width 362 height 36
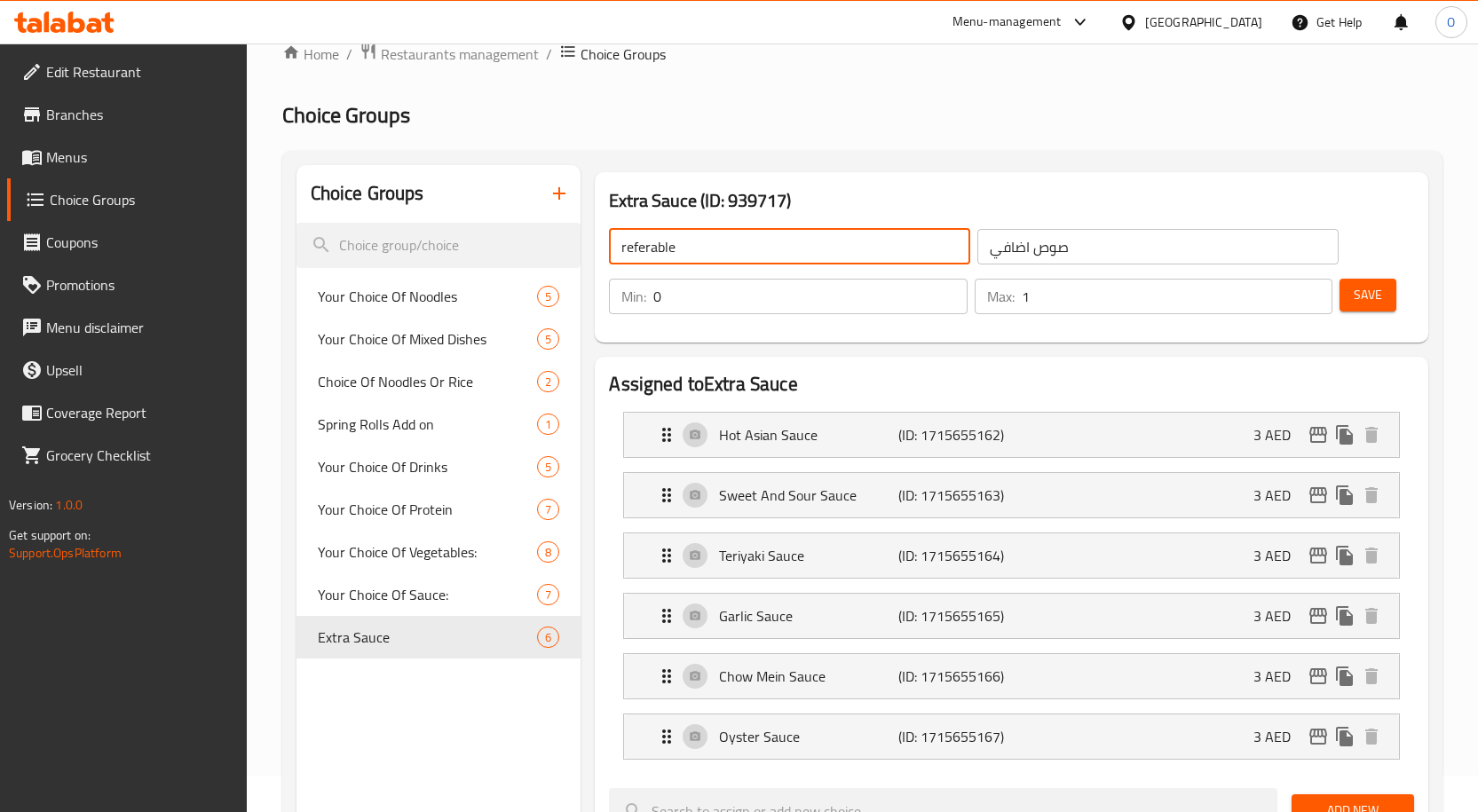
scroll to position [0, 0]
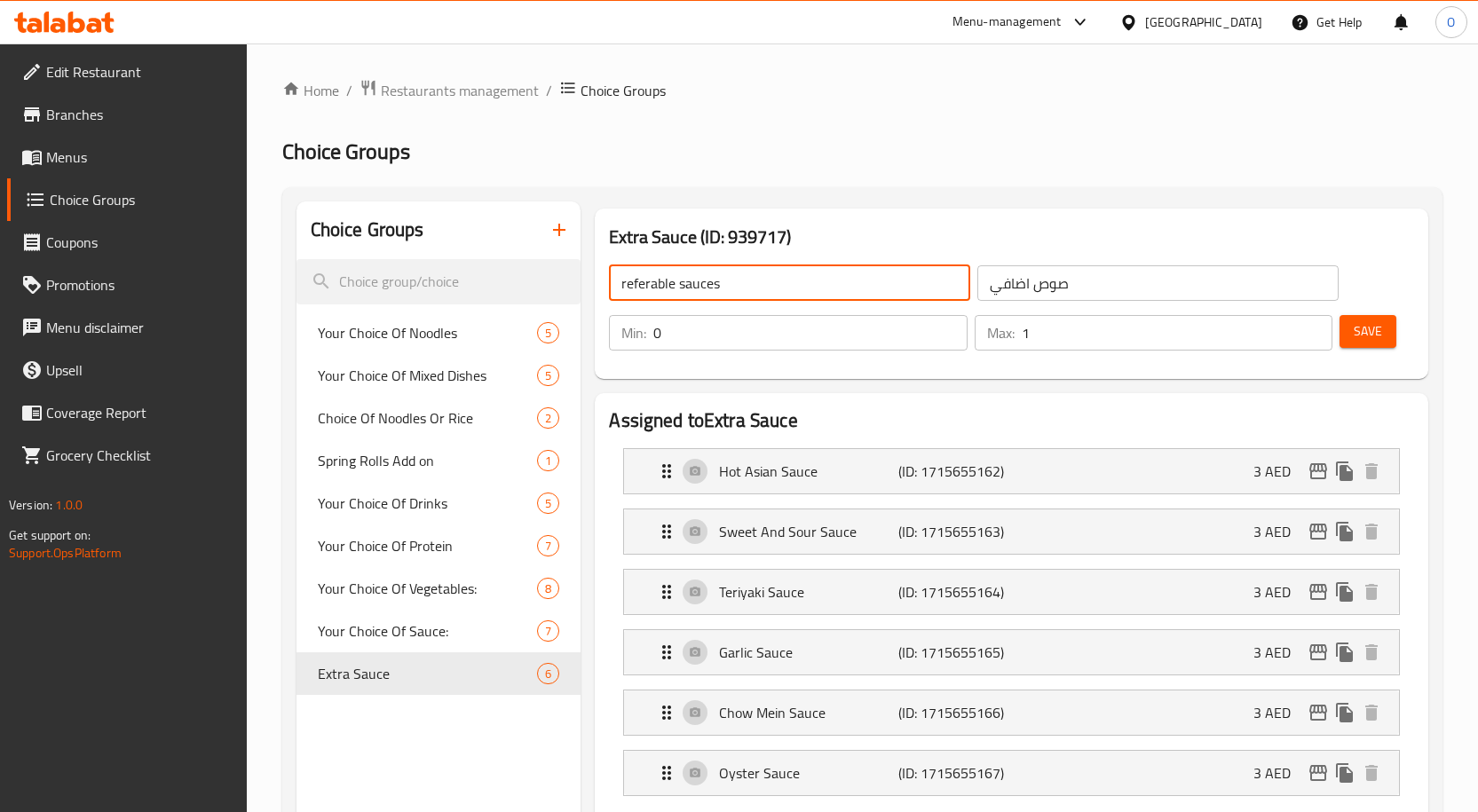
type input "referable sauces"
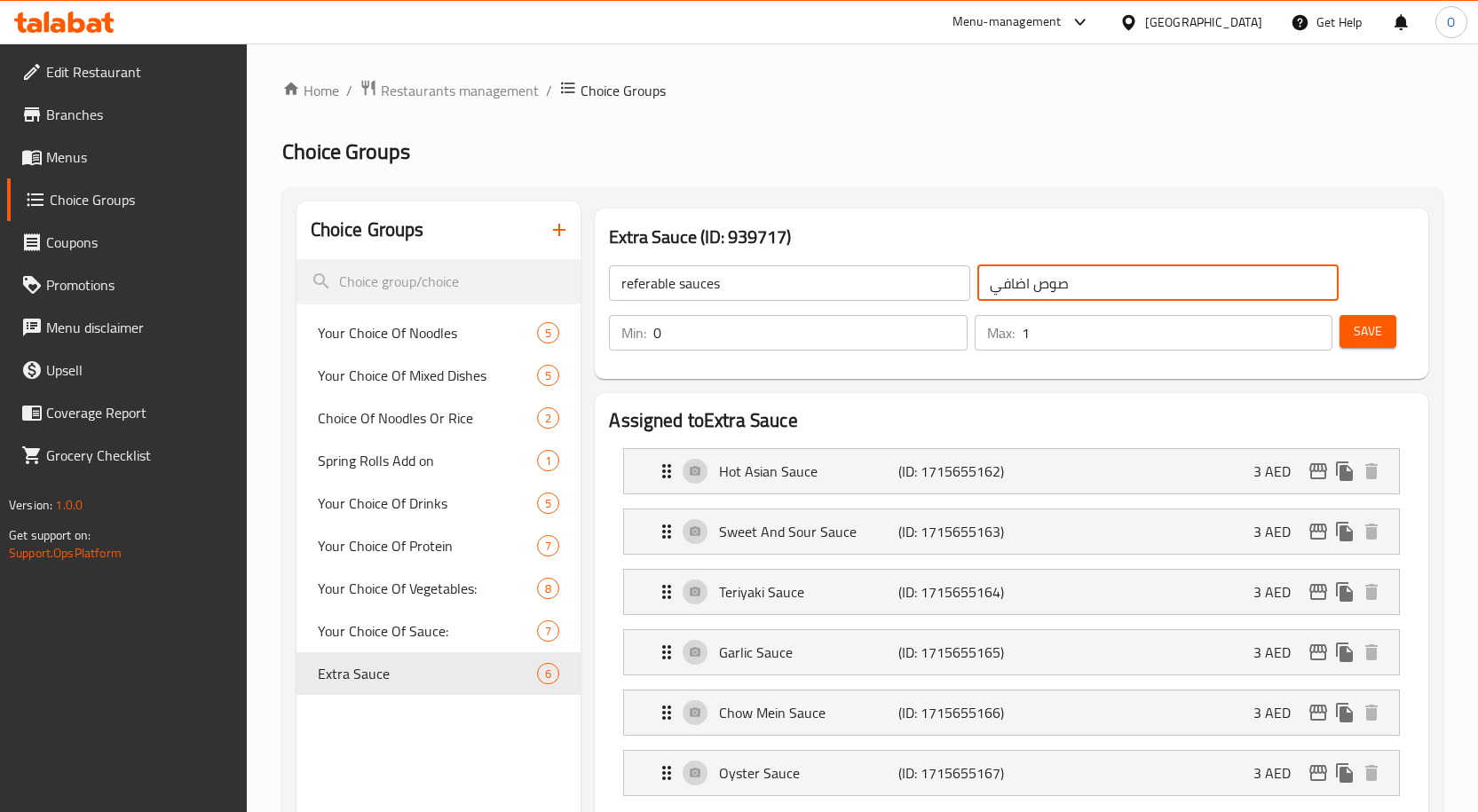
drag, startPoint x: 1082, startPoint y: 285, endPoint x: 986, endPoint y: 282, distance: 96.0
click at [986, 282] on input "صوص اضافي" at bounding box center [1157, 283] width 362 height 36
type input "h"
type input "ا"
click at [1092, 285] on input "اختار الصوص المفضل" at bounding box center [1157, 283] width 362 height 36
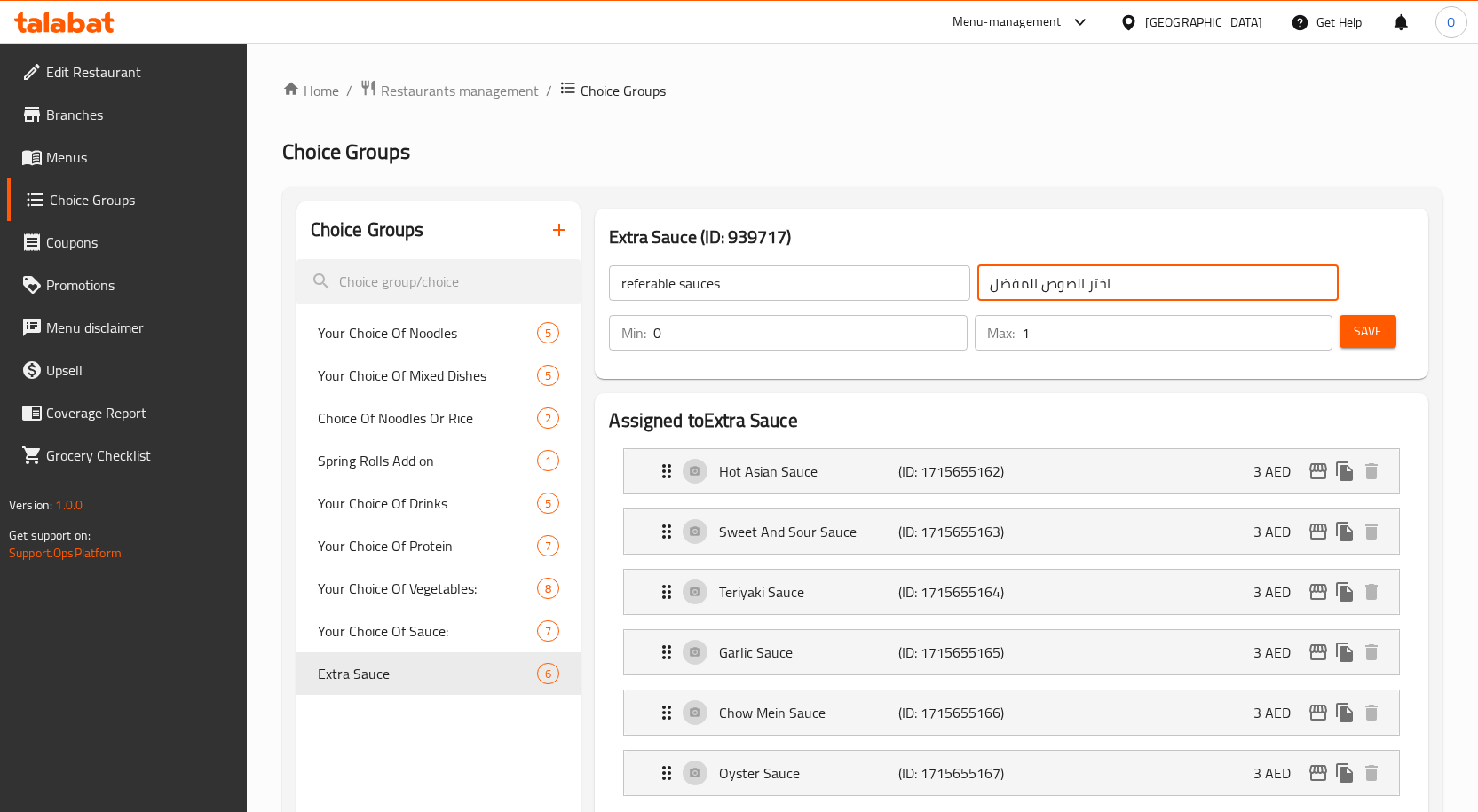
type input "اختر الصوص المفضل"
click at [1361, 333] on span "Save" at bounding box center [1367, 331] width 29 height 22
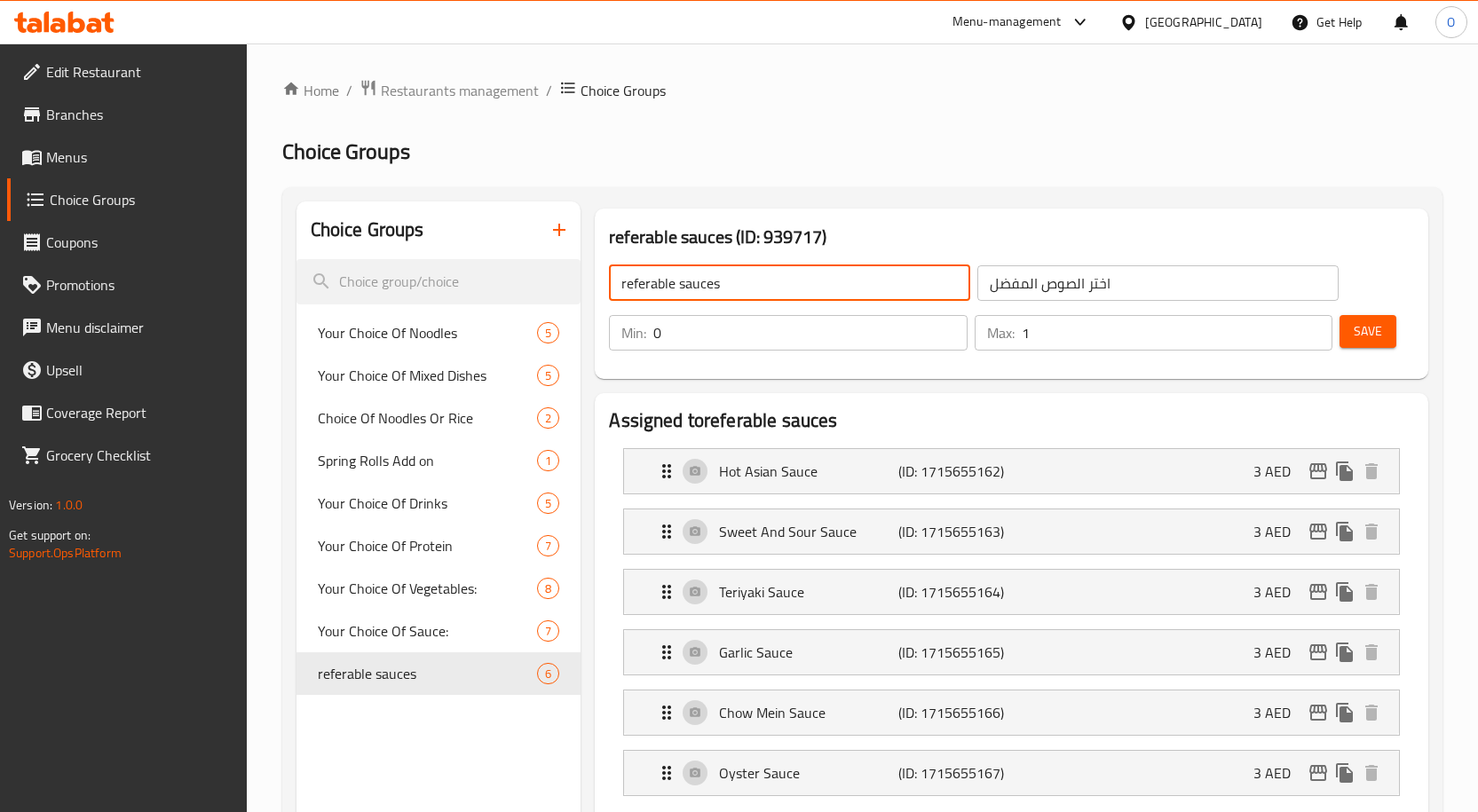
click at [621, 285] on input "referable sauces" at bounding box center [790, 283] width 362 height 36
drag, startPoint x: 681, startPoint y: 283, endPoint x: 665, endPoint y: 281, distance: 16.1
click at [665, 281] on input "preferable sauces" at bounding box center [790, 283] width 362 height 36
click at [656, 280] on input "prefared sauces" at bounding box center [790, 283] width 362 height 36
click at [740, 285] on input "prefarred sauces" at bounding box center [790, 283] width 362 height 36
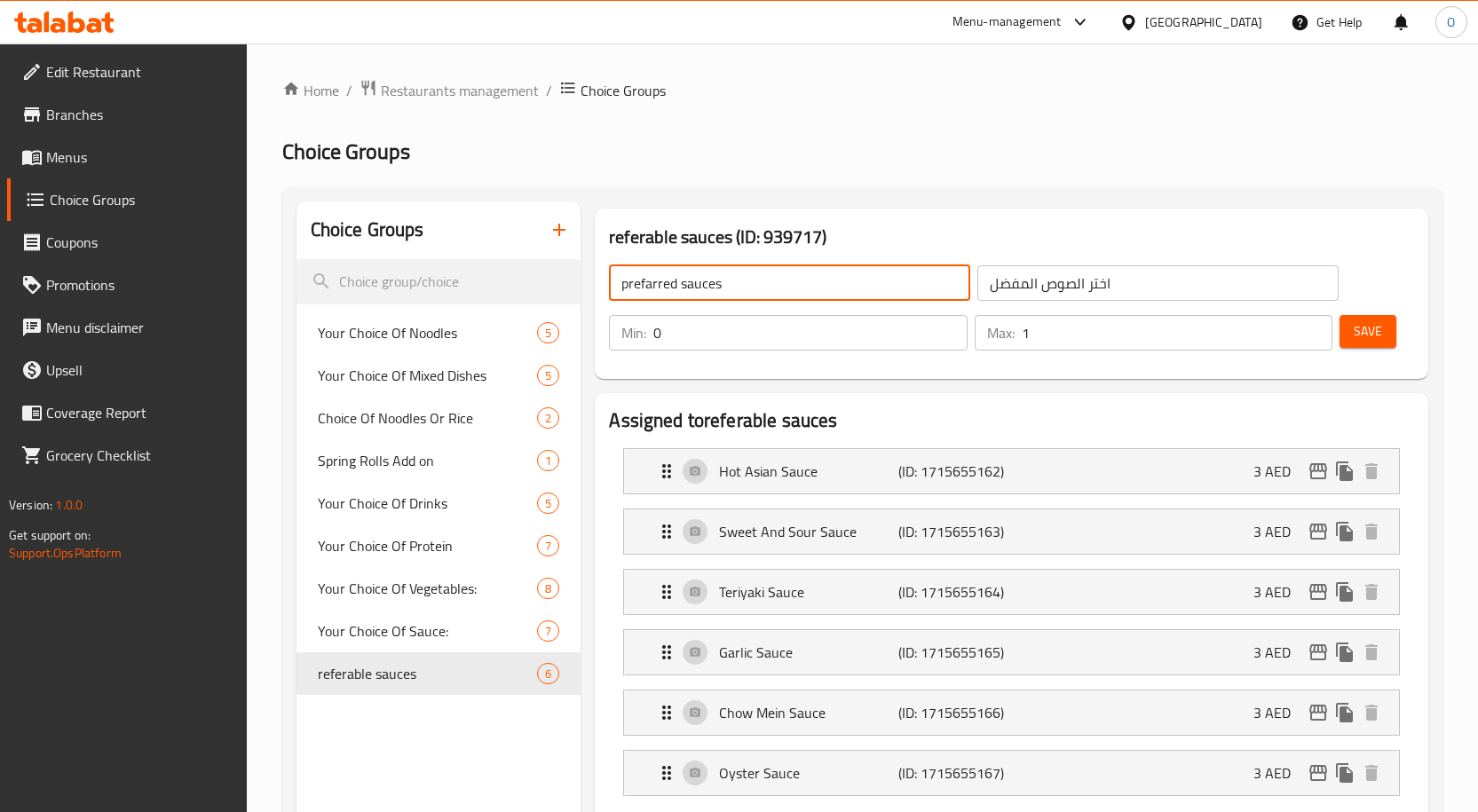
click at [1374, 337] on span "Save" at bounding box center [1367, 331] width 29 height 22
click at [645, 285] on input "prefarred sauces" at bounding box center [790, 283] width 362 height 36
click at [1383, 336] on button "Save" at bounding box center [1367, 331] width 56 height 33
click at [722, 283] on input "preferred sauces" at bounding box center [790, 283] width 362 height 36
type input "preferred sauce"
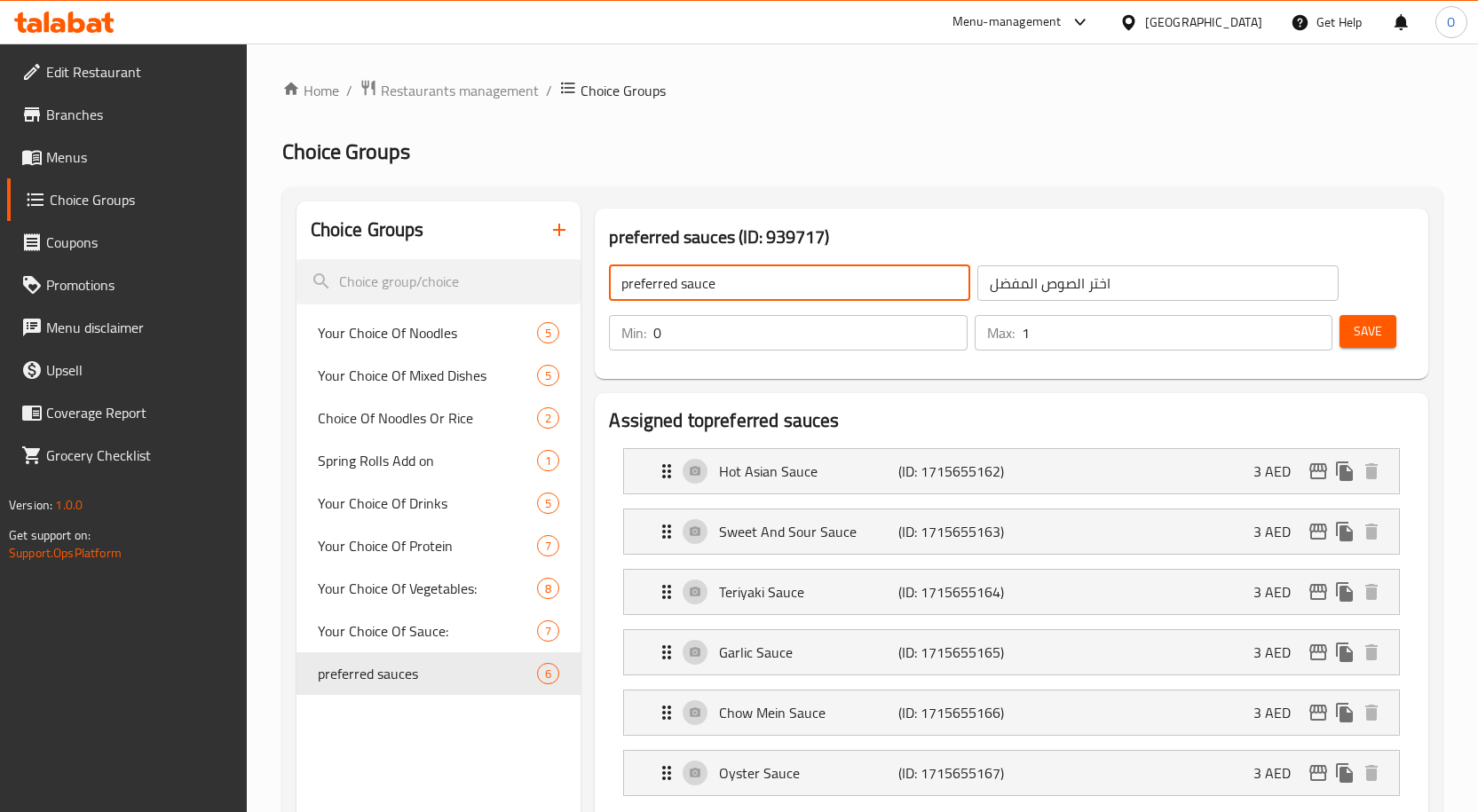
click at [1359, 336] on span "Save" at bounding box center [1367, 331] width 29 height 22
